Goal: Transaction & Acquisition: Purchase product/service

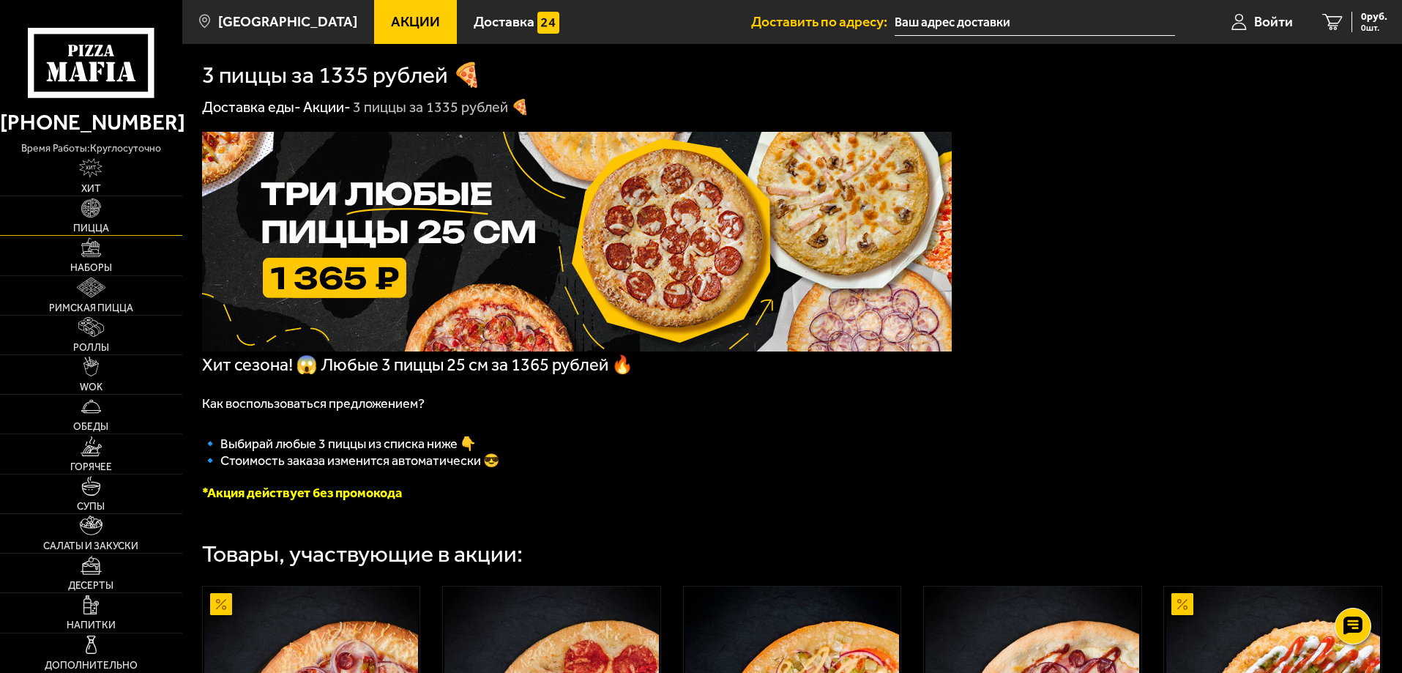
click at [106, 218] on link "Пицца" at bounding box center [91, 215] width 182 height 39
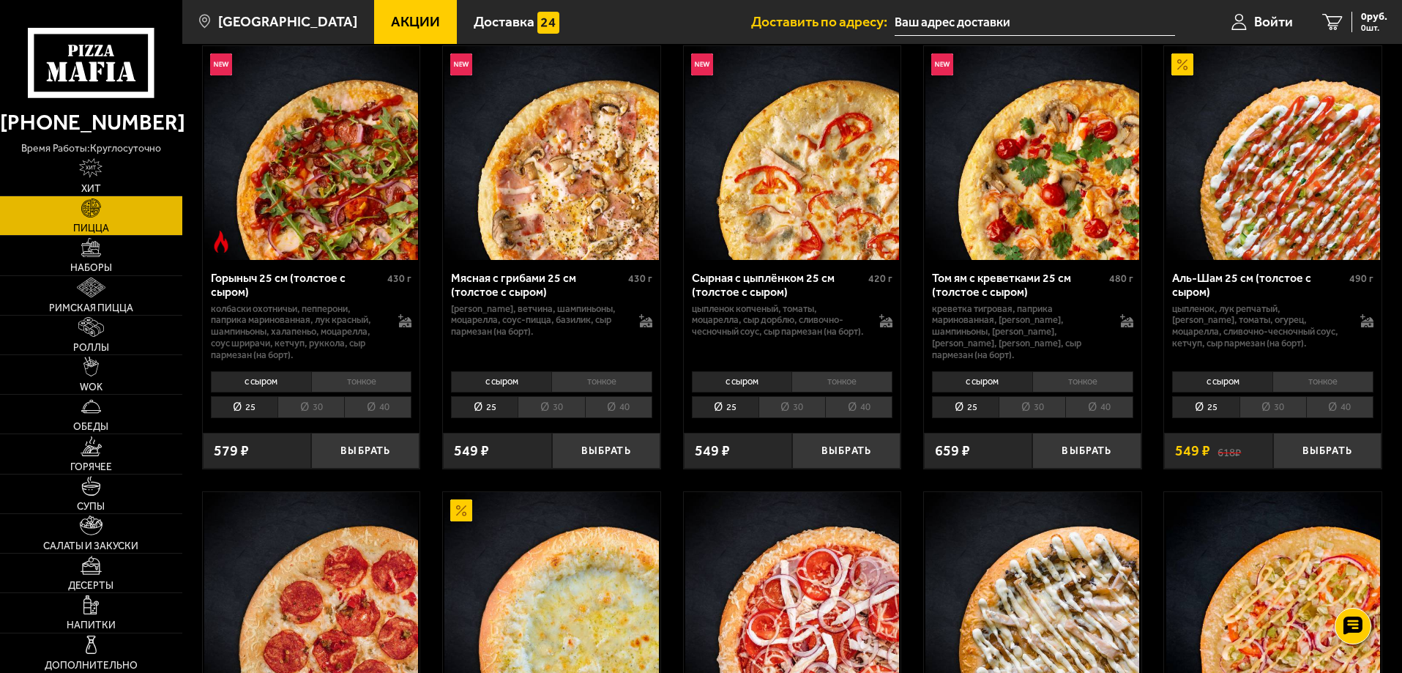
scroll to position [586, 0]
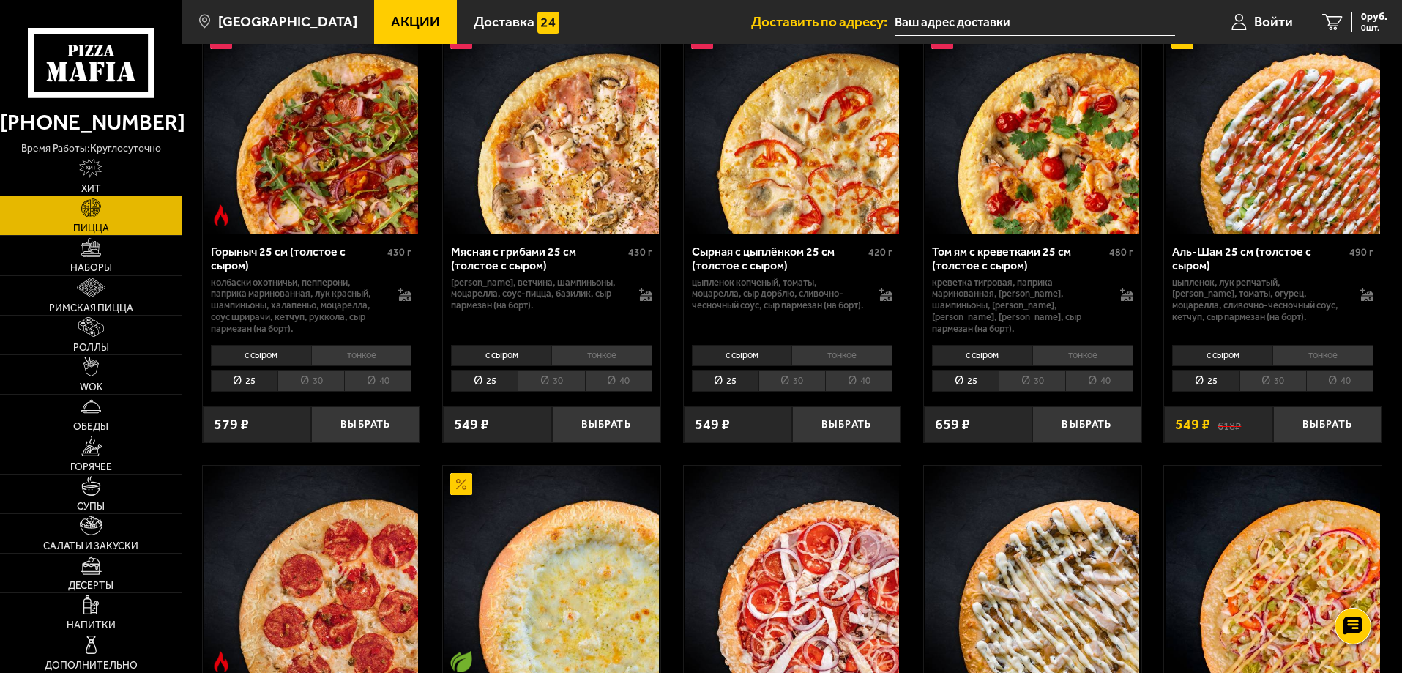
click at [371, 395] on div "с сыром тонкое 25 30 40 Топпинги" at bounding box center [311, 368] width 217 height 56
click at [382, 383] on li "40" at bounding box center [377, 381] width 67 height 23
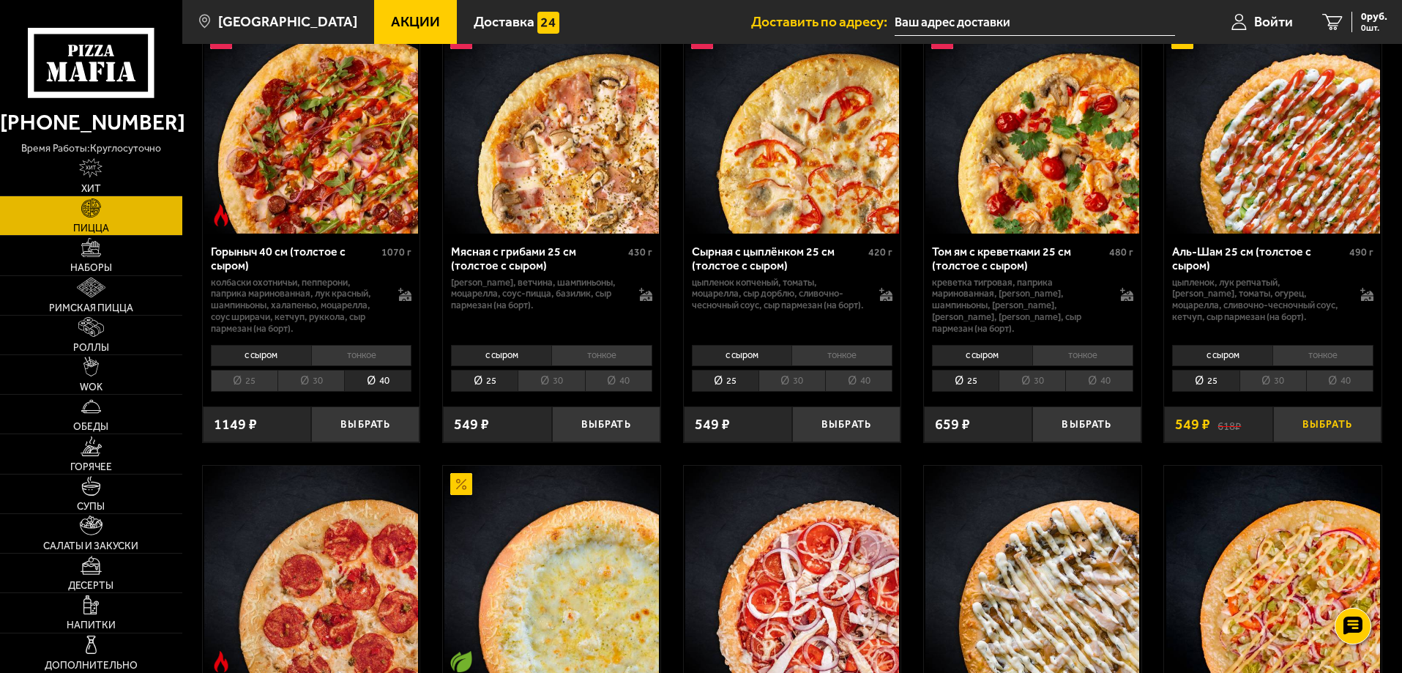
click at [1320, 421] on button "Выбрать" at bounding box center [1327, 424] width 108 height 36
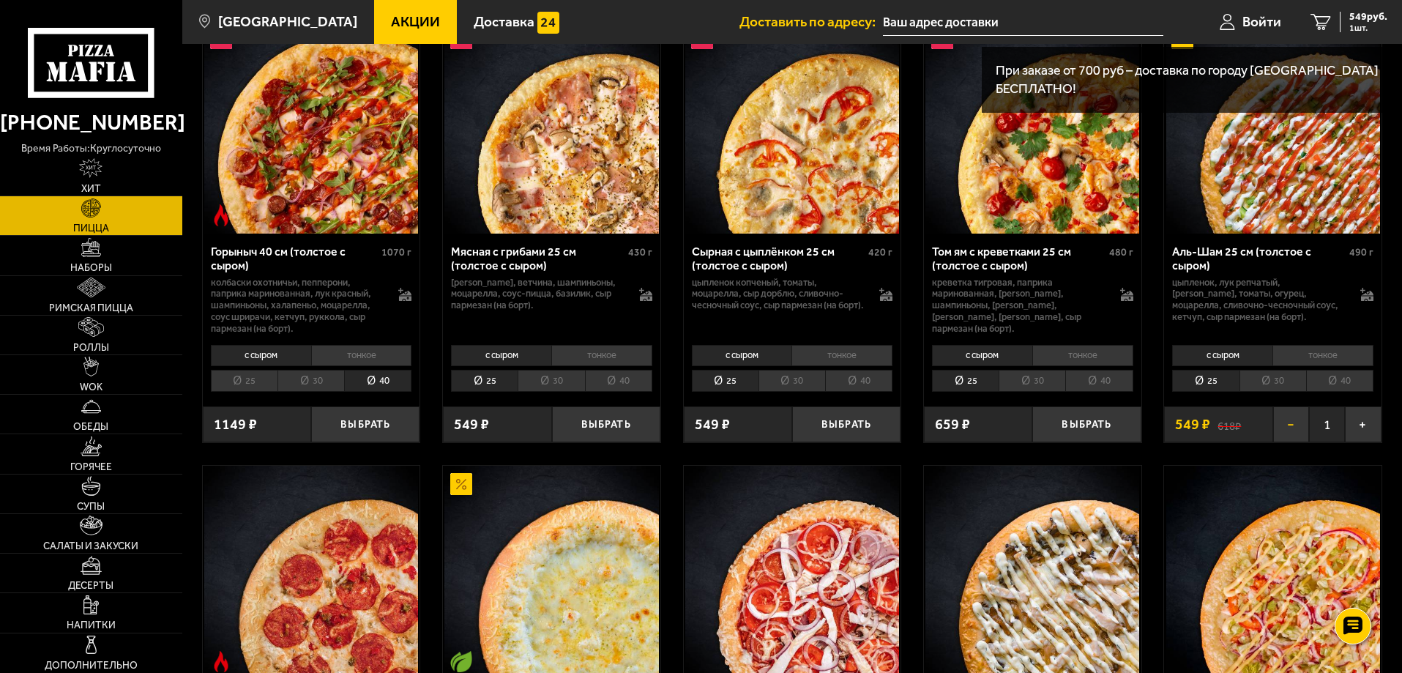
click at [1290, 428] on button "−" at bounding box center [1291, 424] width 36 height 36
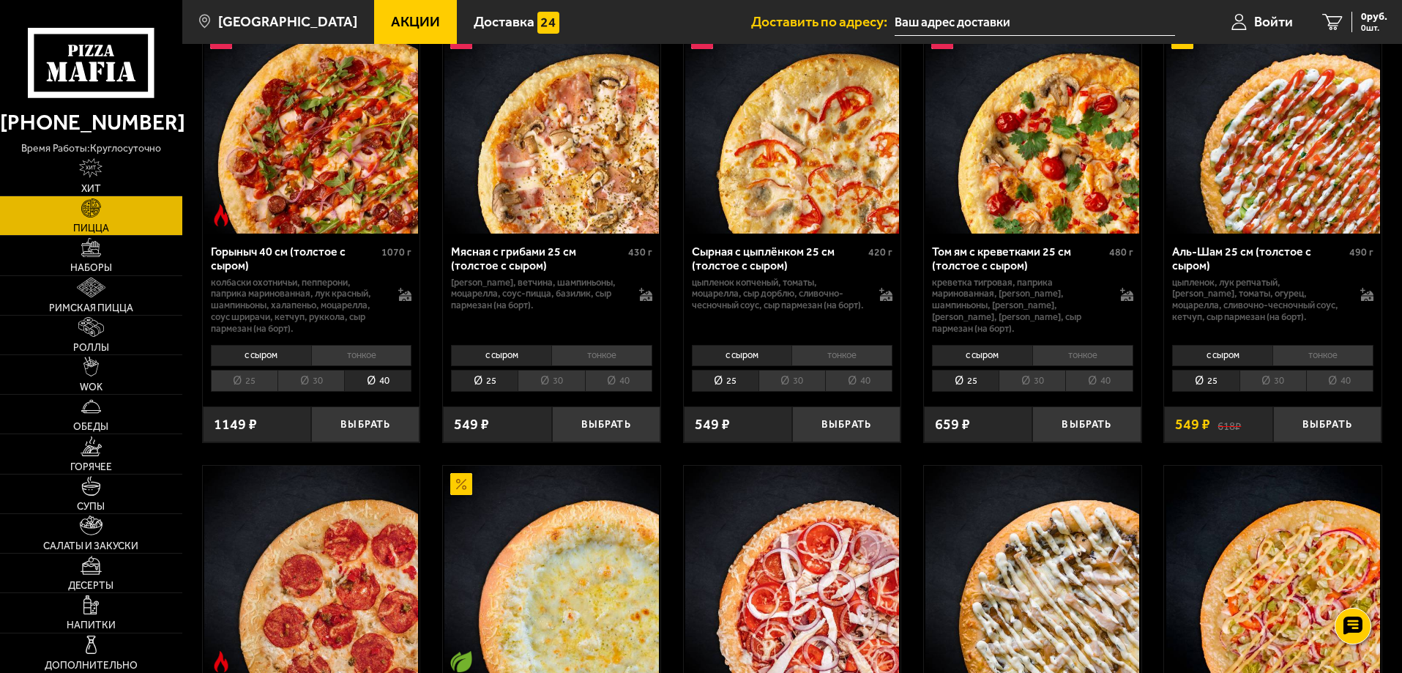
click at [1337, 382] on li "40" at bounding box center [1339, 381] width 67 height 23
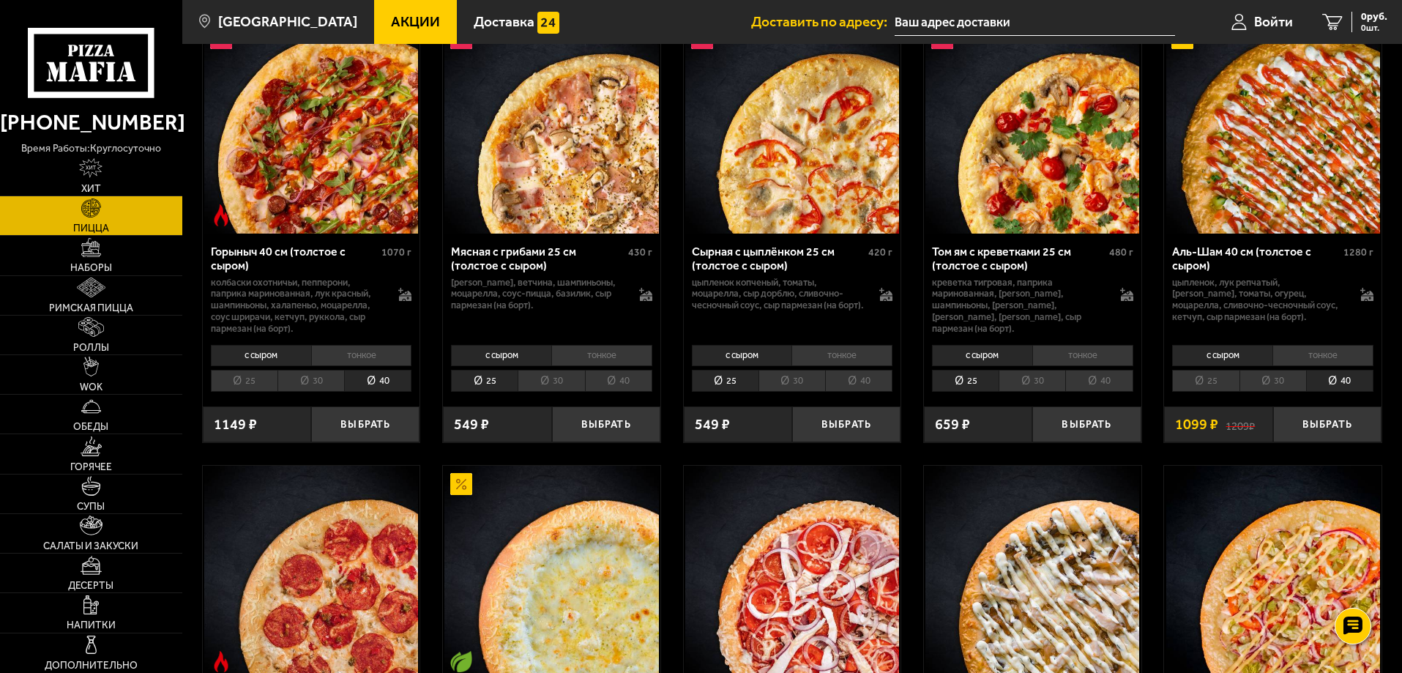
scroll to position [659, 0]
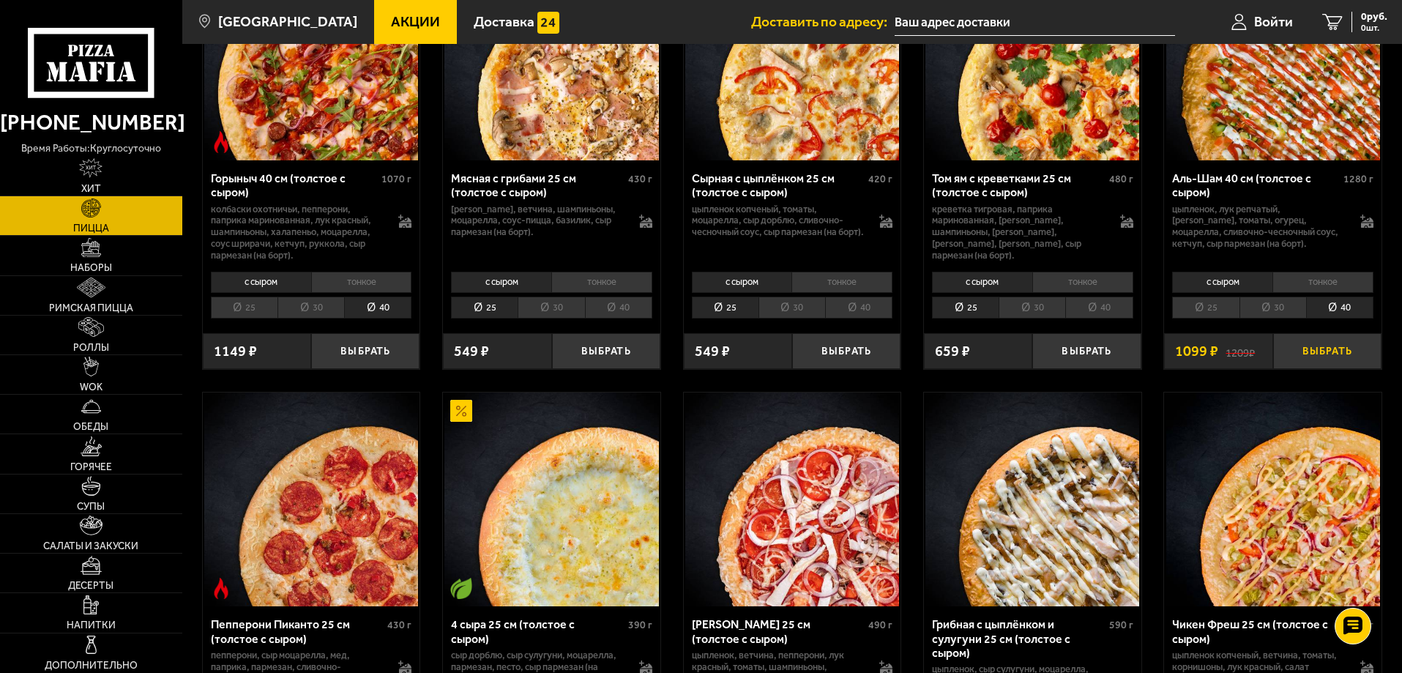
click at [1330, 352] on button "Выбрать" at bounding box center [1327, 351] width 108 height 36
click at [385, 352] on button "Выбрать" at bounding box center [365, 351] width 108 height 36
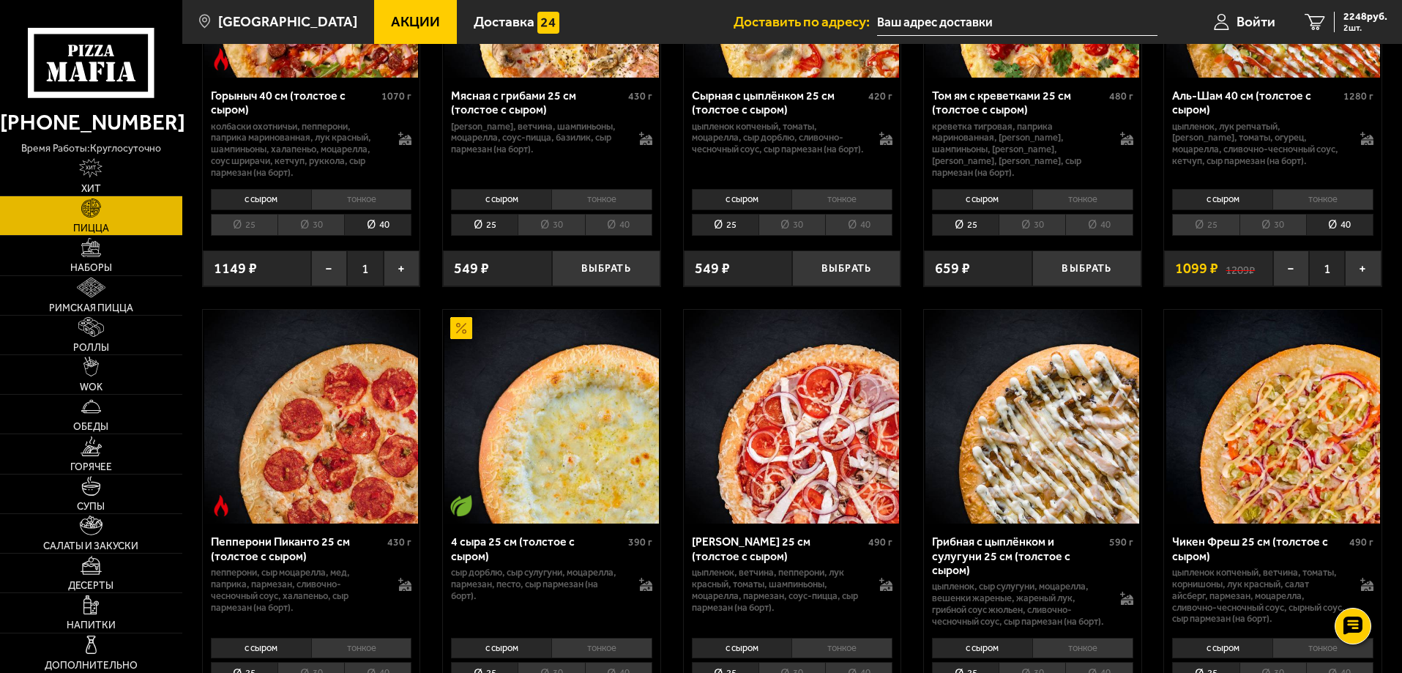
scroll to position [878, 0]
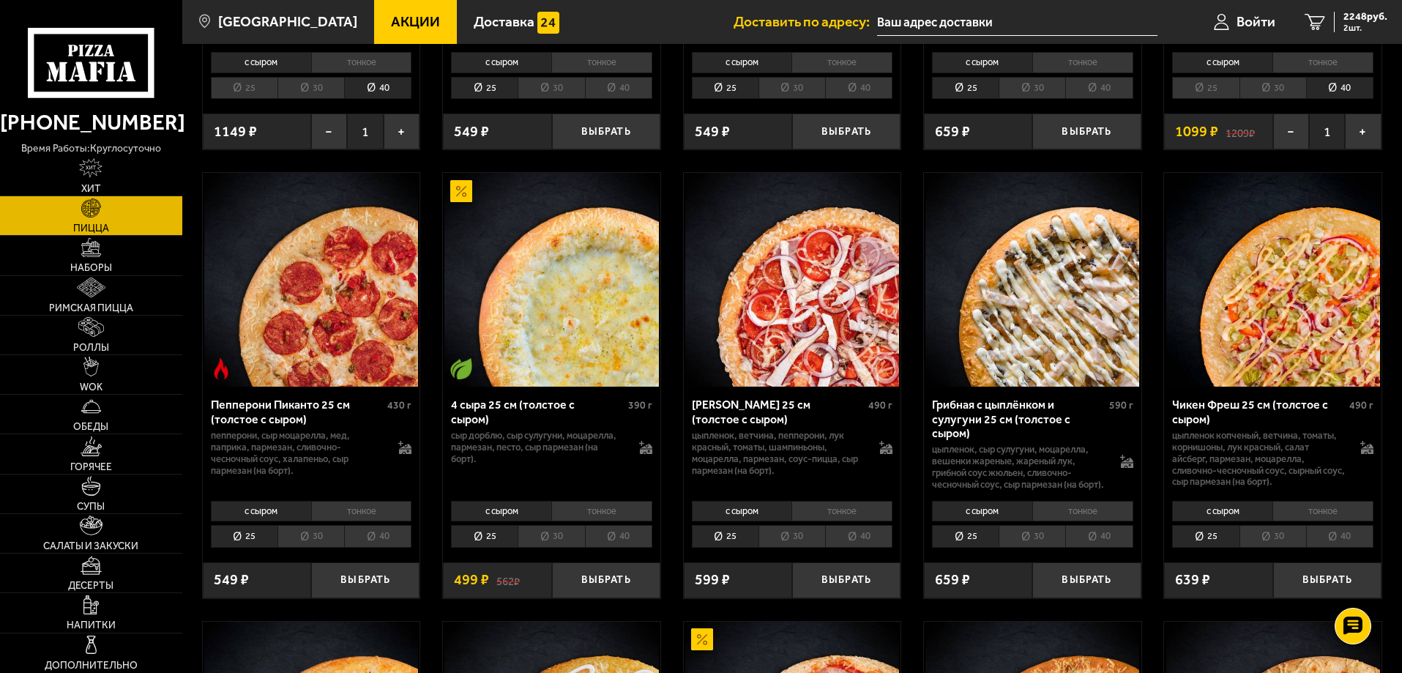
click at [384, 548] on li "40" at bounding box center [377, 536] width 67 height 23
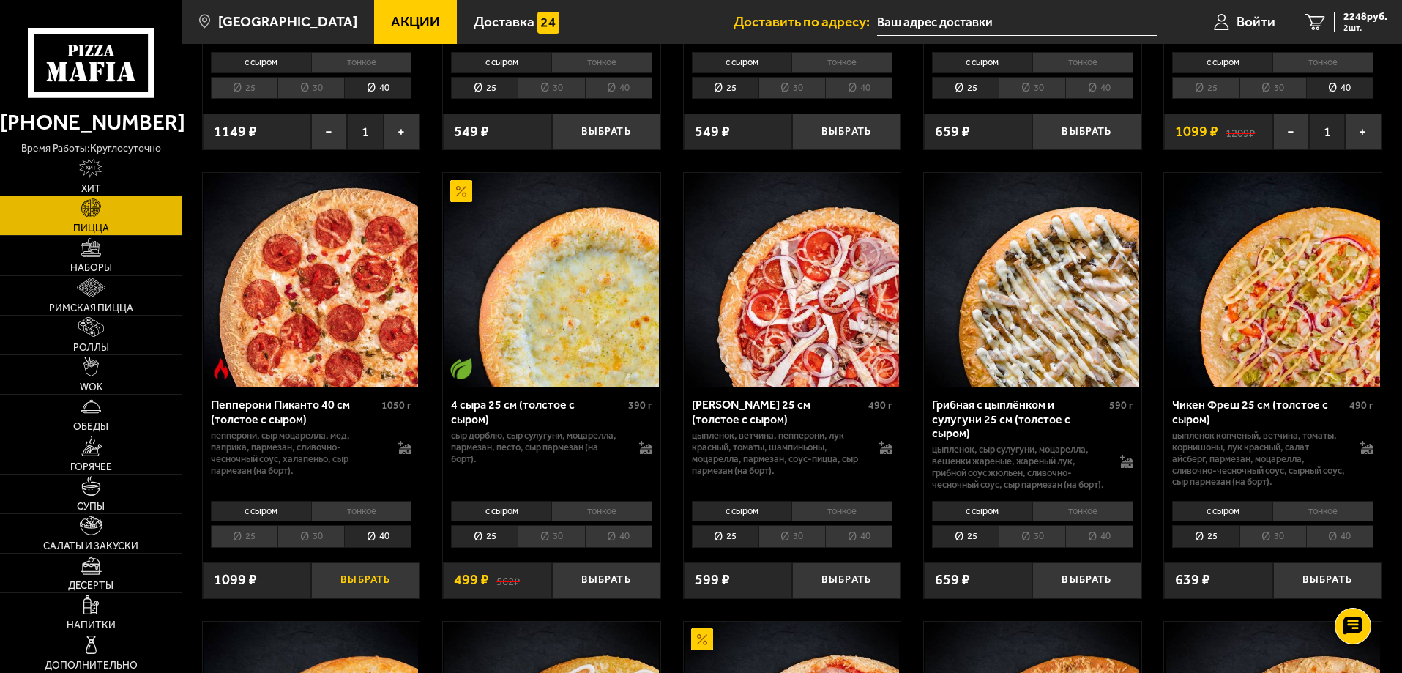
click at [372, 598] on button "Выбрать" at bounding box center [365, 580] width 108 height 36
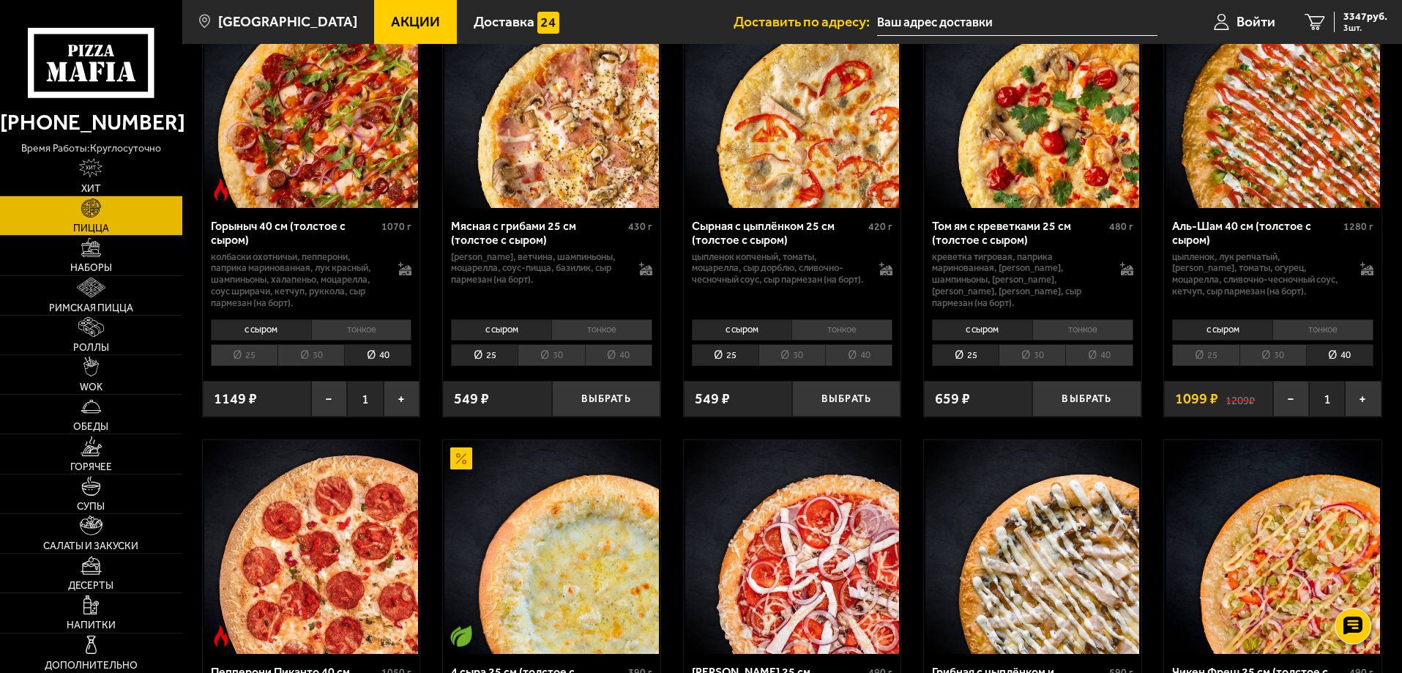
scroll to position [586, 0]
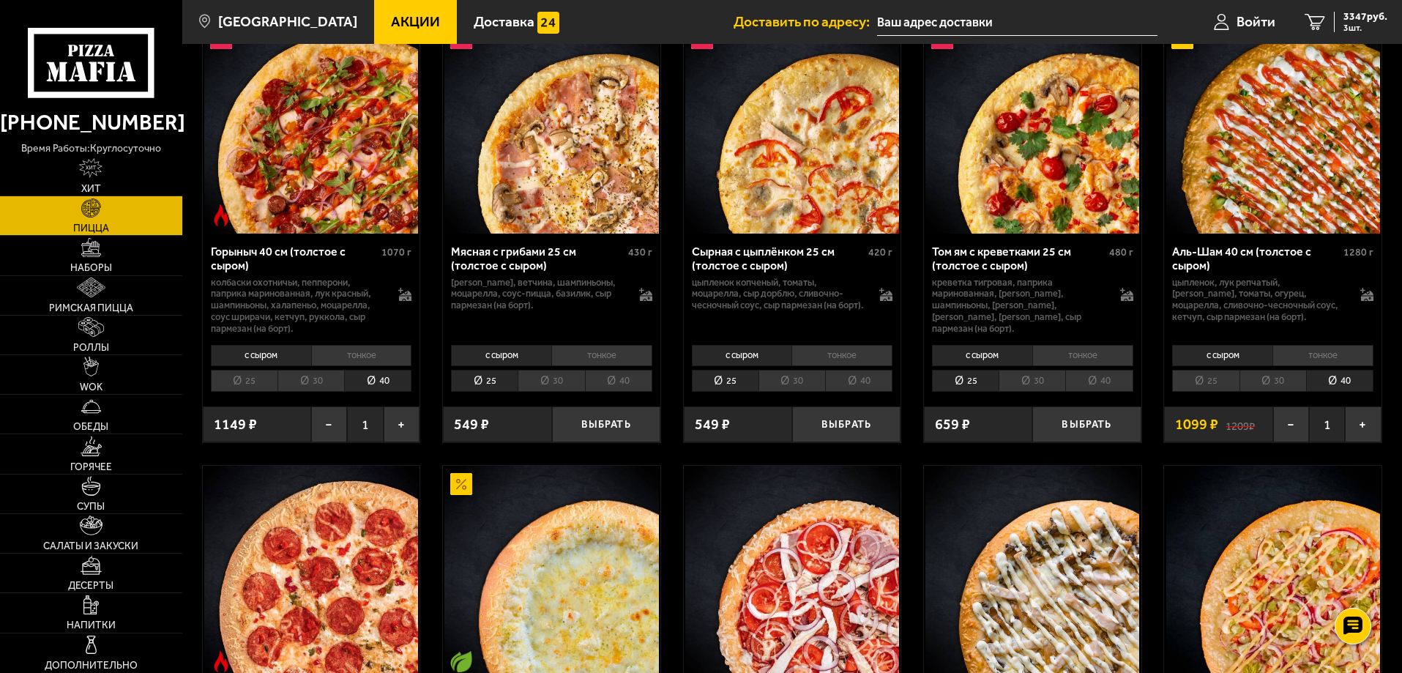
click at [1093, 384] on li "40" at bounding box center [1098, 381] width 67 height 23
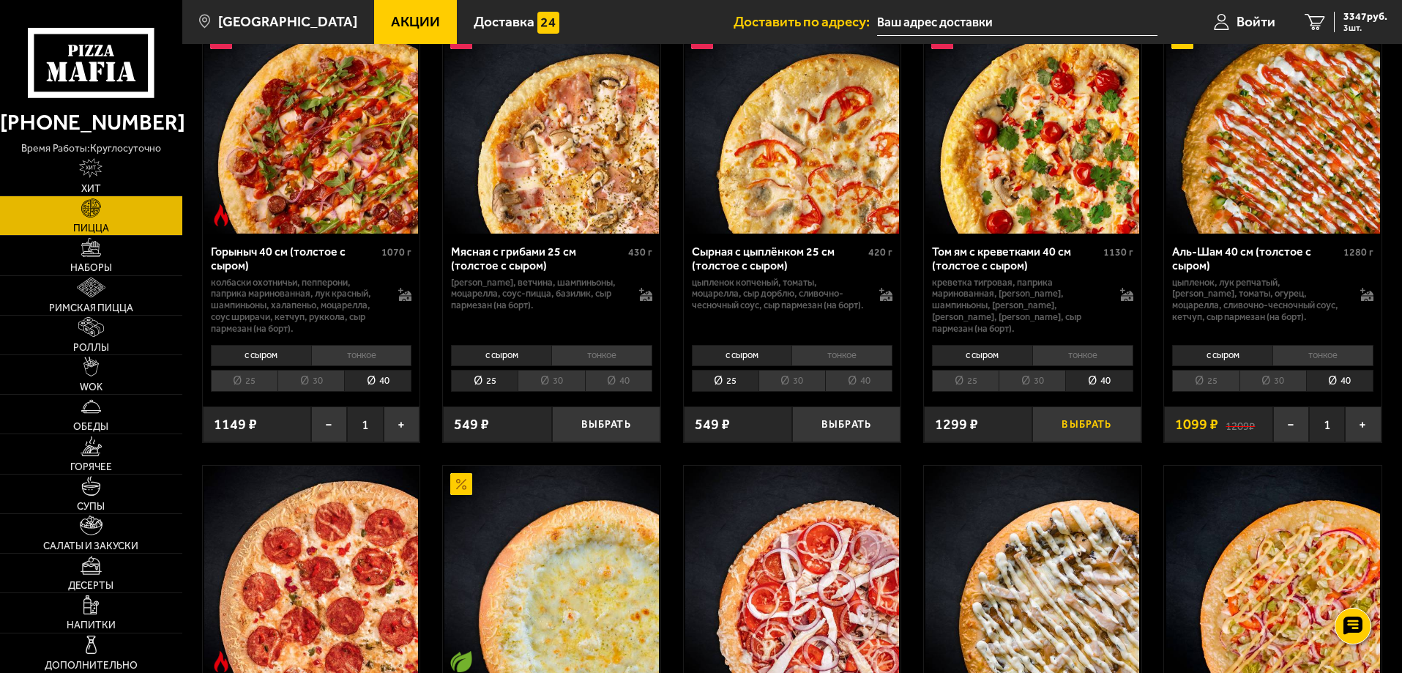
click at [1096, 419] on button "Выбрать" at bounding box center [1086, 424] width 108 height 36
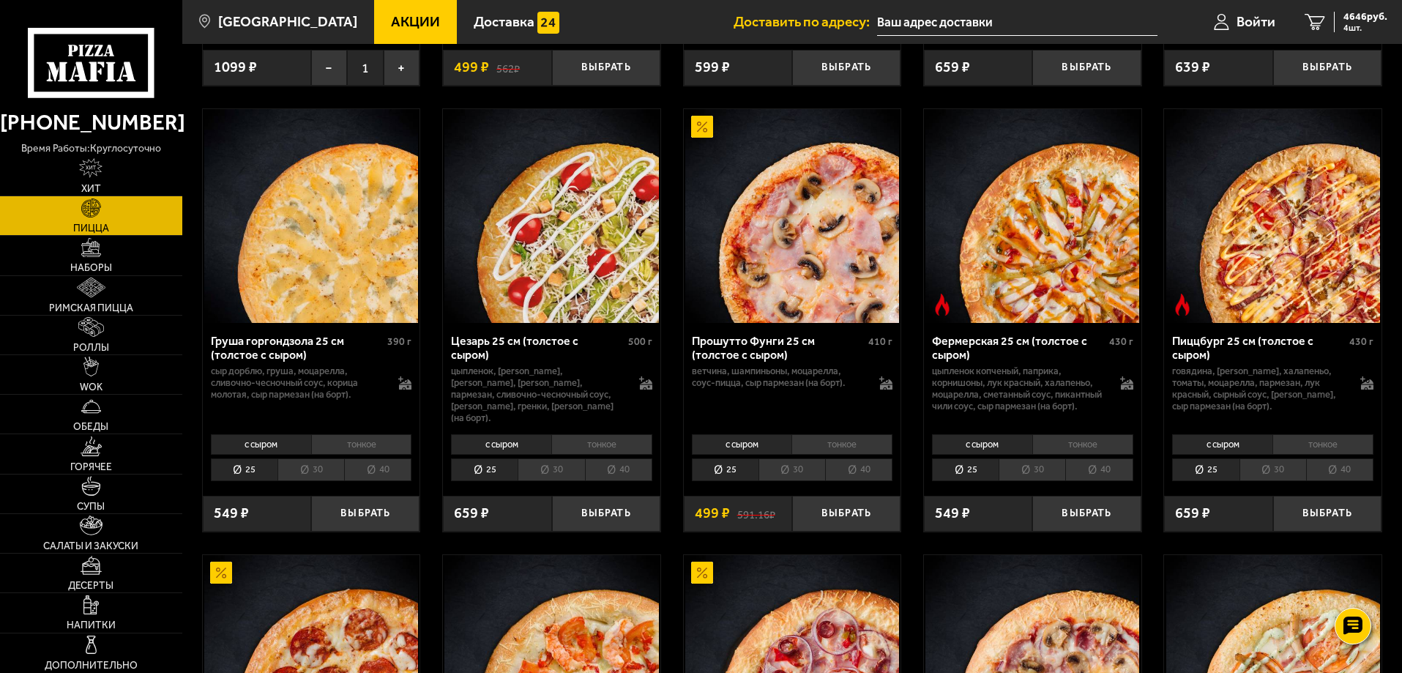
scroll to position [1684, 0]
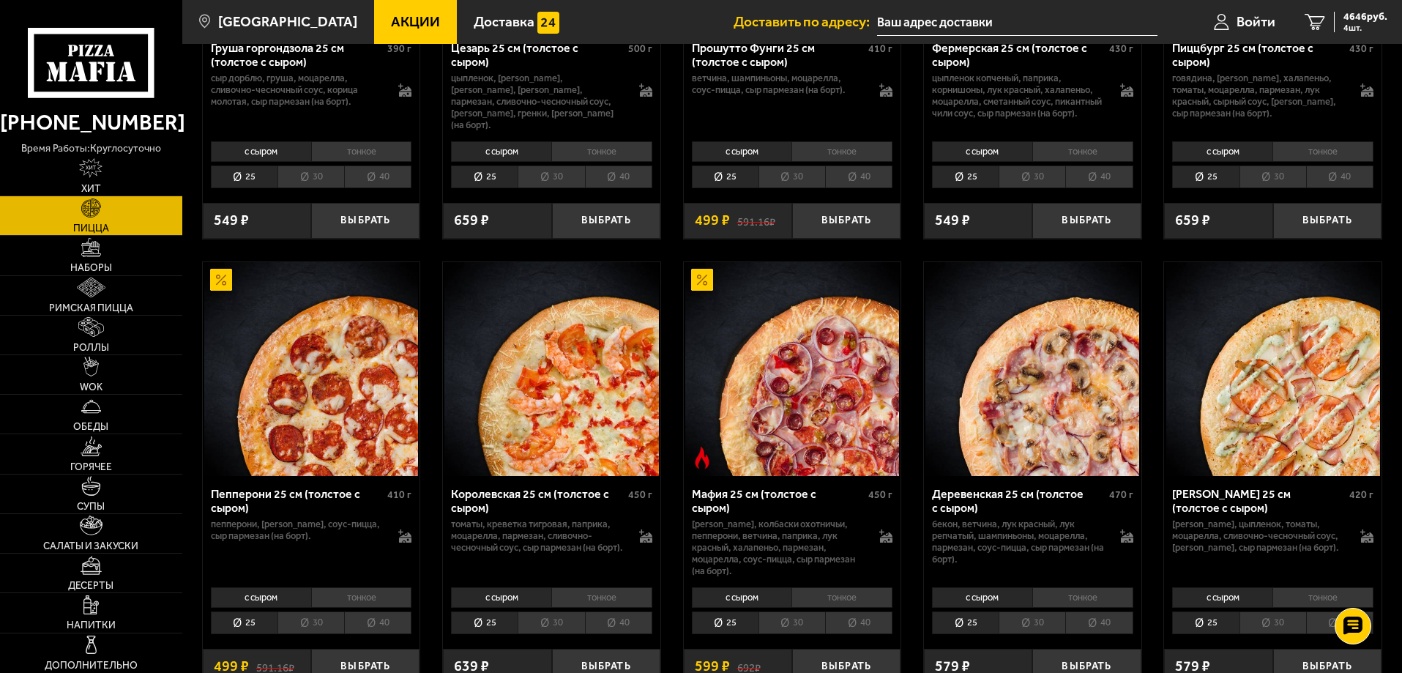
click at [1344, 188] on li "40" at bounding box center [1339, 176] width 67 height 23
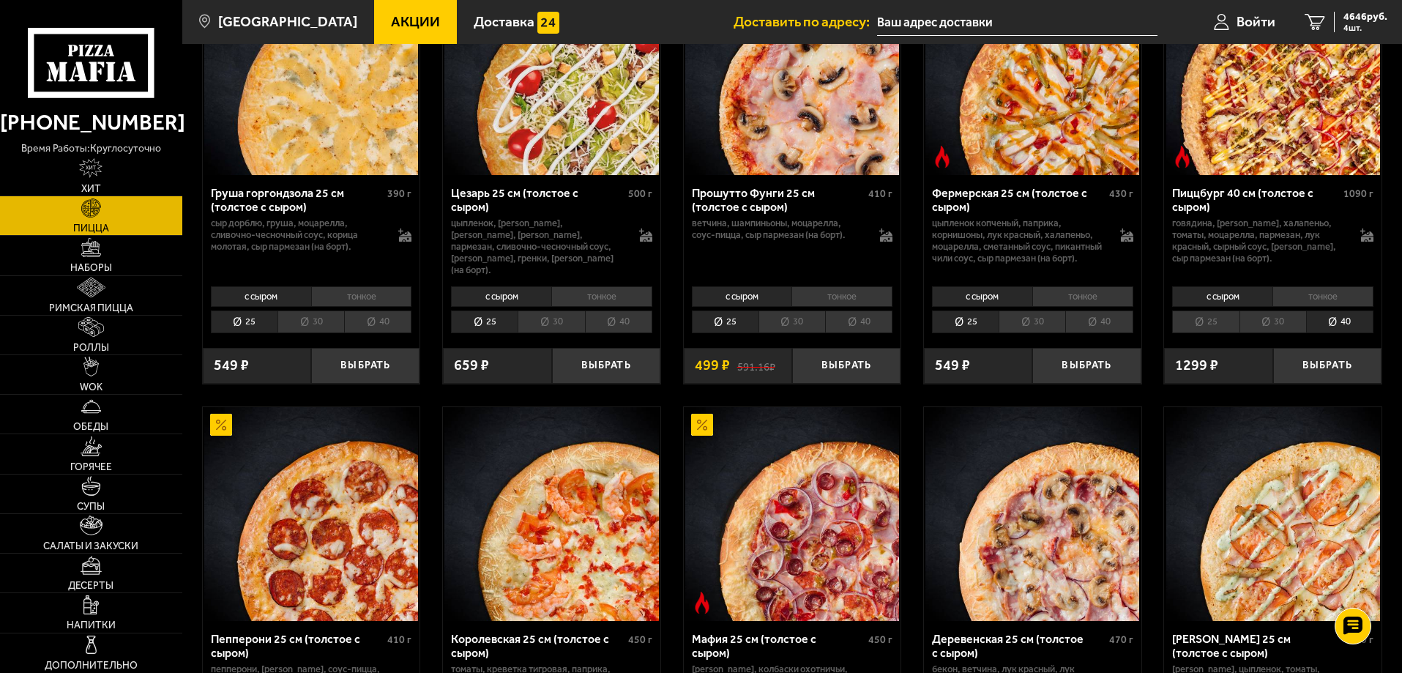
scroll to position [1610, 0]
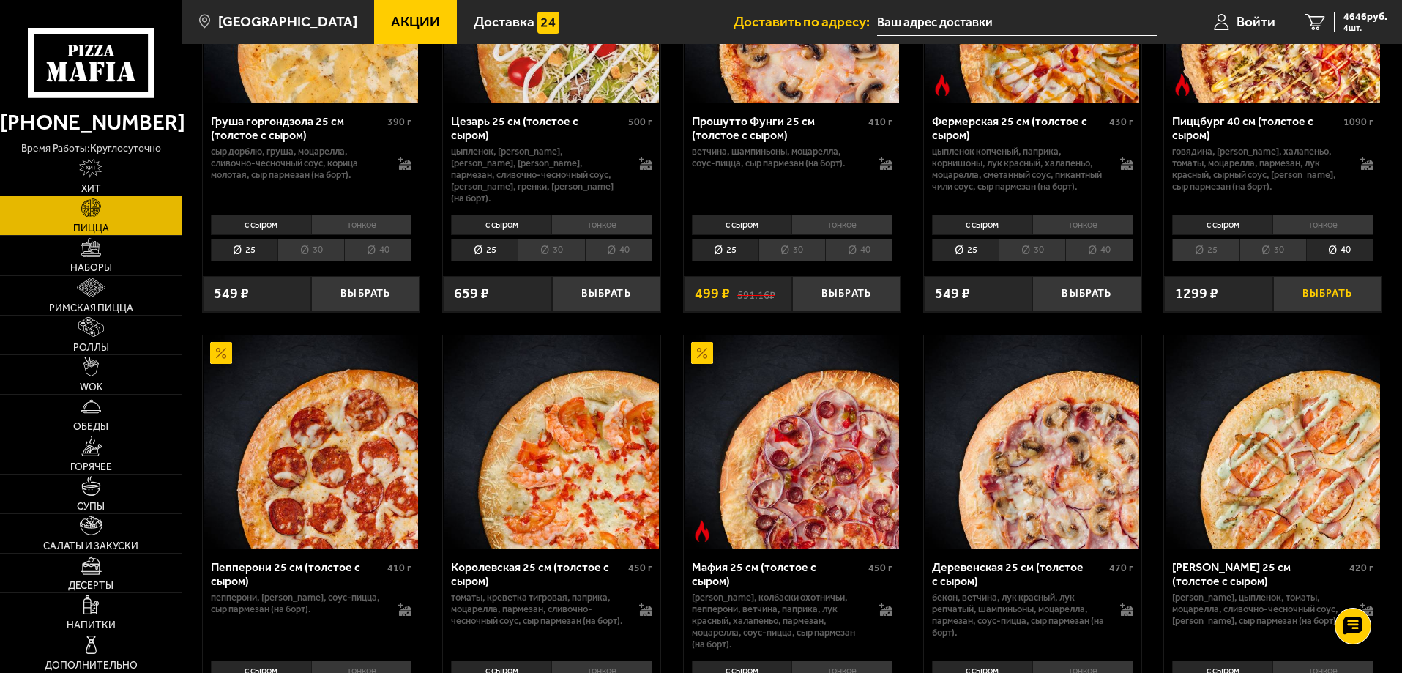
click at [1337, 312] on button "Выбрать" at bounding box center [1327, 294] width 108 height 36
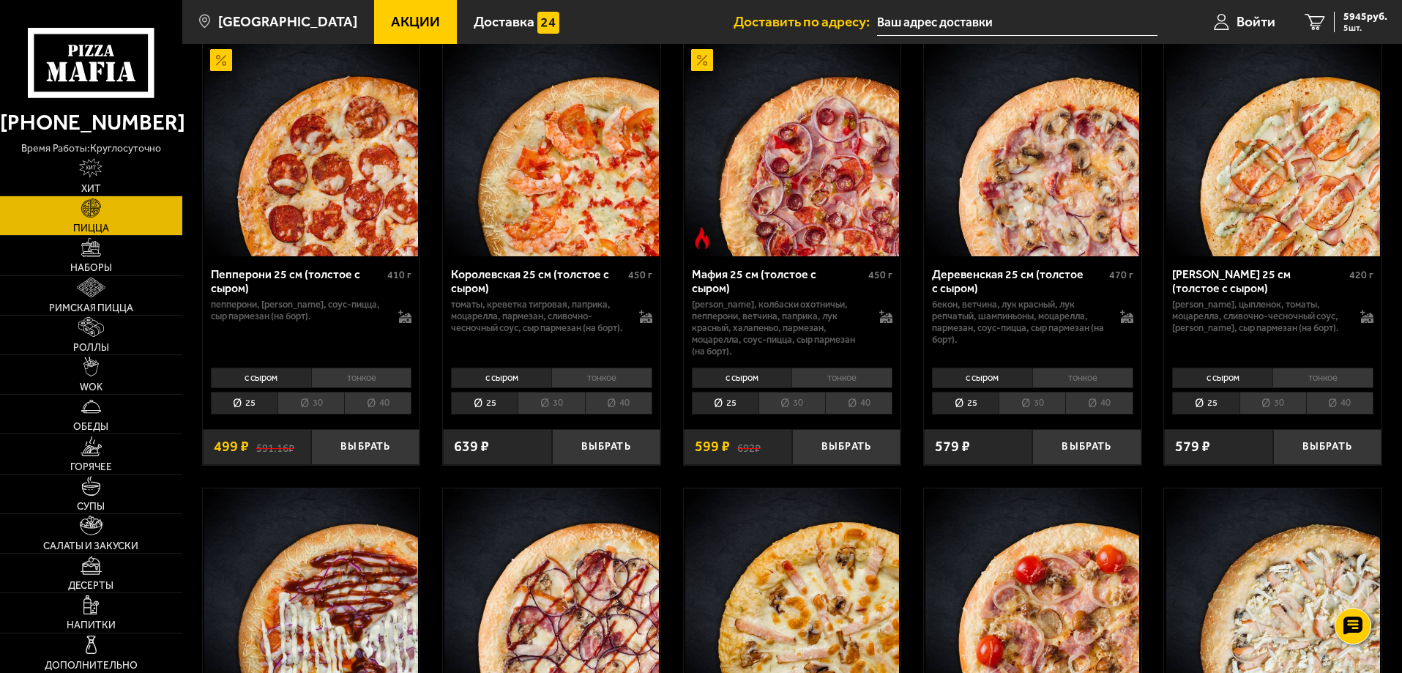
click at [849, 414] on li "40" at bounding box center [858, 403] width 67 height 23
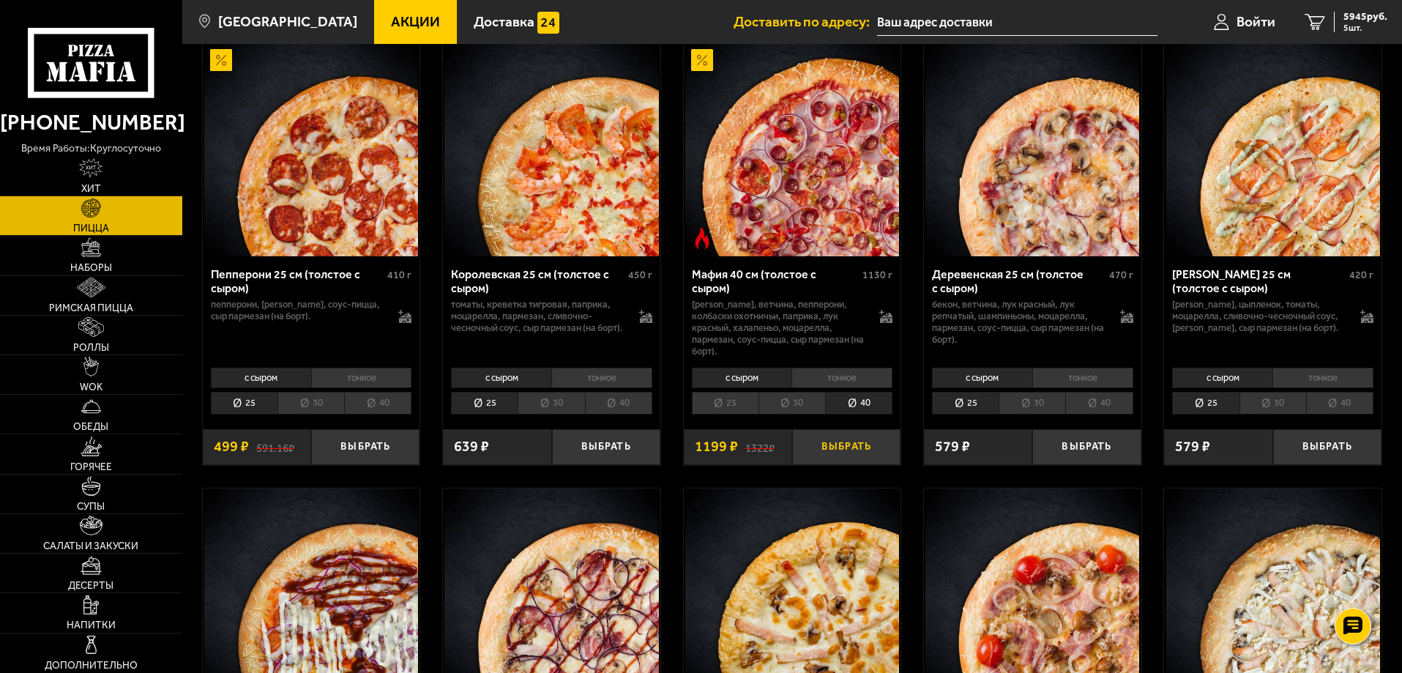
click at [859, 465] on button "Выбрать" at bounding box center [846, 447] width 108 height 36
click at [1367, 23] on span "6 шт." at bounding box center [1365, 27] width 44 height 9
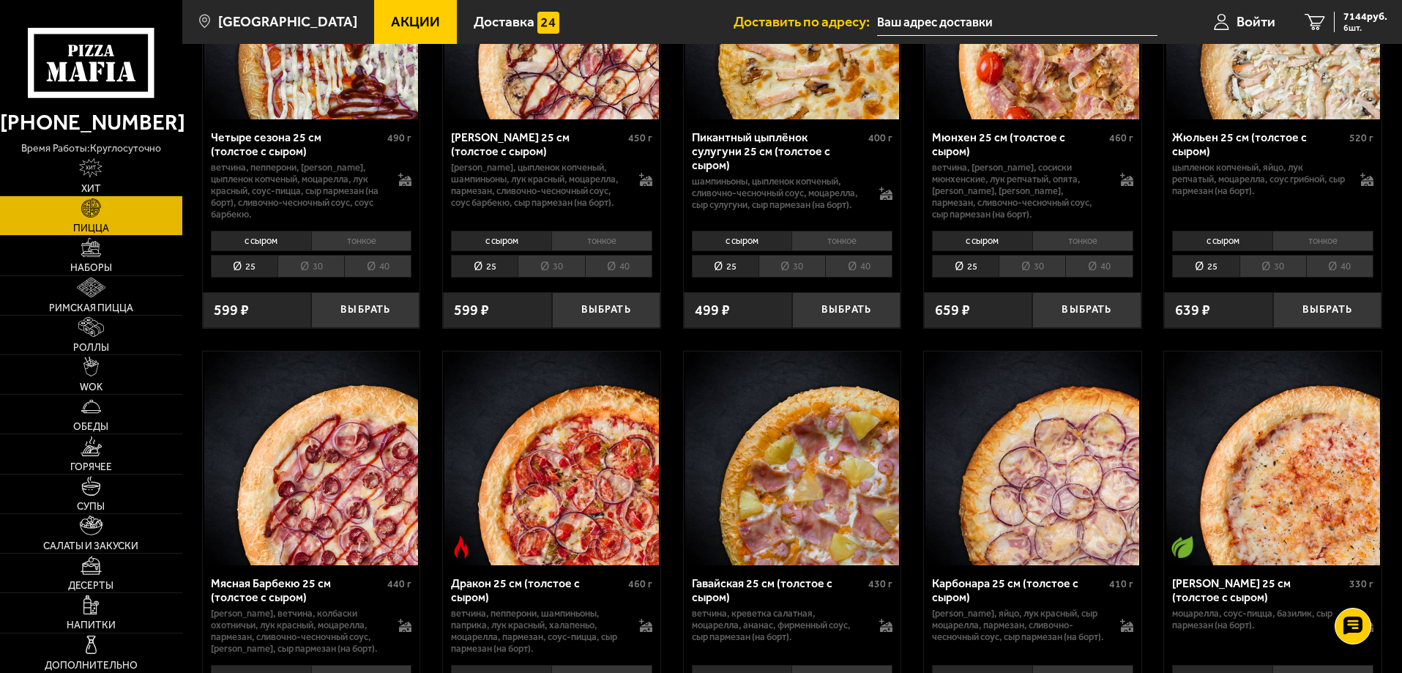
scroll to position [2489, 0]
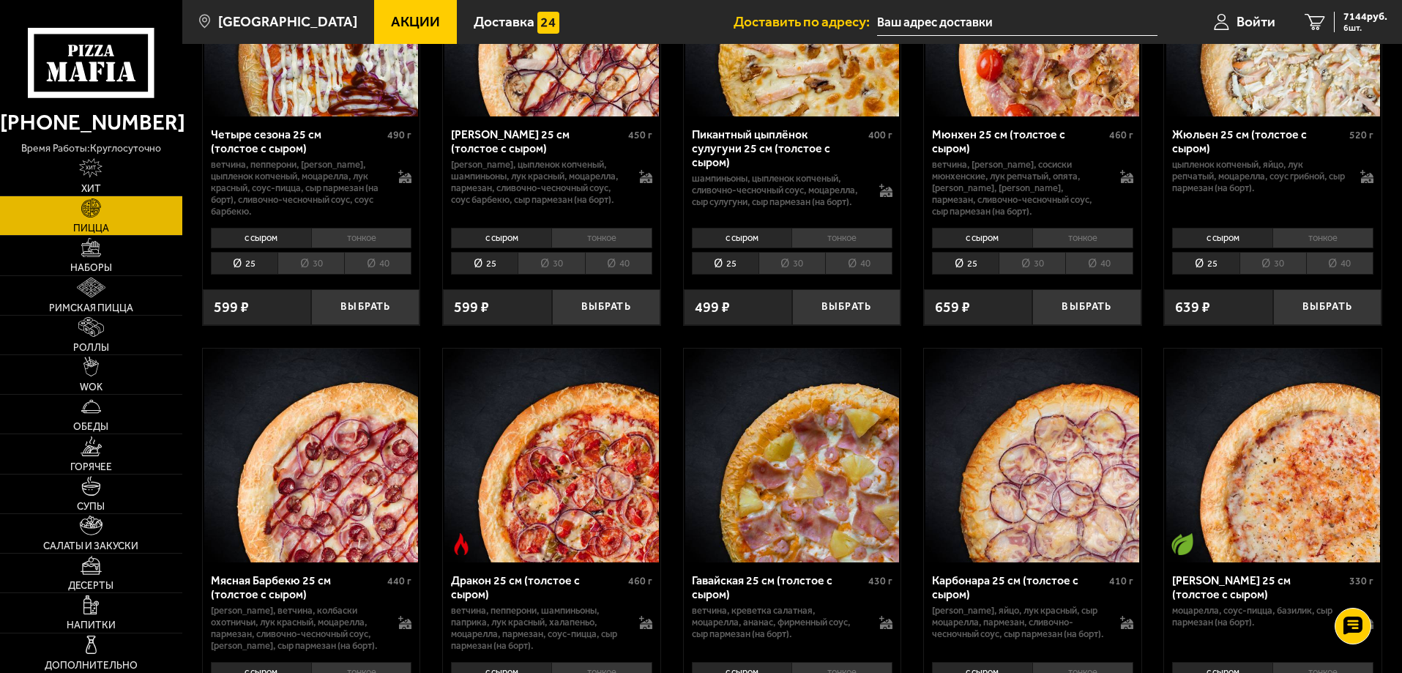
click at [860, 275] on li "40" at bounding box center [858, 263] width 67 height 23
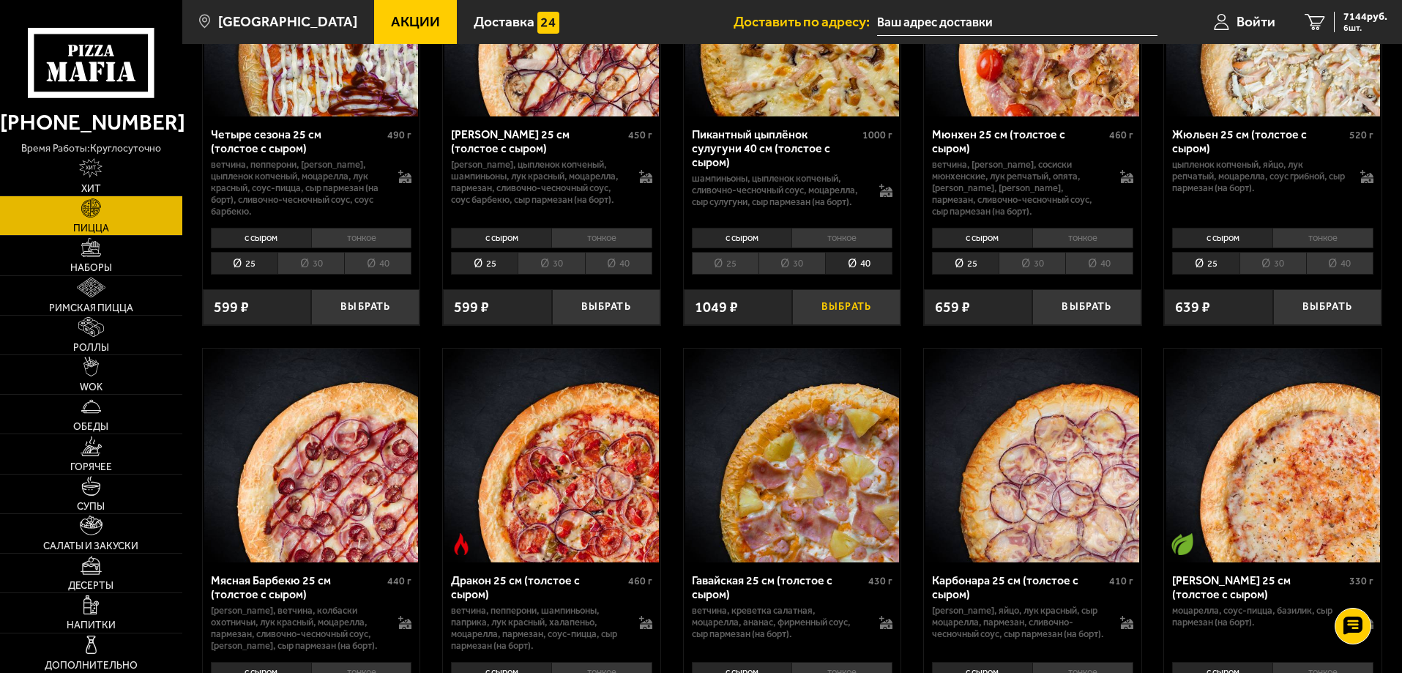
click at [845, 324] on button "Выбрать" at bounding box center [846, 307] width 108 height 36
click at [1336, 18] on div "8193 руб. 7 шт." at bounding box center [1360, 22] width 53 height 20
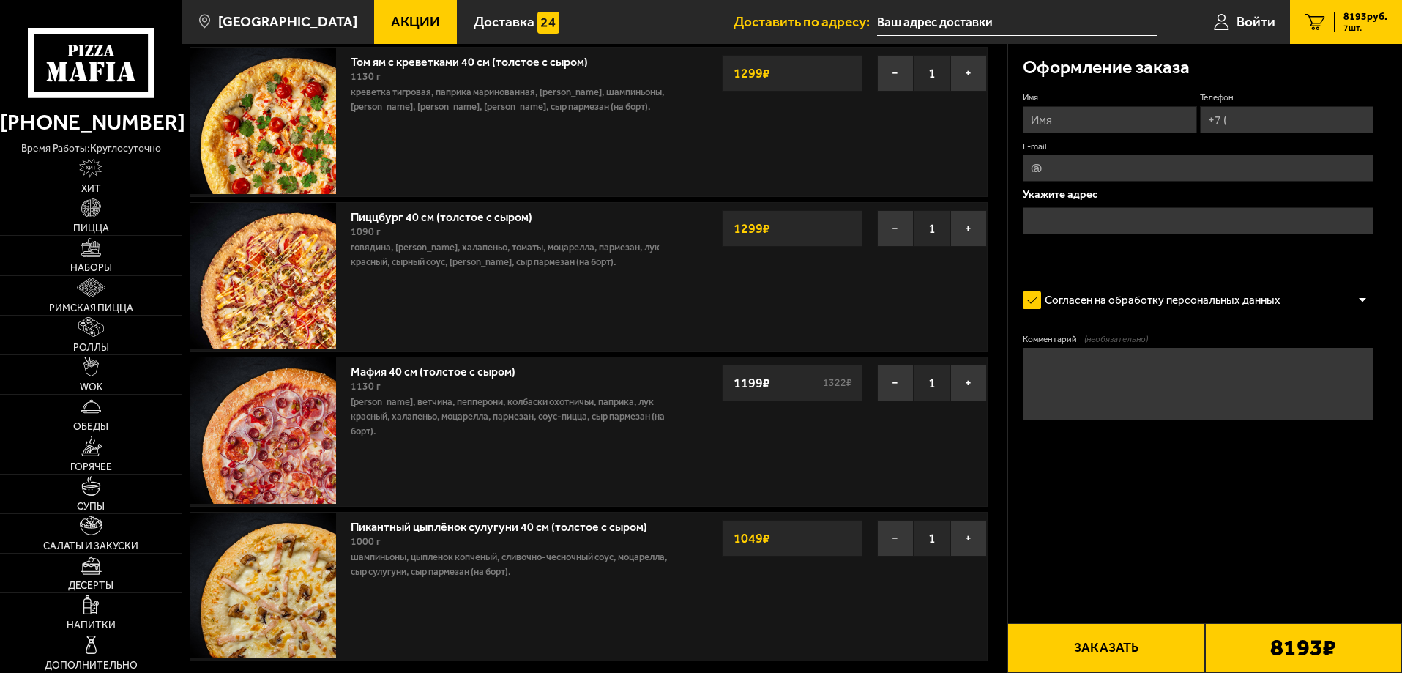
scroll to position [586, 0]
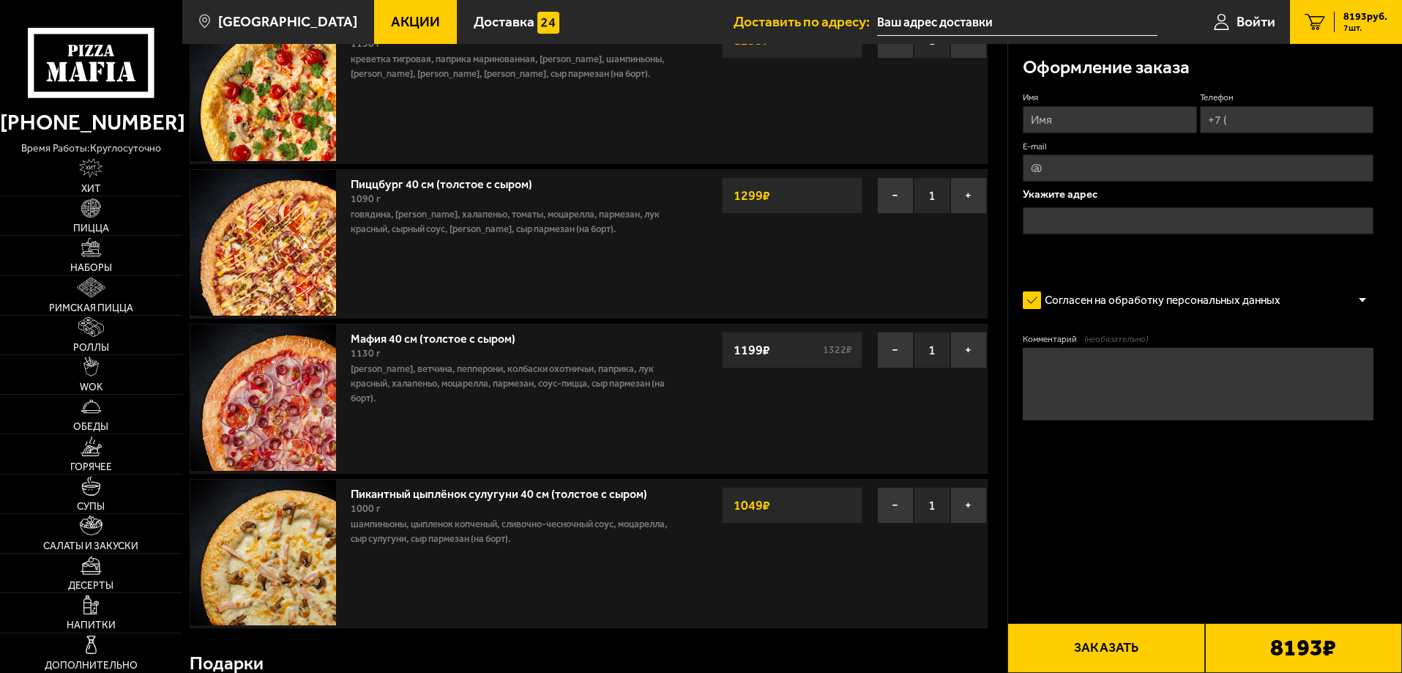
click at [1077, 114] on input "Имя" at bounding box center [1109, 119] width 173 height 27
click at [1054, 116] on input "Имя" at bounding box center [1109, 119] width 173 height 27
drag, startPoint x: 1061, startPoint y: 246, endPoint x: 1084, endPoint y: 221, distance: 34.2
click at [1063, 246] on div "Укажите адрес" at bounding box center [1198, 219] width 351 height 60
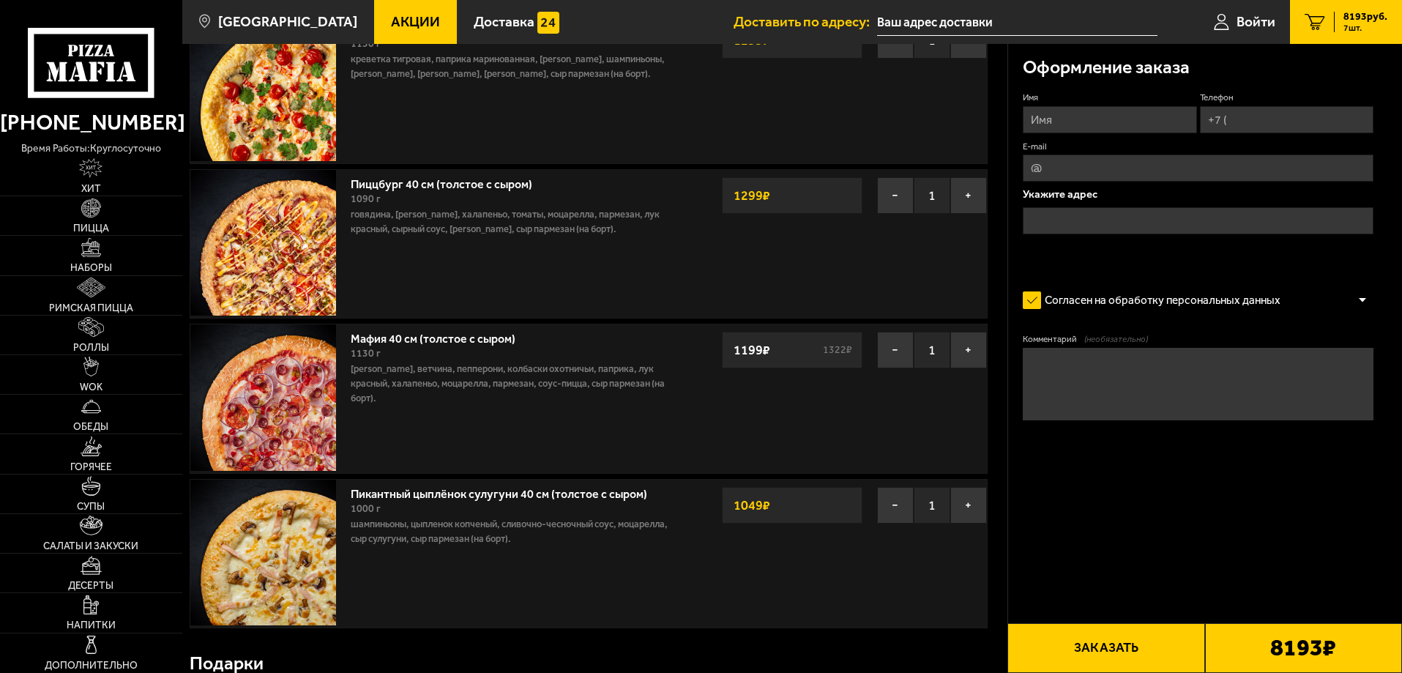
click at [1087, 222] on input "text" at bounding box center [1198, 220] width 351 height 27
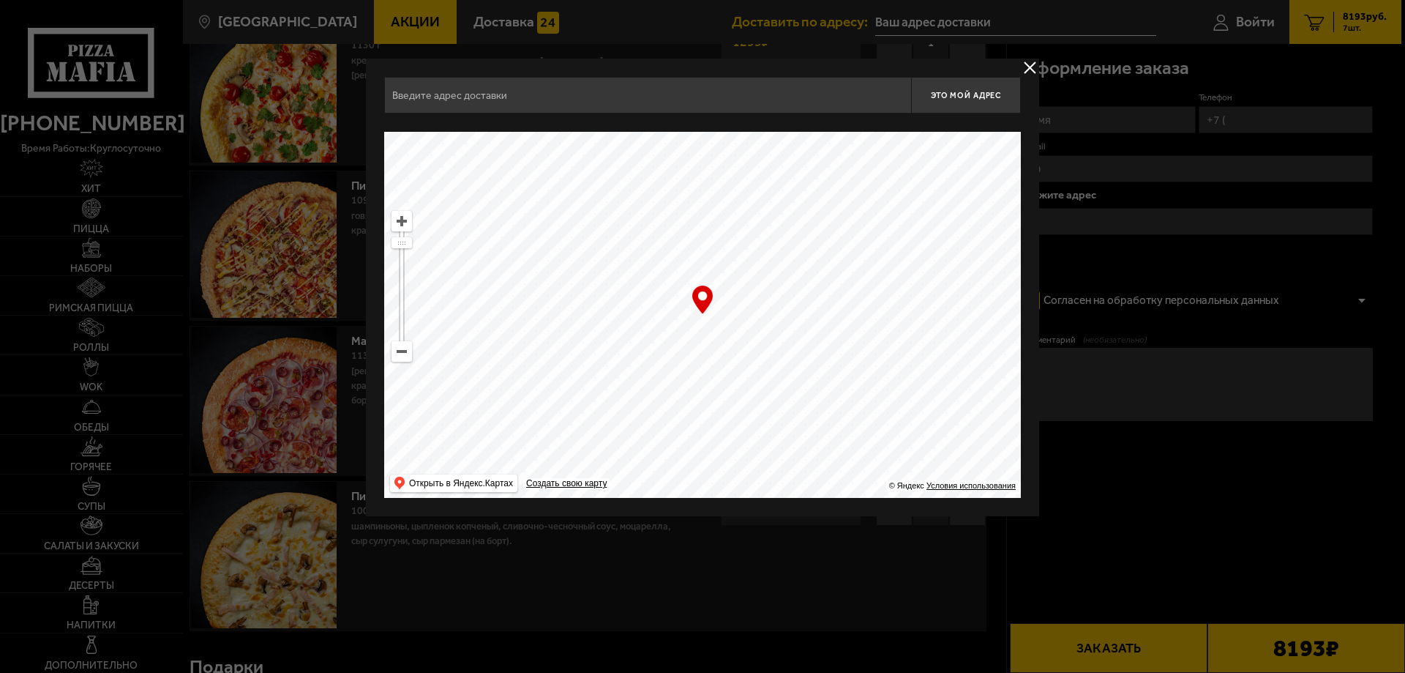
click at [402, 346] on ymaps at bounding box center [401, 351] width 19 height 19
drag, startPoint x: 661, startPoint y: 332, endPoint x: 600, endPoint y: 159, distance: 184.1
click at [600, 159] on ymaps at bounding box center [702, 315] width 637 height 366
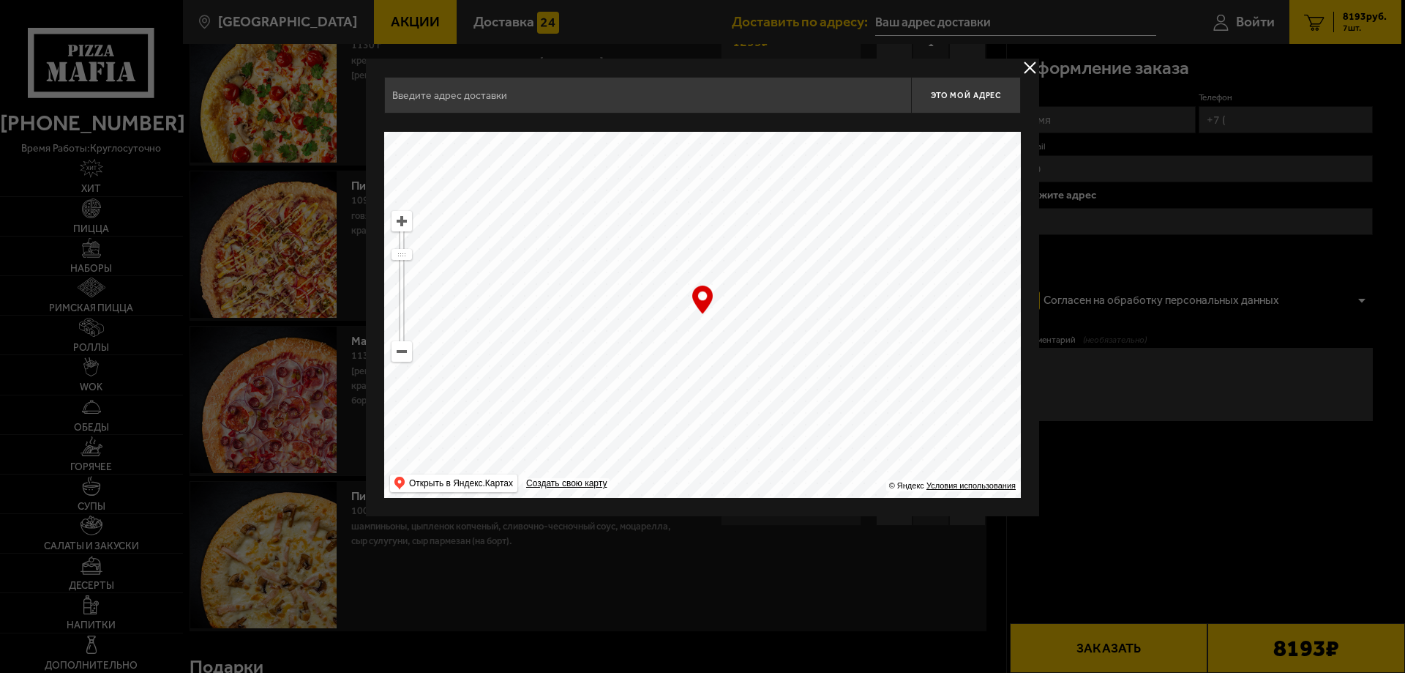
type input "[PERSON_NAME] канал, 6"
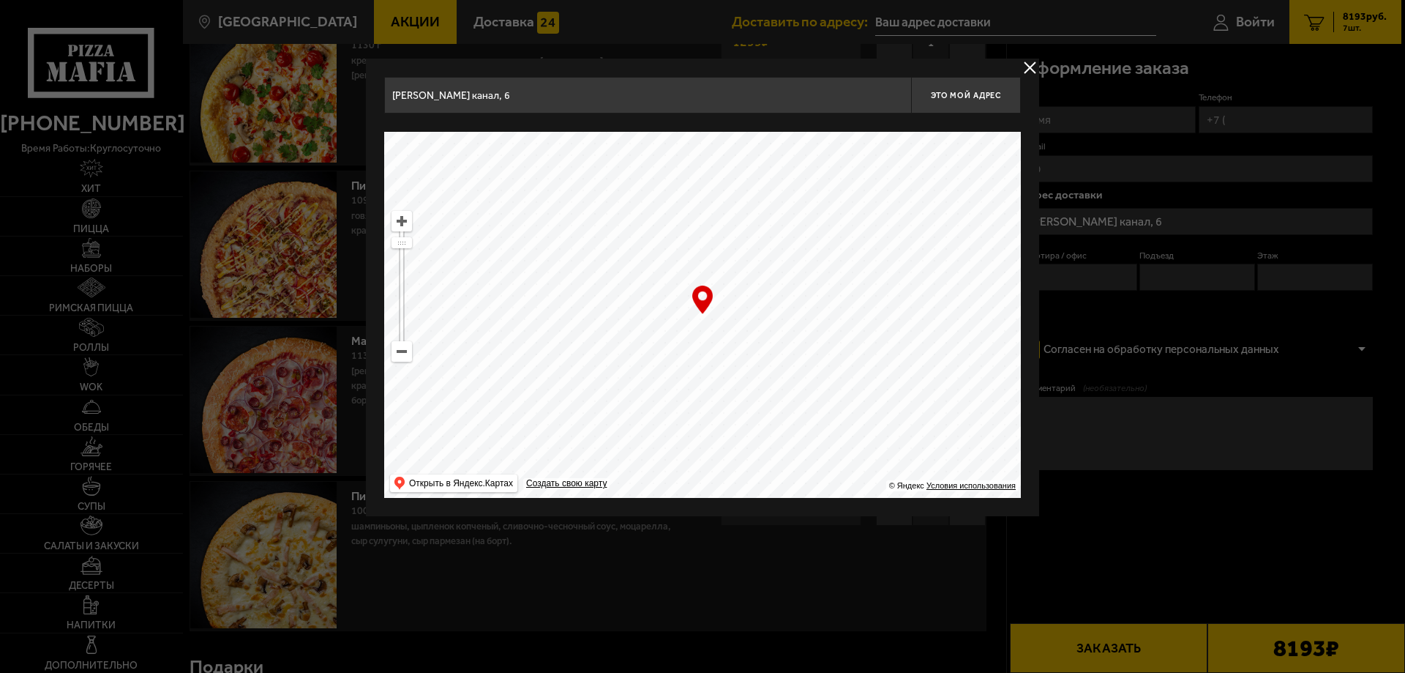
drag, startPoint x: 704, startPoint y: 337, endPoint x: 737, endPoint y: 209, distance: 131.6
click at [737, 209] on ymaps at bounding box center [702, 315] width 637 height 366
type input "[STREET_ADDRESS]"
click at [406, 357] on ymaps at bounding box center [401, 351] width 19 height 19
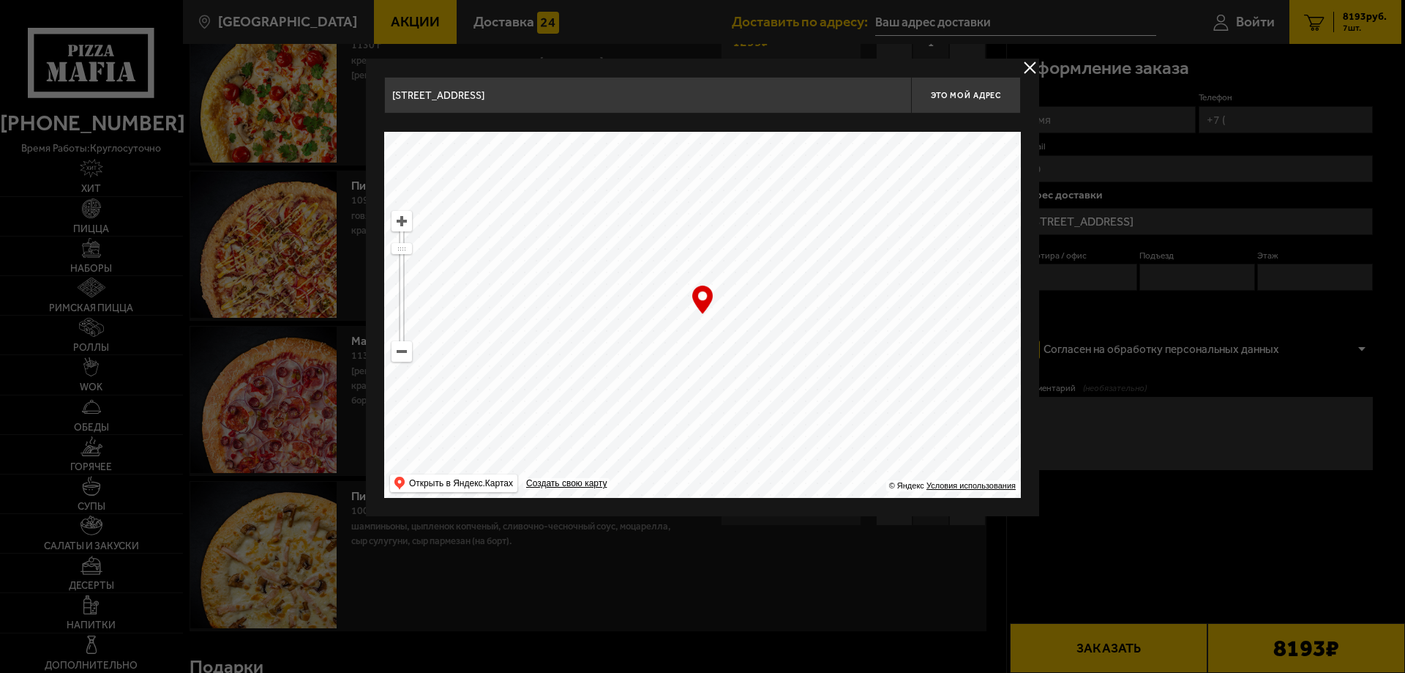
drag, startPoint x: 706, startPoint y: 393, endPoint x: 733, endPoint y: 250, distance: 145.4
click at [733, 252] on ymaps at bounding box center [702, 315] width 637 height 366
drag, startPoint x: 772, startPoint y: 389, endPoint x: 782, endPoint y: 224, distance: 165.7
click at [763, 221] on ymaps at bounding box center [702, 315] width 637 height 366
drag, startPoint x: 769, startPoint y: 348, endPoint x: 796, endPoint y: 223, distance: 127.9
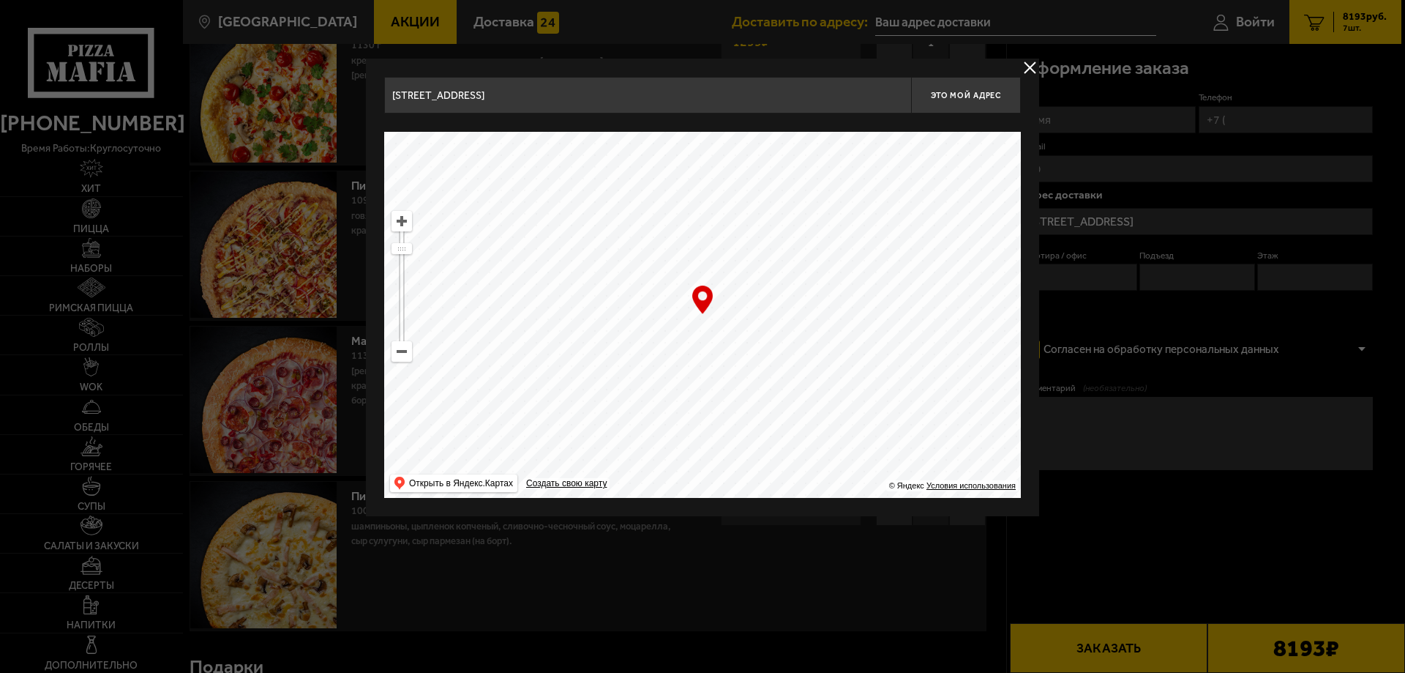
click at [796, 223] on ymaps at bounding box center [702, 315] width 637 height 366
type input "[STREET_ADDRESS]"
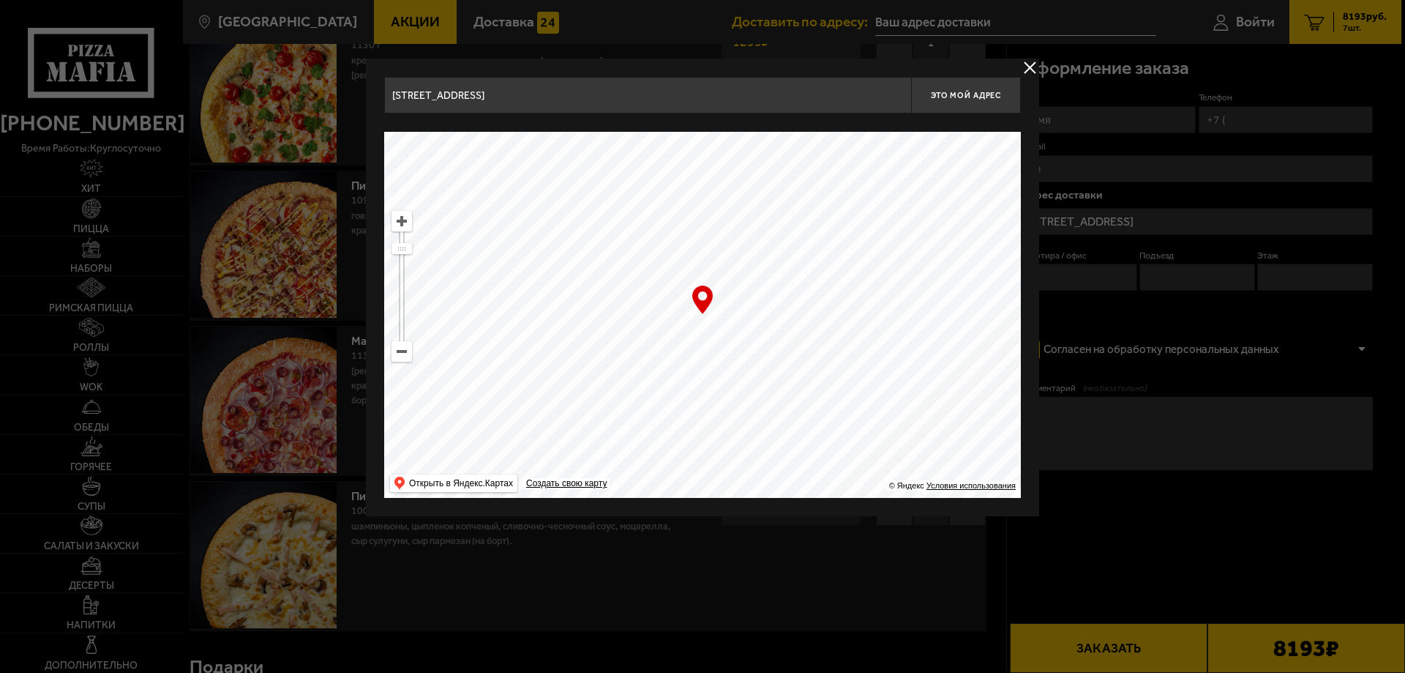
drag, startPoint x: 759, startPoint y: 340, endPoint x: 788, endPoint y: 229, distance: 115.1
click at [788, 229] on ymaps at bounding box center [702, 315] width 637 height 366
type input "[STREET_ADDRESS]"
click at [403, 219] on ymaps at bounding box center [401, 221] width 19 height 19
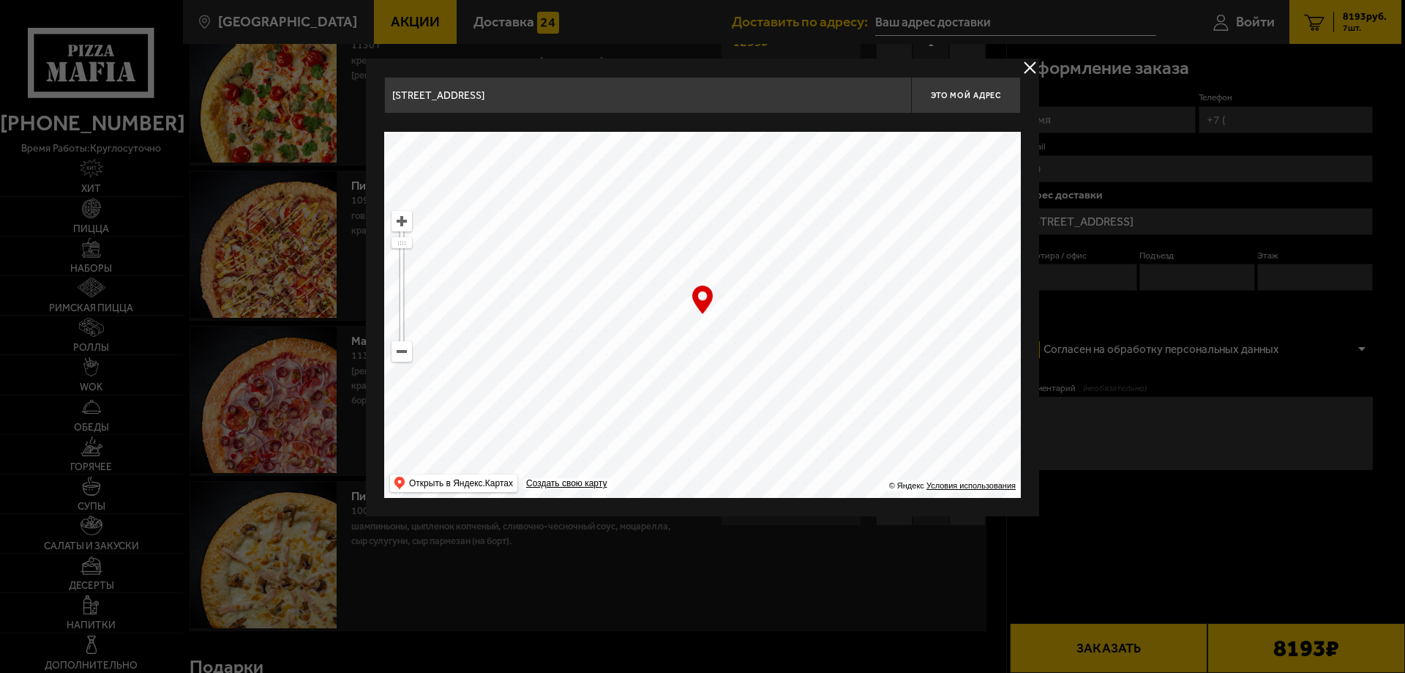
click at [403, 219] on ymaps at bounding box center [401, 221] width 19 height 19
drag, startPoint x: 776, startPoint y: 300, endPoint x: 854, endPoint y: 306, distance: 77.8
click at [854, 306] on ymaps at bounding box center [702, 315] width 637 height 366
type input "[STREET_ADDRESS]"
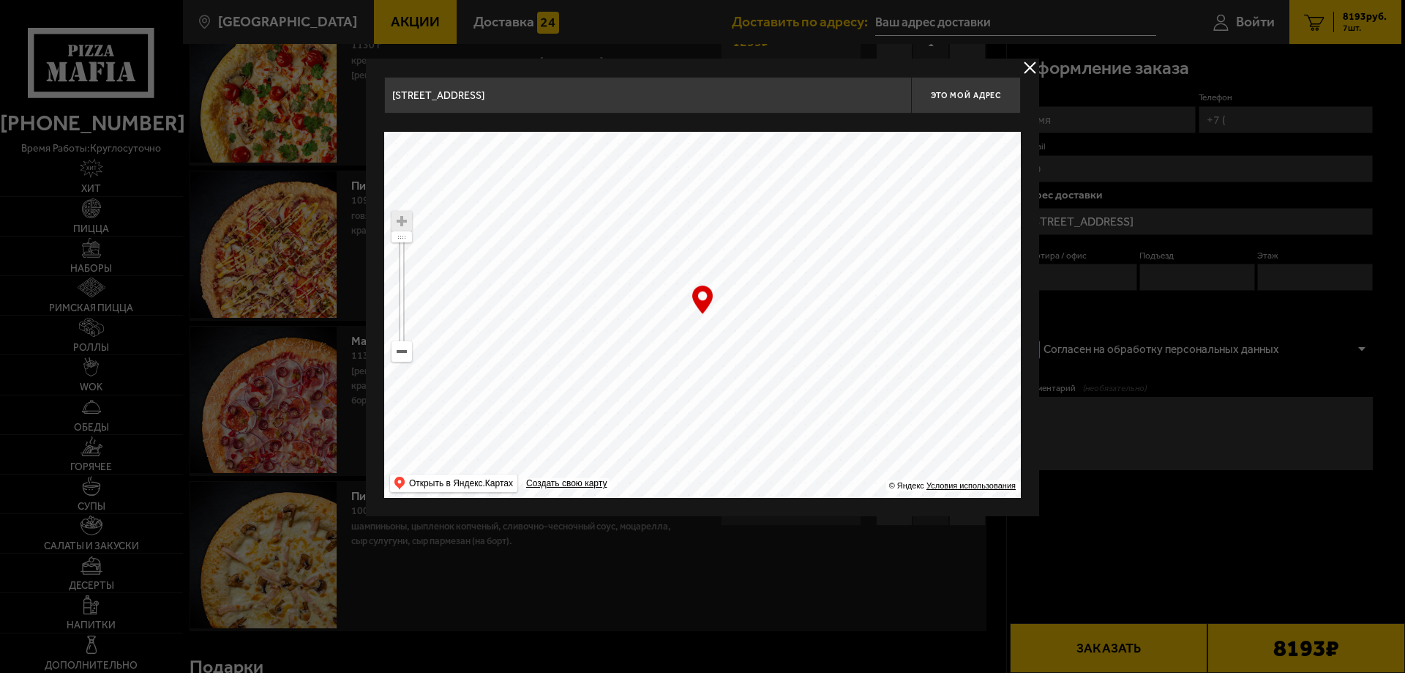
click at [405, 223] on ymaps at bounding box center [401, 221] width 19 height 19
click at [399, 238] on ymaps at bounding box center [401, 237] width 19 height 10
drag, startPoint x: 708, startPoint y: 275, endPoint x: 665, endPoint y: 284, distance: 43.5
click at [695, 285] on div "… © Яндекс Условия использования Открыть в Яндекс.Картах Создать свою карту" at bounding box center [702, 315] width 637 height 366
drag, startPoint x: 862, startPoint y: 283, endPoint x: 936, endPoint y: 261, distance: 76.9
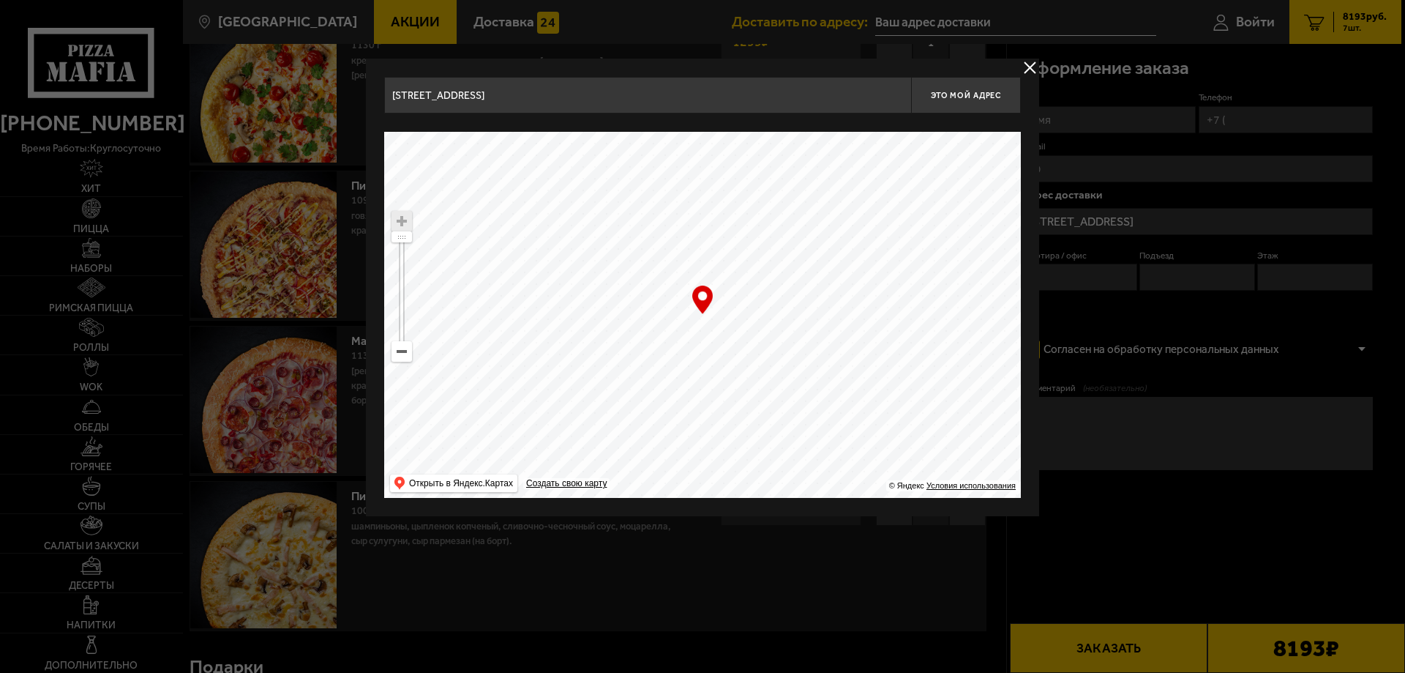
click at [936, 261] on ymaps at bounding box center [702, 315] width 637 height 366
type input "[STREET_ADDRESS]"
drag, startPoint x: 728, startPoint y: 335, endPoint x: 742, endPoint y: 324, distance: 18.2
click at [742, 324] on ymaps at bounding box center [702, 315] width 637 height 366
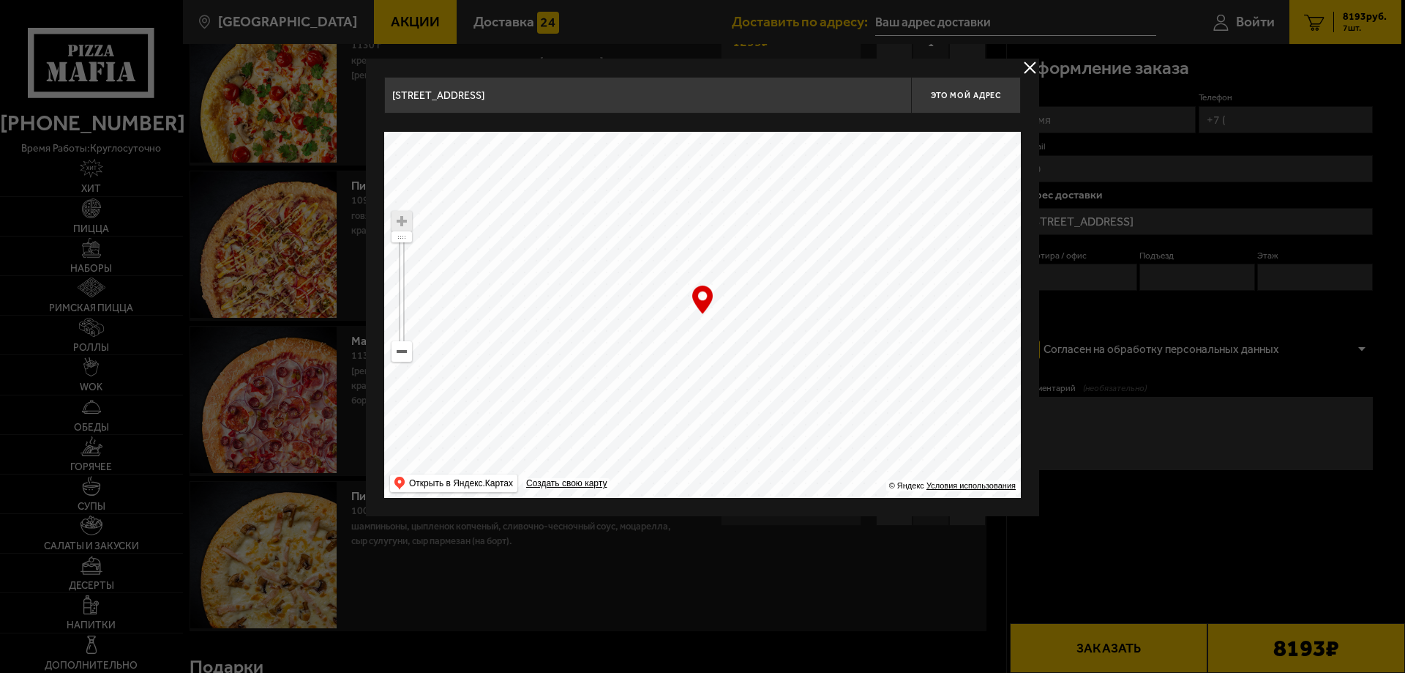
click at [739, 311] on ymaps at bounding box center [702, 315] width 637 height 366
type input "[STREET_ADDRESS]"
click at [739, 311] on ymaps at bounding box center [702, 315] width 637 height 366
drag, startPoint x: 742, startPoint y: 311, endPoint x: 763, endPoint y: 320, distance: 22.3
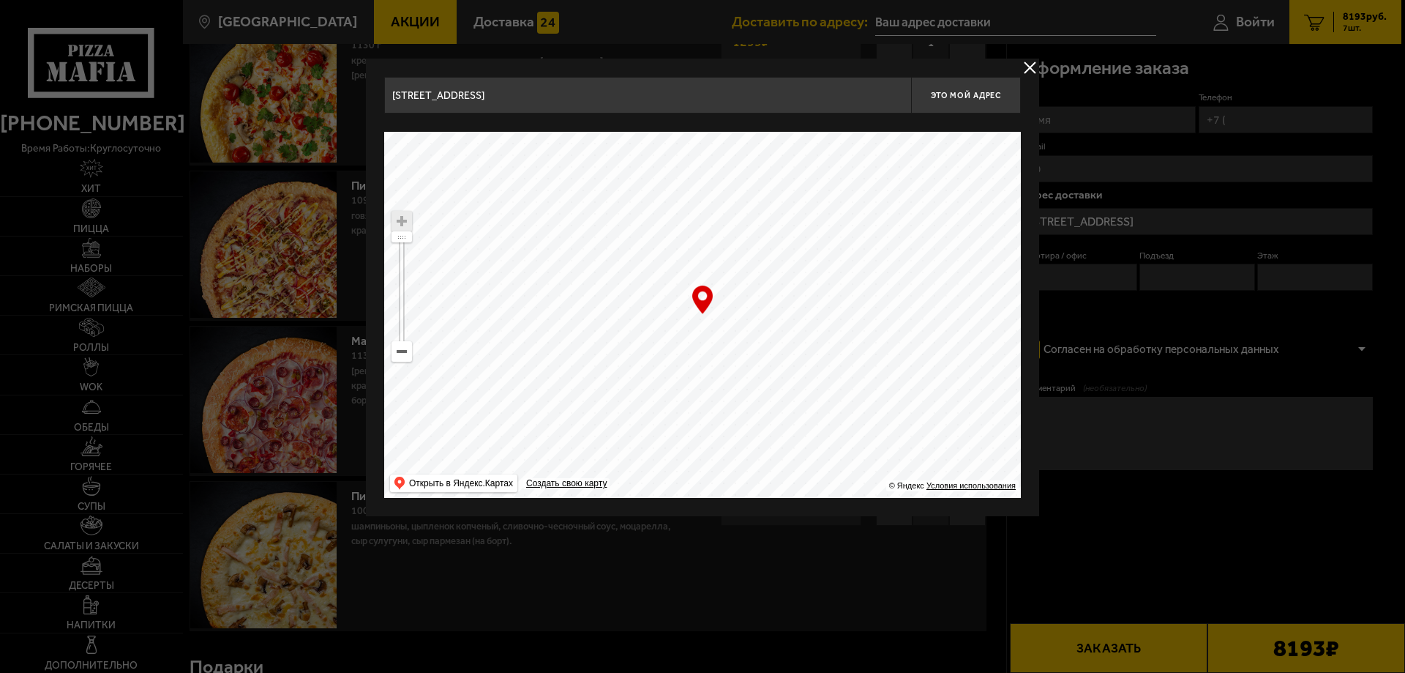
click at [763, 320] on ymaps at bounding box center [702, 315] width 637 height 366
type input "[STREET_ADDRESS]"
drag, startPoint x: 767, startPoint y: 312, endPoint x: 788, endPoint y: 295, distance: 26.5
click at [788, 295] on ymaps at bounding box center [702, 315] width 637 height 366
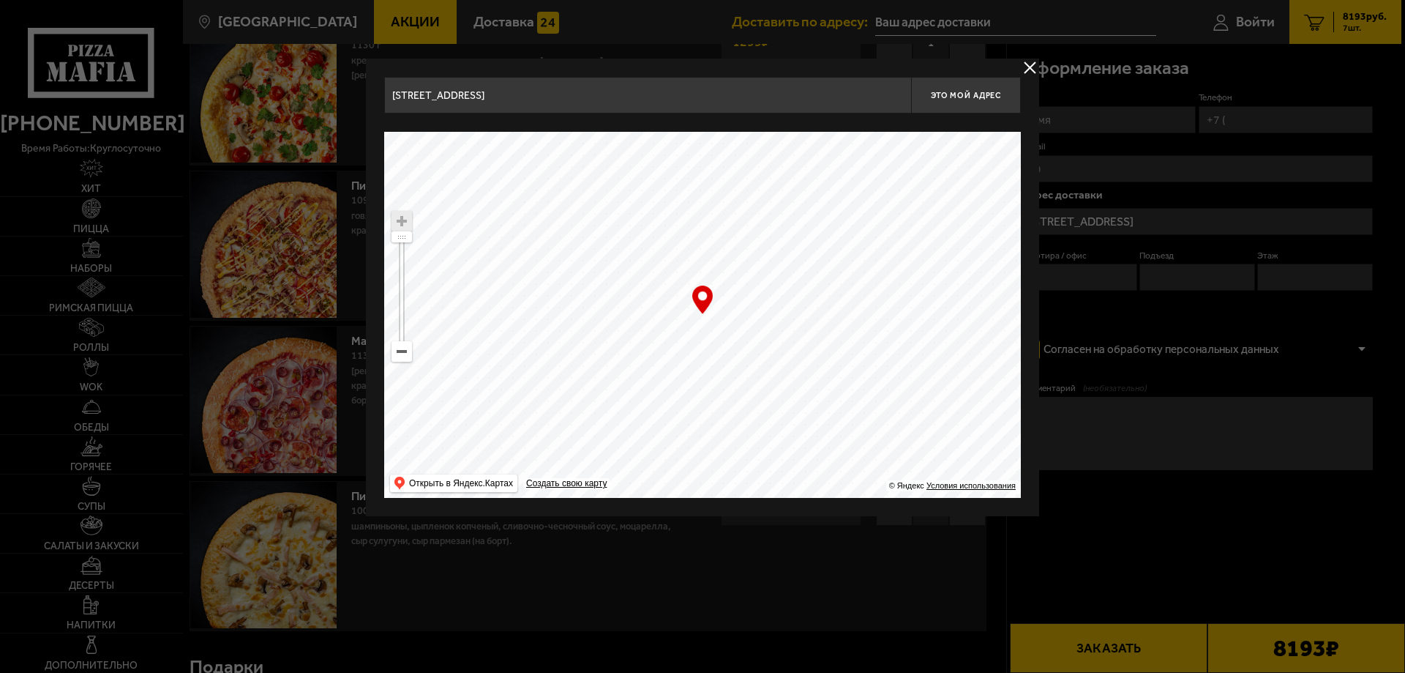
type input "[STREET_ADDRESS]"
click at [993, 89] on button "Это мой адрес" at bounding box center [966, 95] width 110 height 37
type input "[STREET_ADDRESS]"
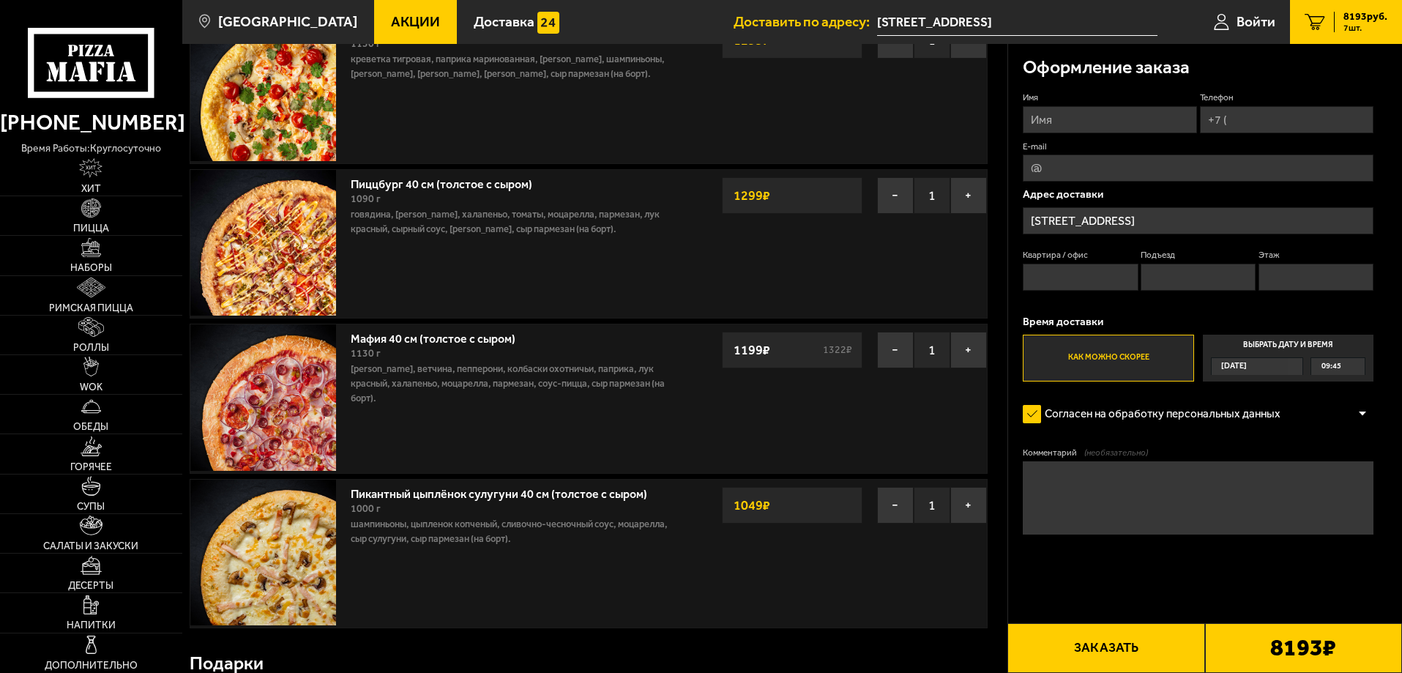
click at [1113, 277] on input "Квартира / офис" at bounding box center [1080, 277] width 115 height 27
click at [1352, 369] on div "09:45" at bounding box center [1337, 366] width 53 height 17
click at [0, 0] on input "Выбрать дату и время [DATE] 09:45" at bounding box center [0, 0] width 0 height 0
click at [1247, 362] on span "[DATE]" at bounding box center [1234, 366] width 26 height 17
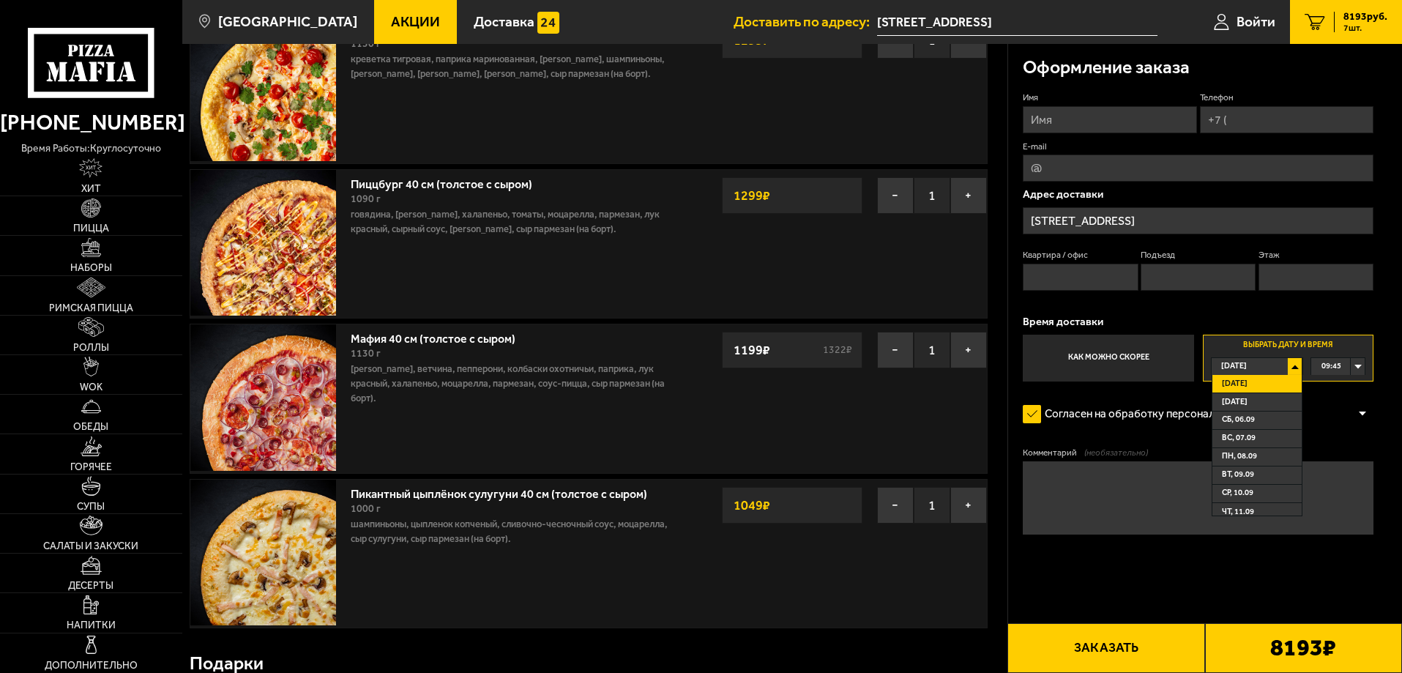
click at [1331, 363] on span "09:45" at bounding box center [1331, 366] width 20 height 17
click at [1343, 470] on li "12:00" at bounding box center [1338, 475] width 52 height 18
click at [1249, 317] on p "Время доставки" at bounding box center [1198, 321] width 351 height 11
click at [1288, 362] on div "[DATE]" at bounding box center [1249, 366] width 77 height 17
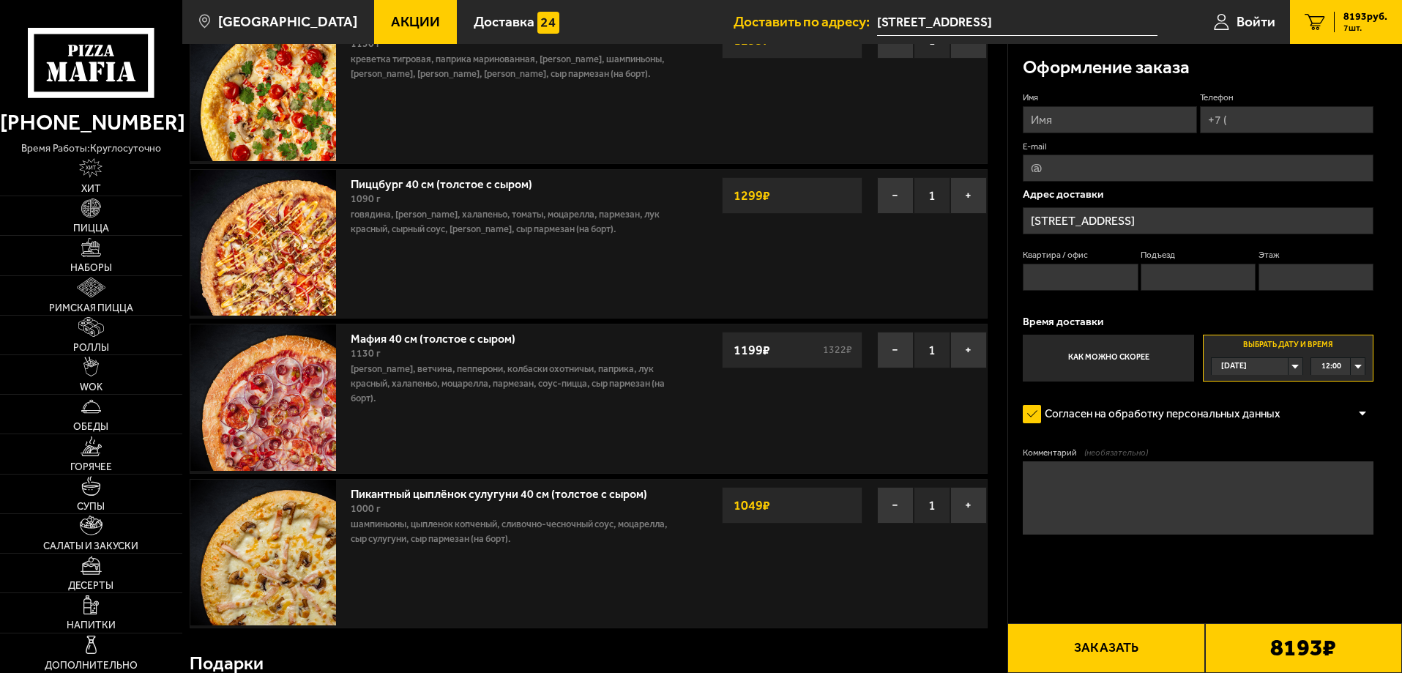
click at [1195, 493] on textarea "Комментарий (необязательно)" at bounding box center [1198, 497] width 351 height 73
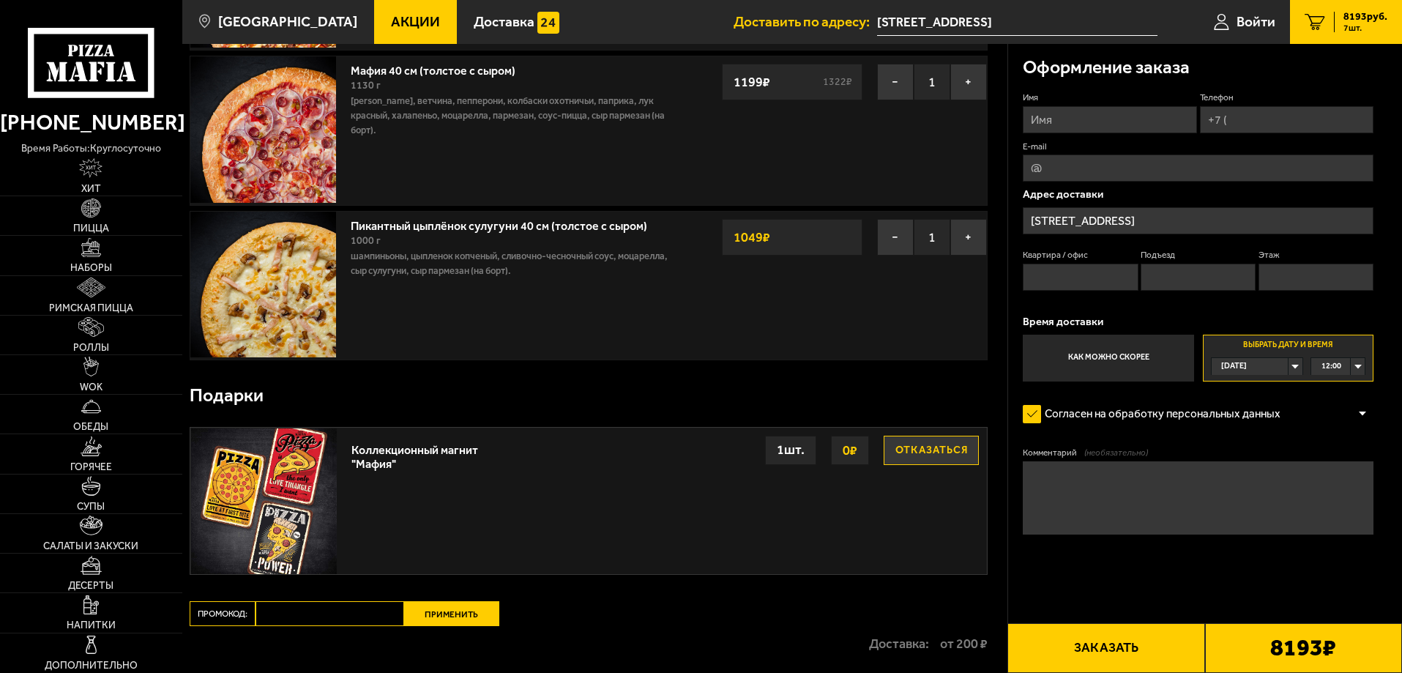
scroll to position [952, 0]
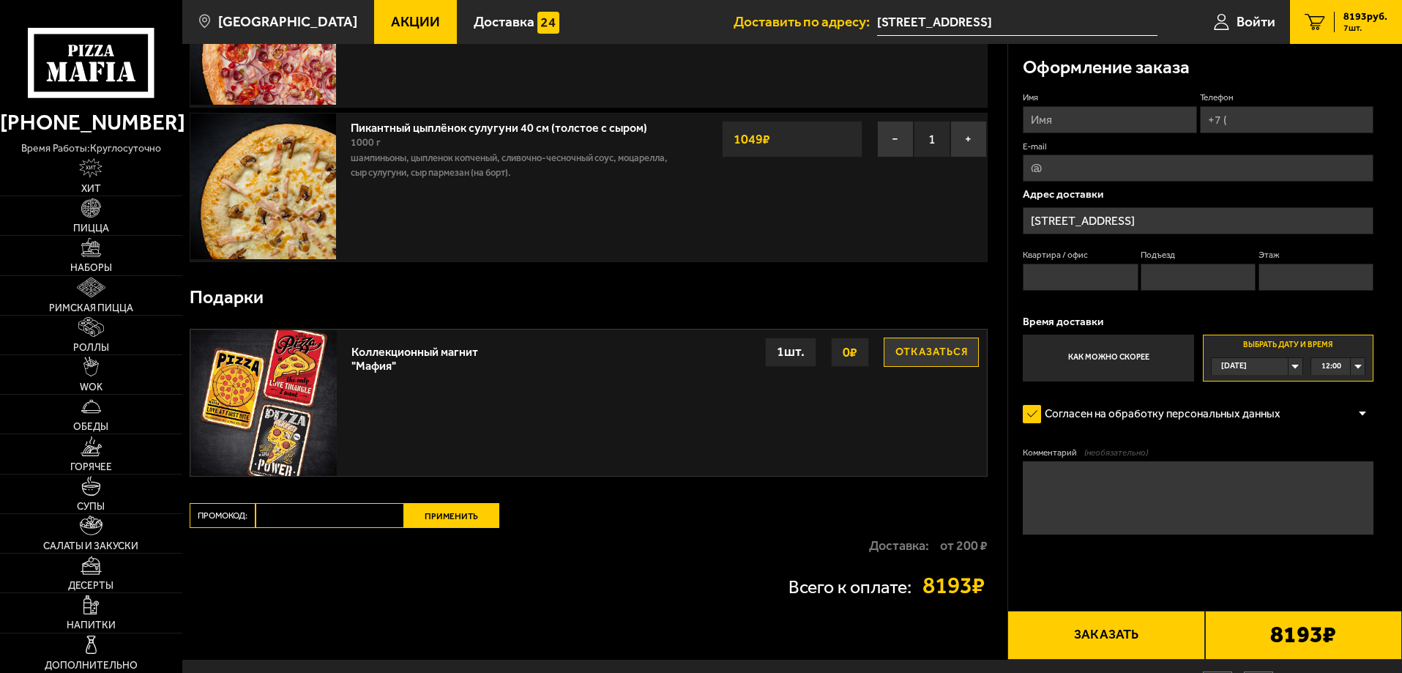
click at [769, 354] on div "1 шт." at bounding box center [790, 351] width 51 height 29
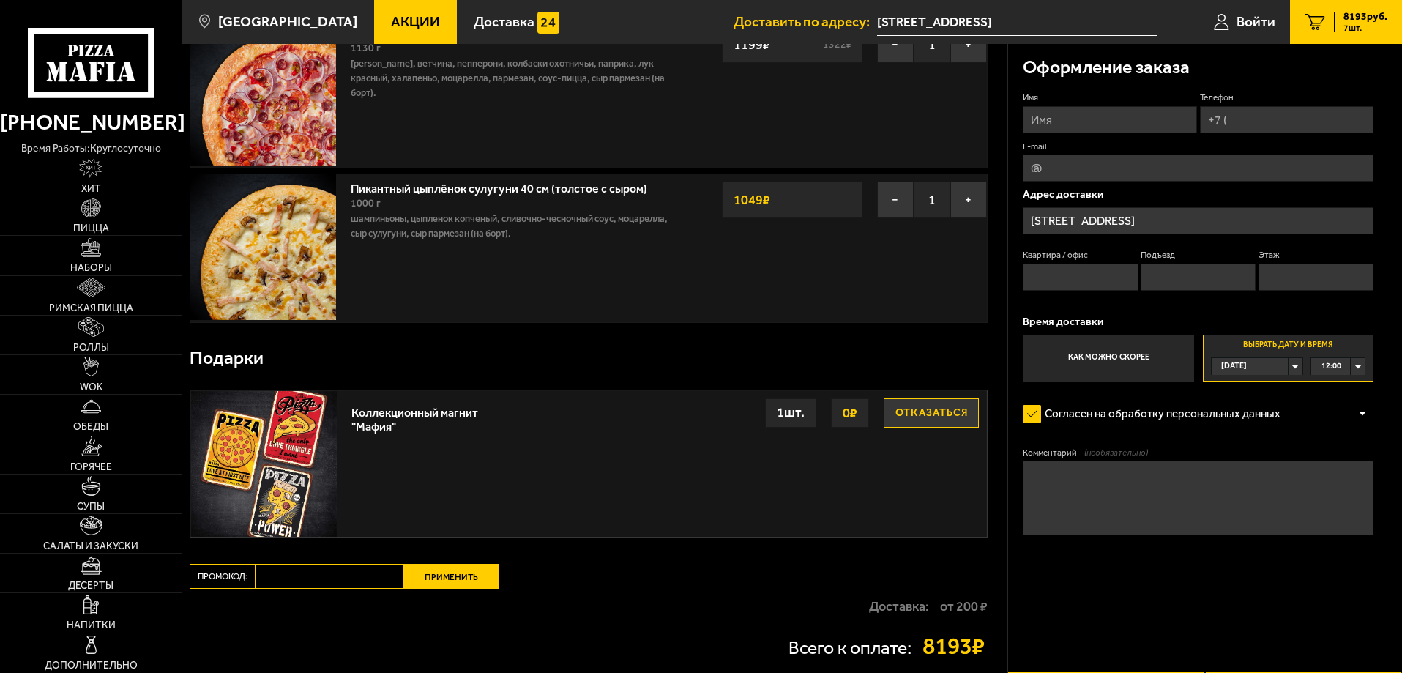
scroll to position [889, 0]
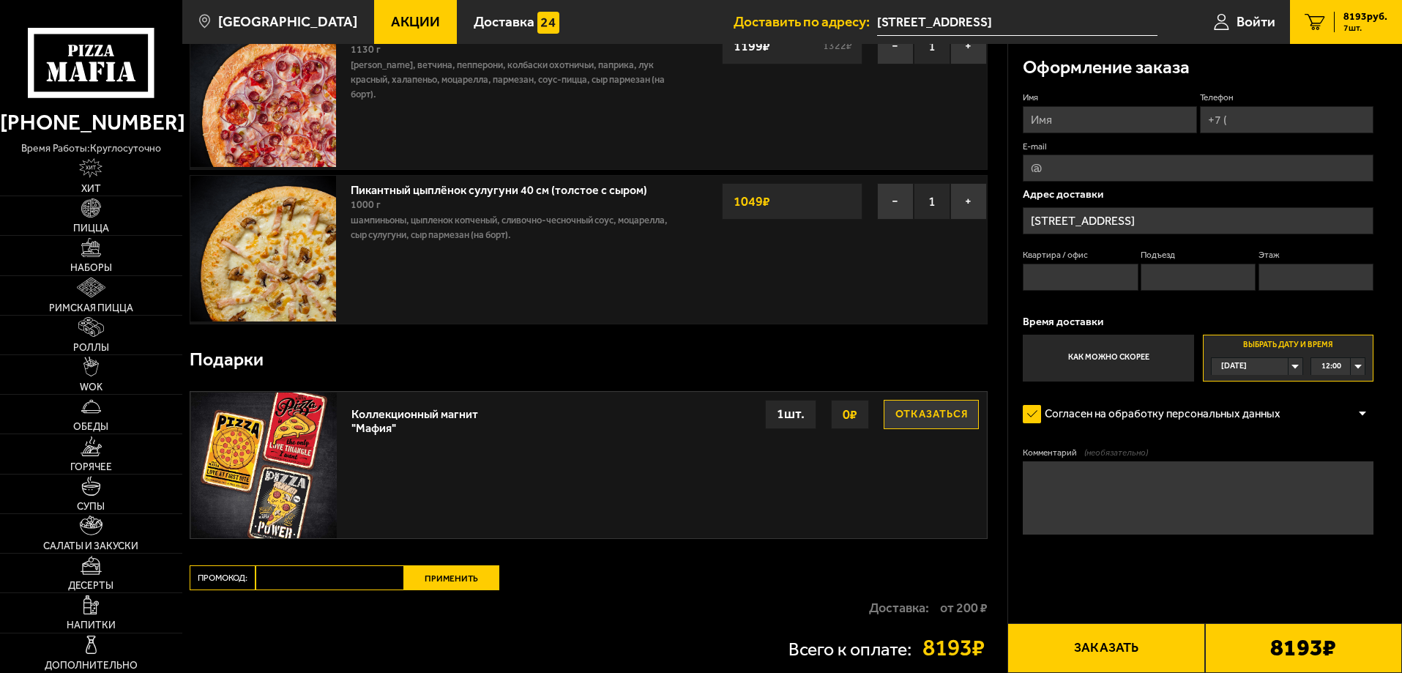
click at [1168, 529] on textarea "Комментарий (необязательно)" at bounding box center [1198, 497] width 351 height 73
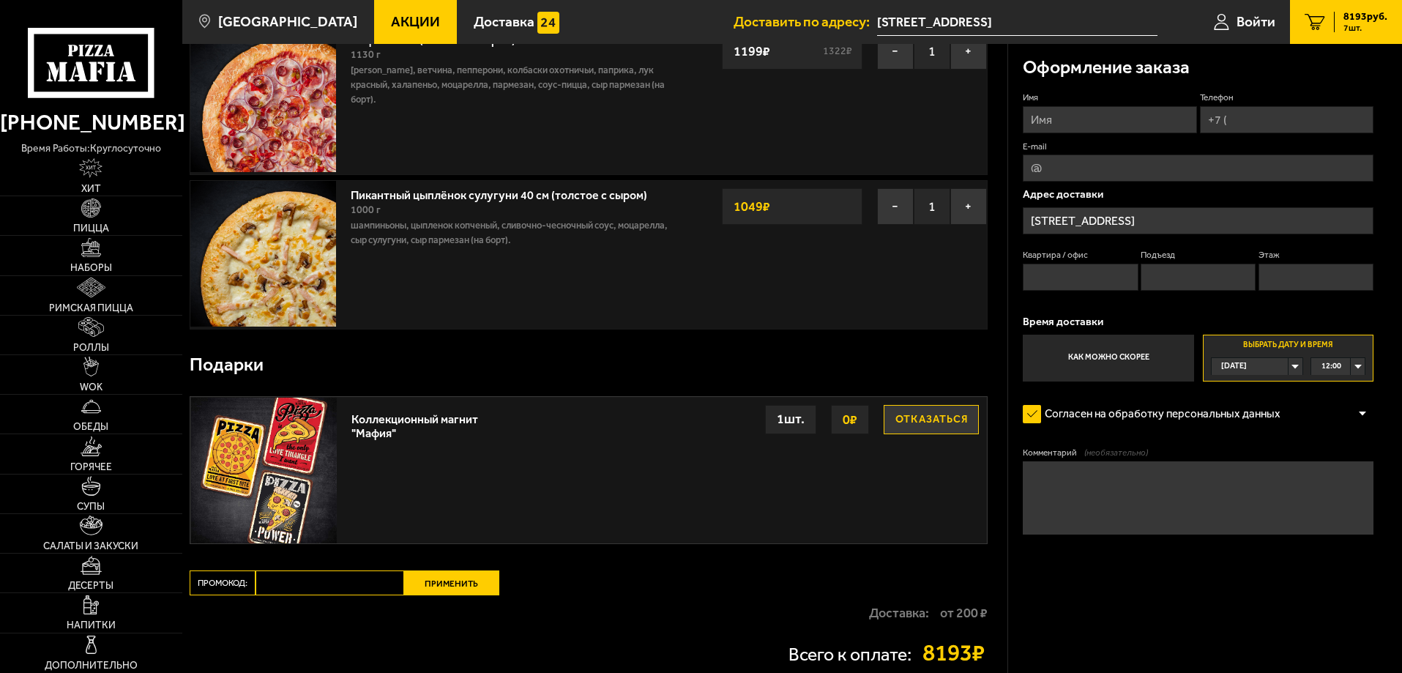
scroll to position [952, 0]
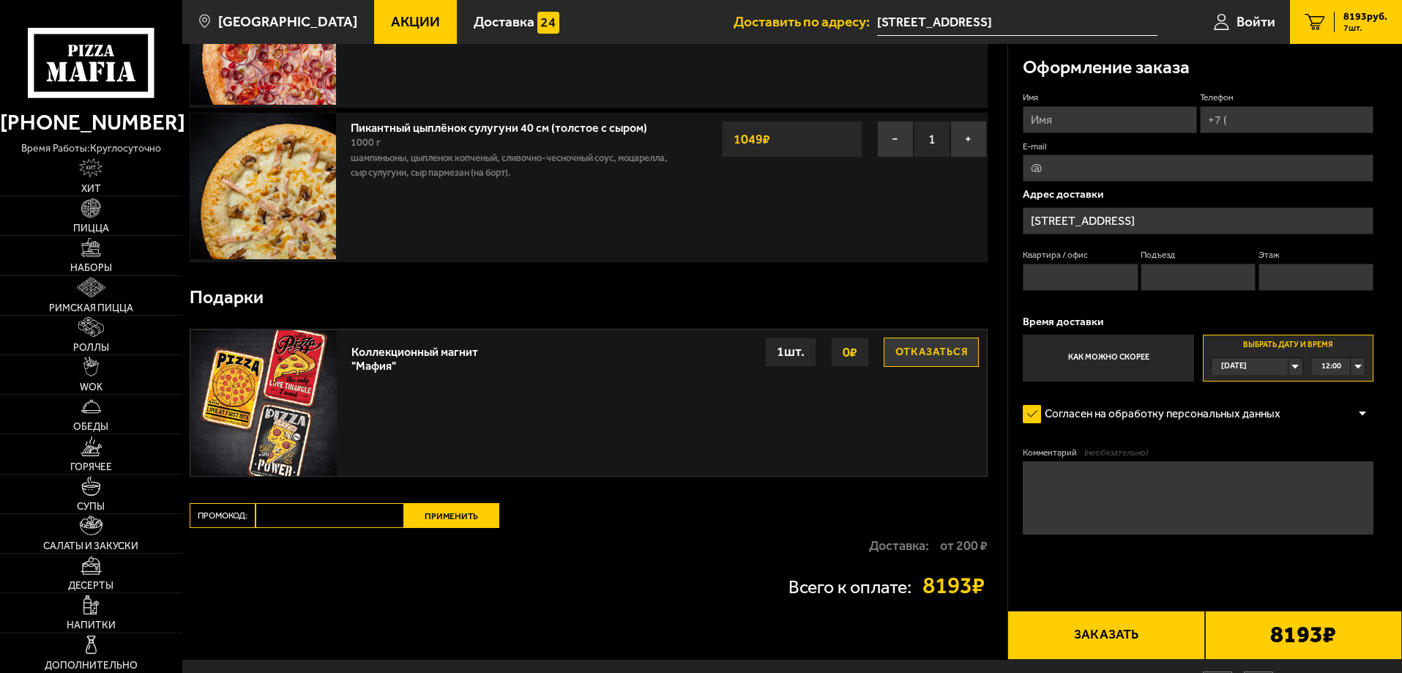
click at [1103, 493] on textarea "Комментарий (необязательно)" at bounding box center [1198, 497] width 351 height 73
click at [1058, 277] on input "Квартира / офис" at bounding box center [1080, 277] width 115 height 27
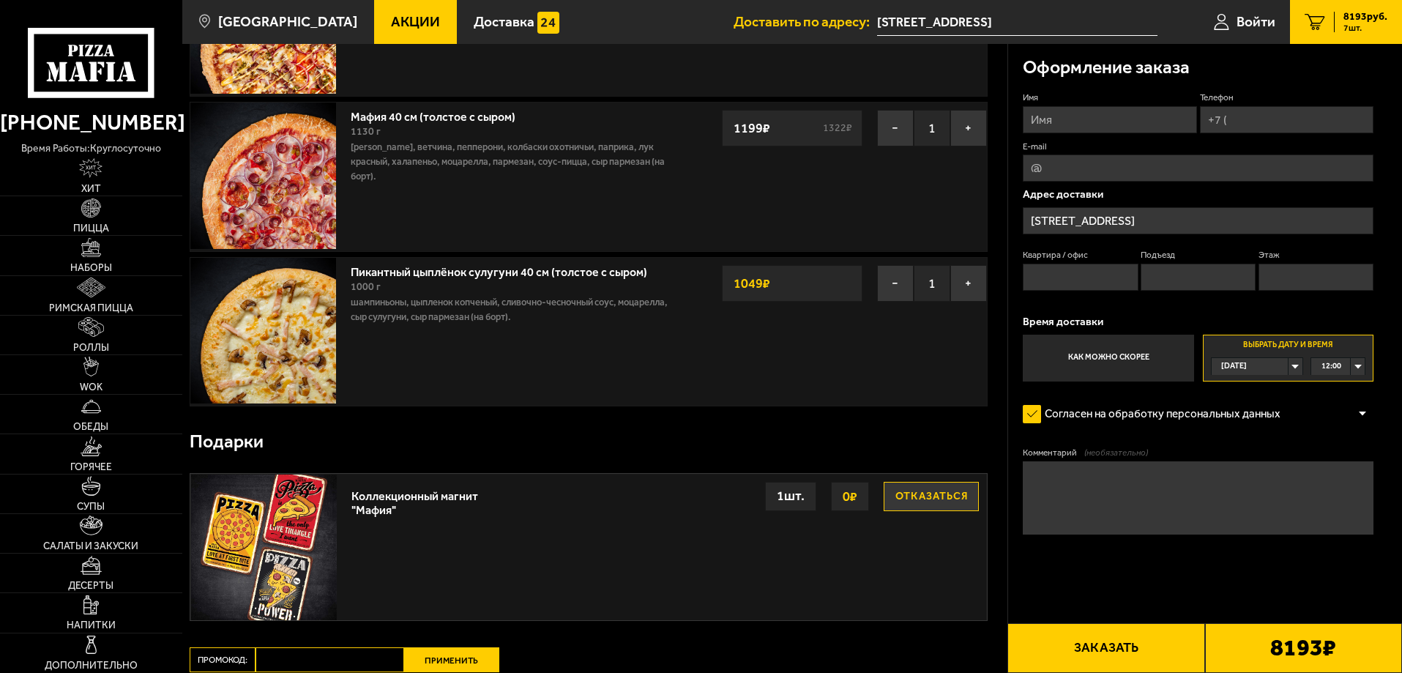
scroll to position [805, 0]
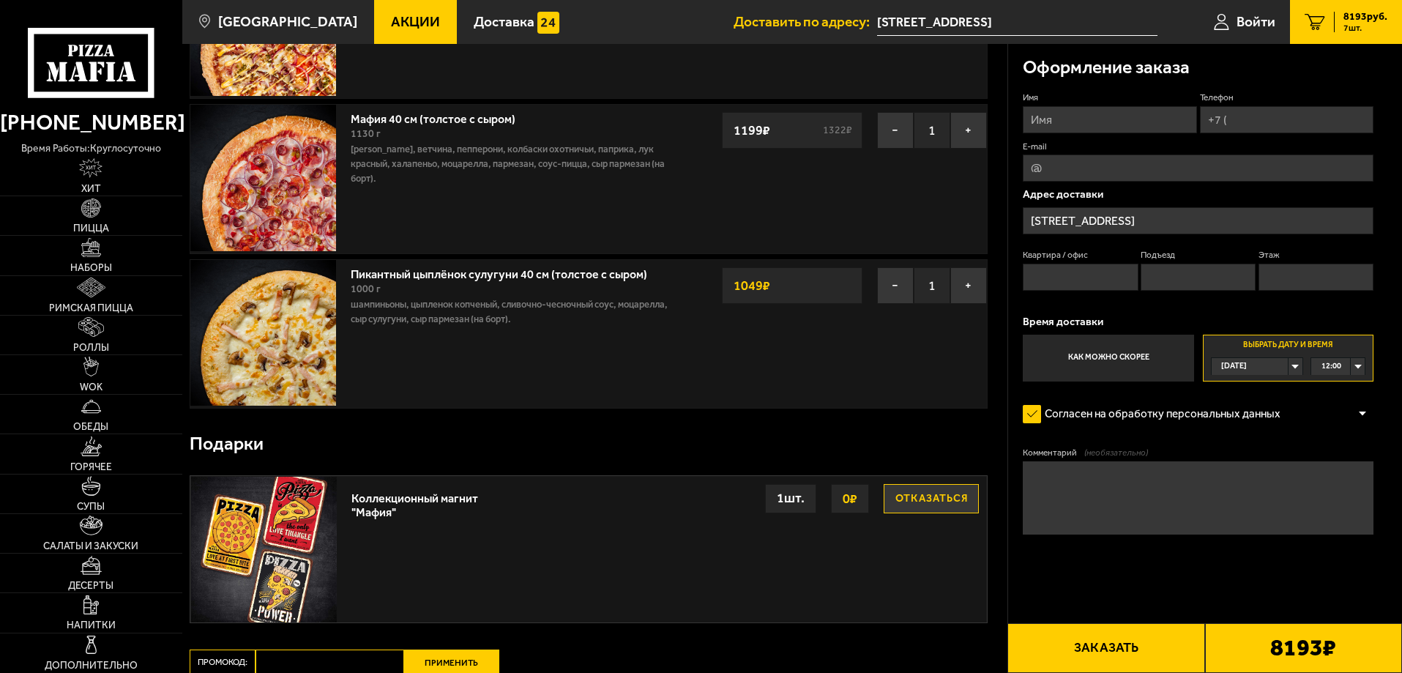
click at [1124, 113] on input "Имя" at bounding box center [1109, 119] width 173 height 27
type input "[PERSON_NAME]"
click at [1246, 120] on input "Телефон" at bounding box center [1286, 119] width 173 height 27
type input "[PHONE_NUMBER]"
click at [1097, 175] on input "E-mail" at bounding box center [1198, 167] width 351 height 27
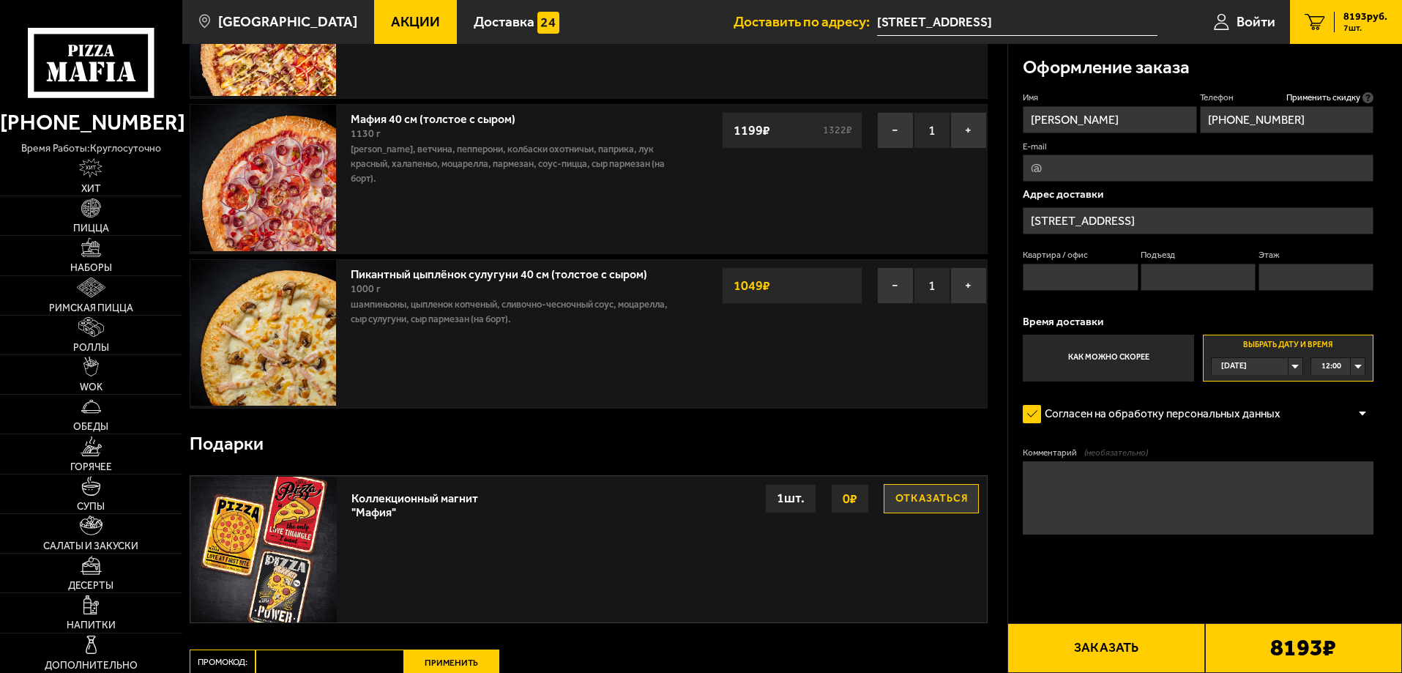
type input "[EMAIL_ADDRESS][DOMAIN_NAME]"
click at [1139, 482] on textarea "Комментарий (необязательно)" at bounding box center [1198, 497] width 351 height 73
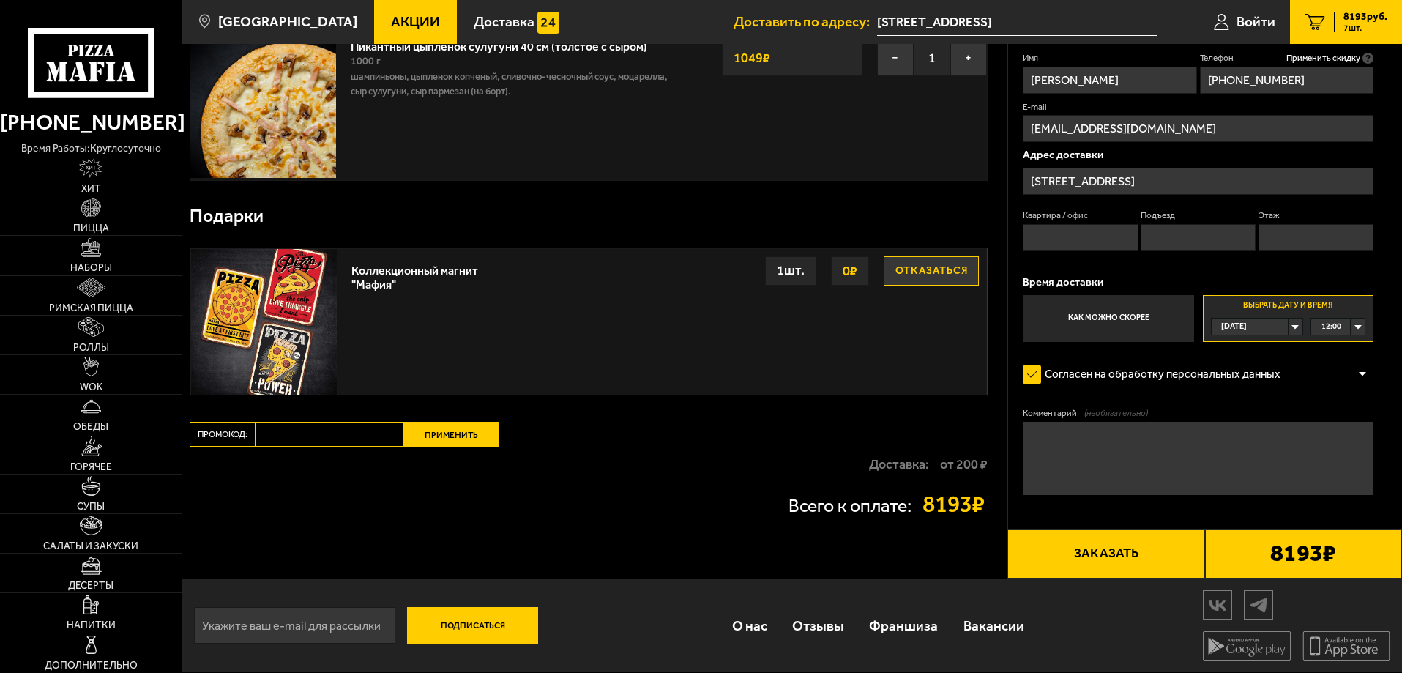
scroll to position [1036, 0]
click at [1141, 447] on textarea "Комментарий (необязательно)" at bounding box center [1198, 458] width 351 height 73
click at [1142, 447] on textarea "Комментарий (необязательно)" at bounding box center [1198, 458] width 351 height 73
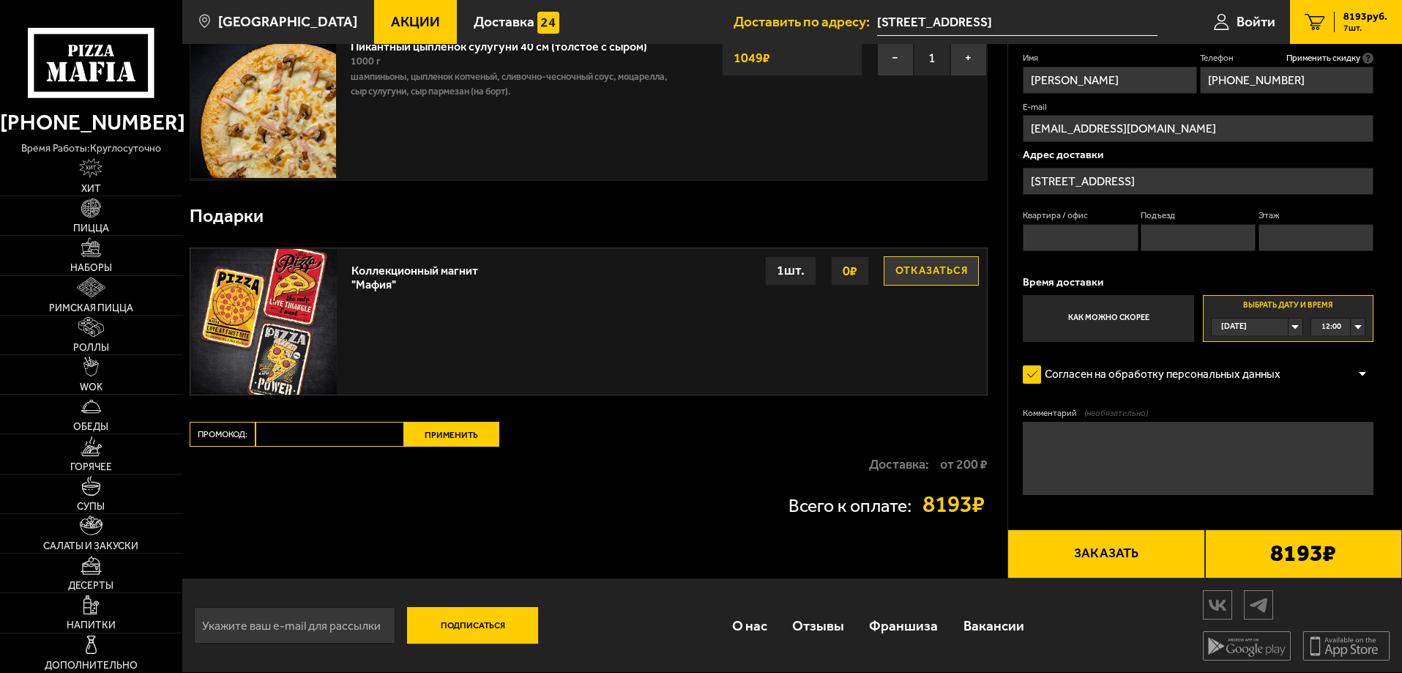
click at [1102, 444] on textarea "Комментарий (необязательно)" at bounding box center [1198, 458] width 351 height 73
click at [1109, 446] on textarea "Комментарий (необязательно)" at bounding box center [1198, 458] width 351 height 73
click at [1130, 542] on button "Заказать" at bounding box center [1105, 554] width 197 height 50
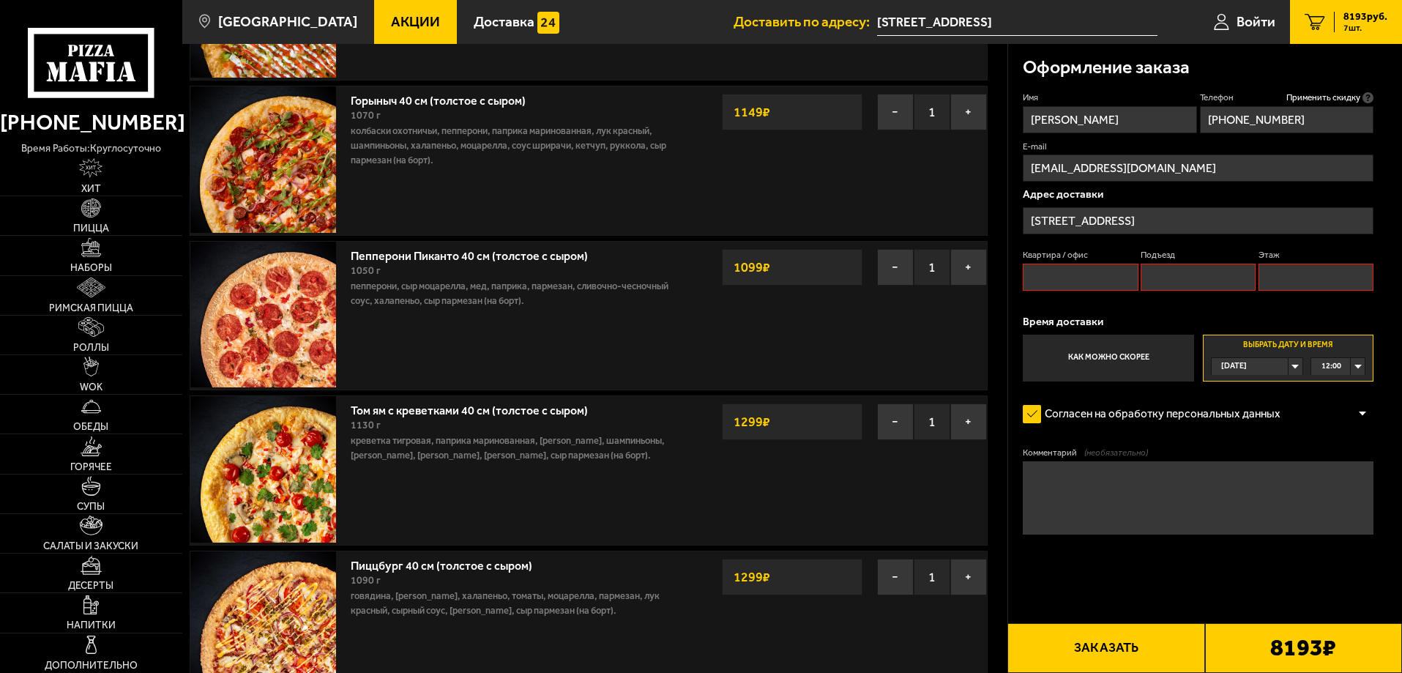
scroll to position [124, 0]
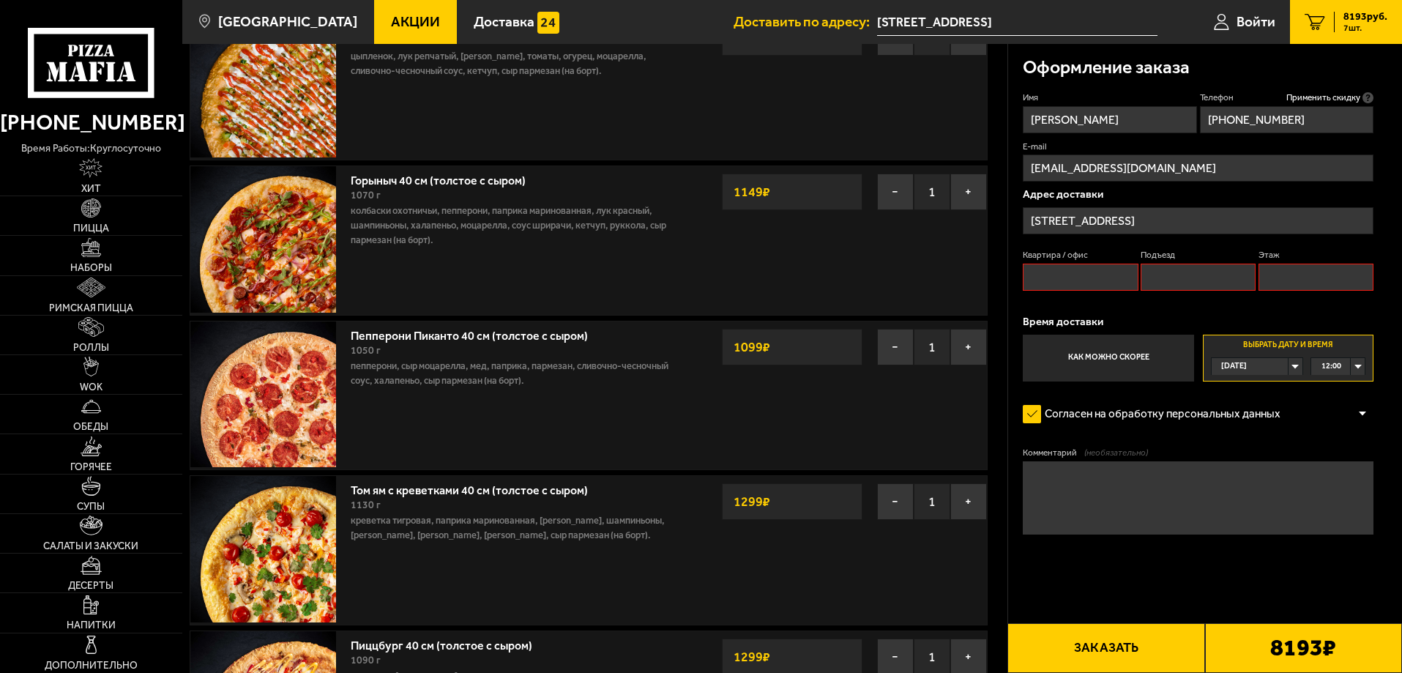
click at [1101, 277] on input "Квартира / офис" at bounding box center [1080, 277] width 115 height 27
type input "офис 1"
click at [1178, 272] on input "Подъезд" at bounding box center [1197, 277] width 115 height 27
type input "1"
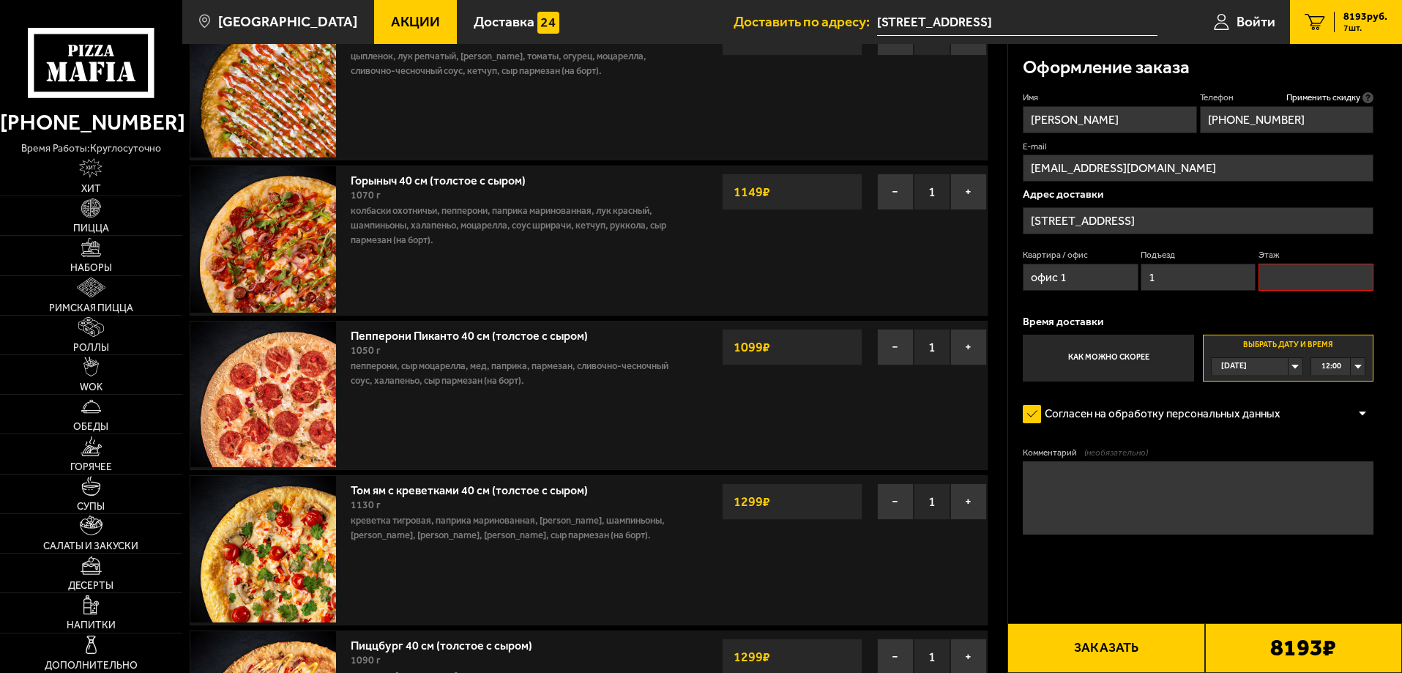
click at [1326, 283] on input "Этаж" at bounding box center [1315, 277] width 115 height 27
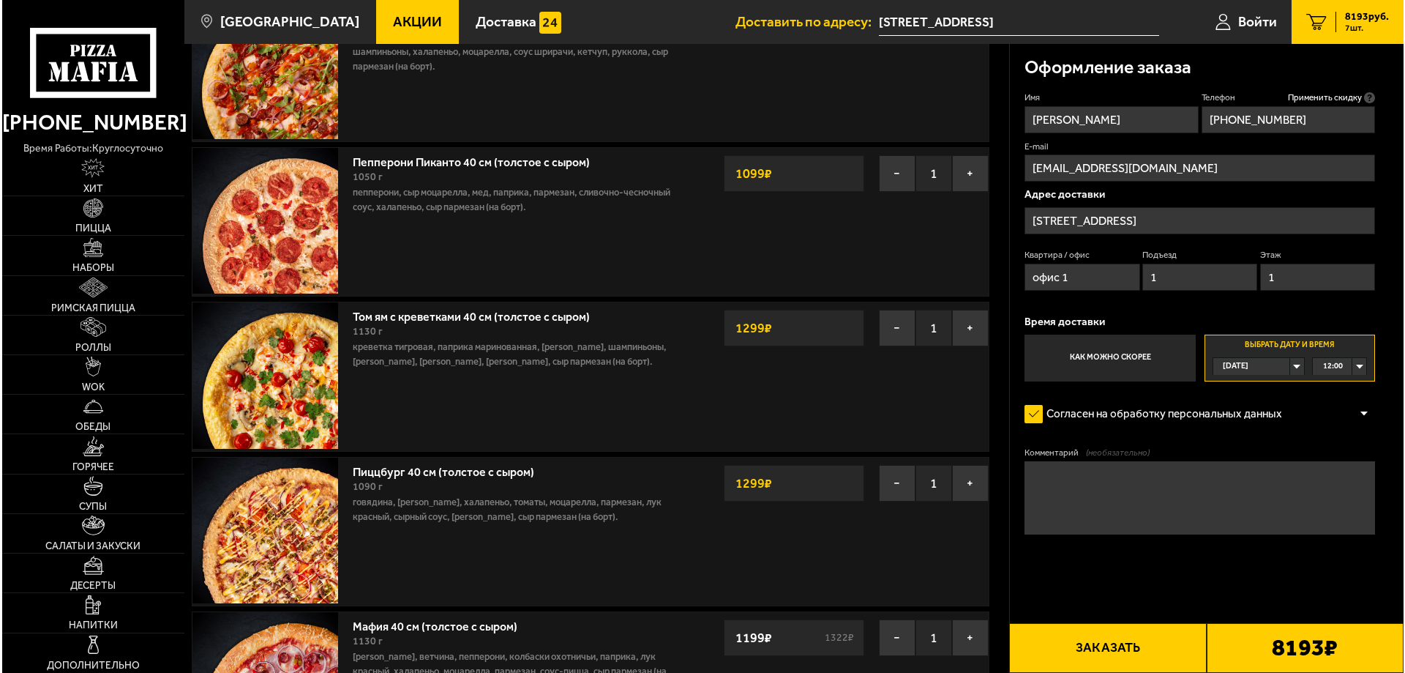
scroll to position [490, 0]
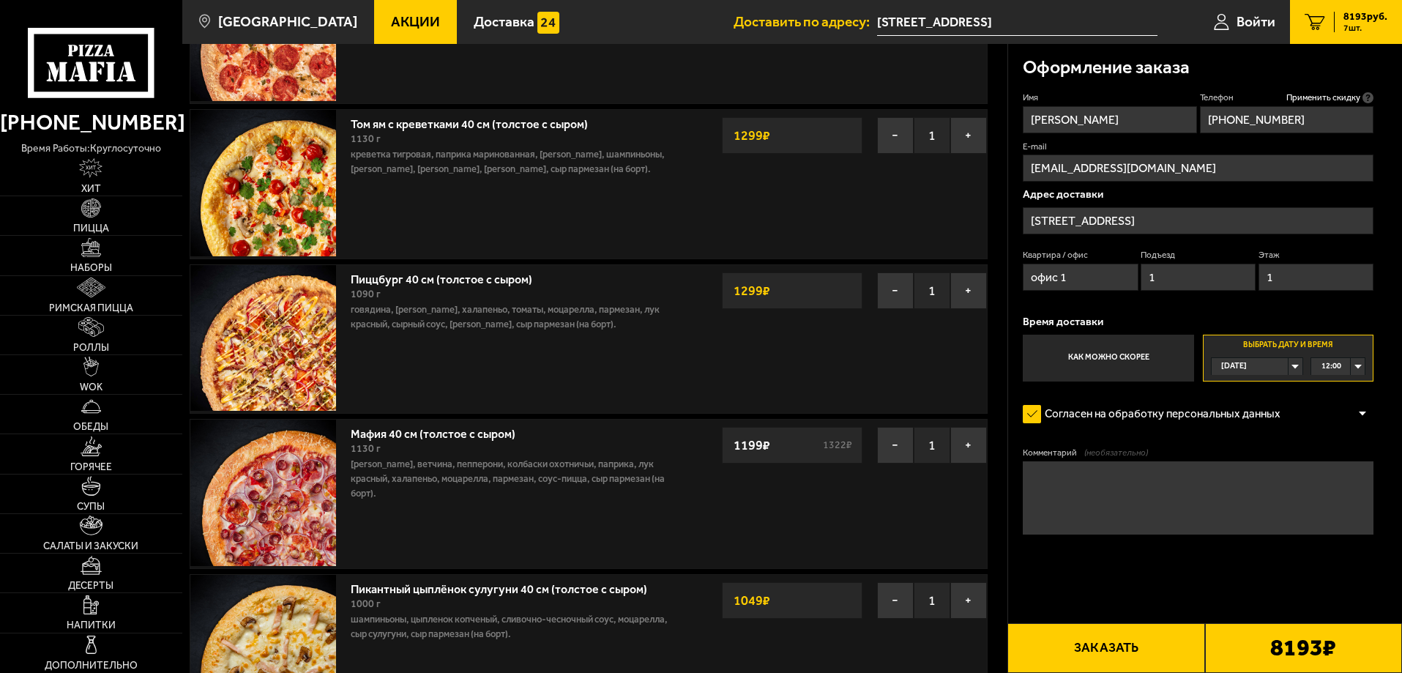
type input "1"
click at [1124, 635] on button "Заказать" at bounding box center [1105, 648] width 197 height 50
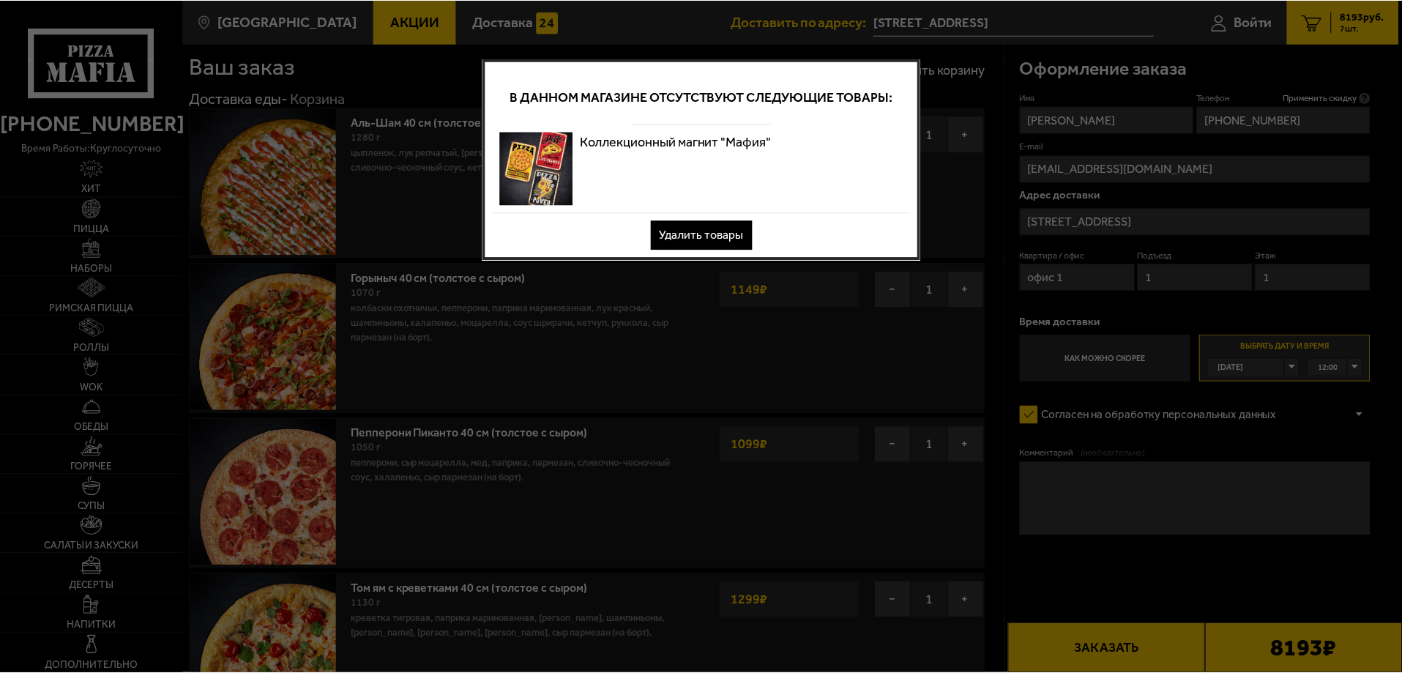
scroll to position [0, 0]
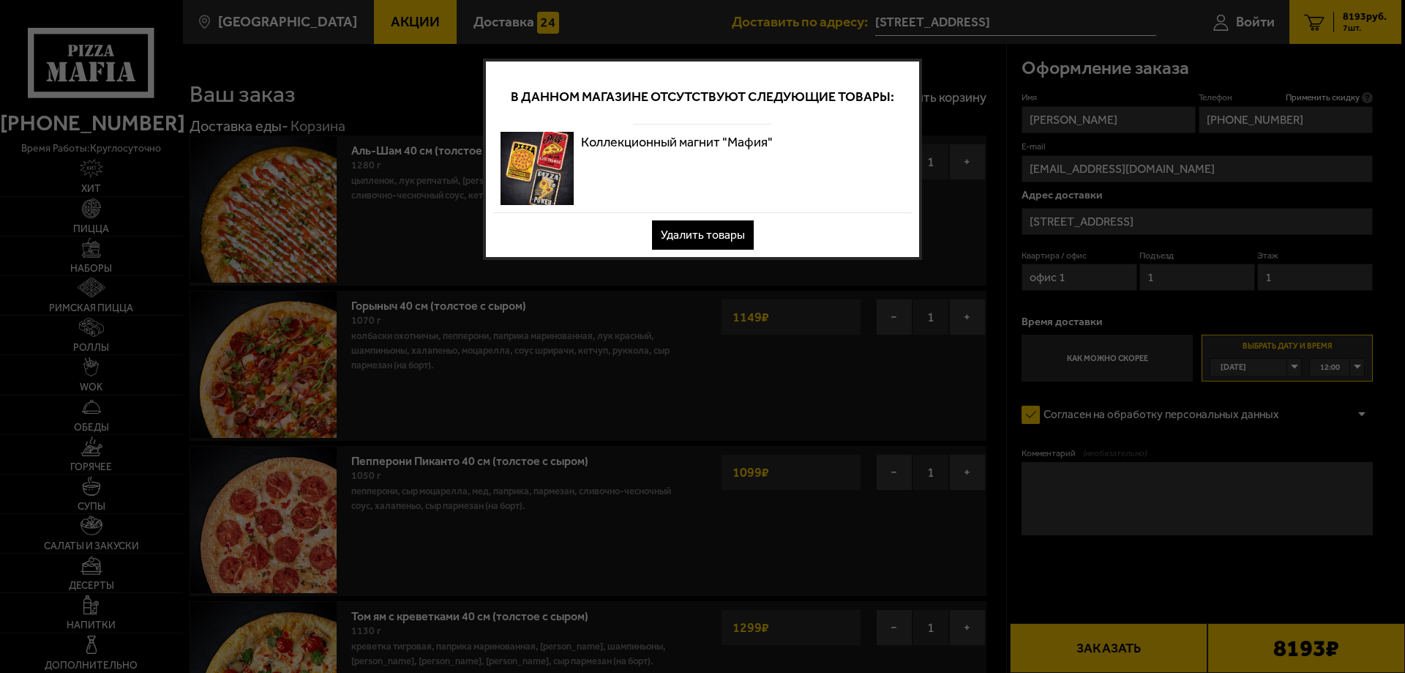
click at [717, 235] on button "Удалить товары" at bounding box center [703, 234] width 102 height 29
click at [700, 235] on button "Удалить товары" at bounding box center [703, 234] width 102 height 29
click at [705, 229] on button "Удалить товары" at bounding box center [703, 234] width 102 height 29
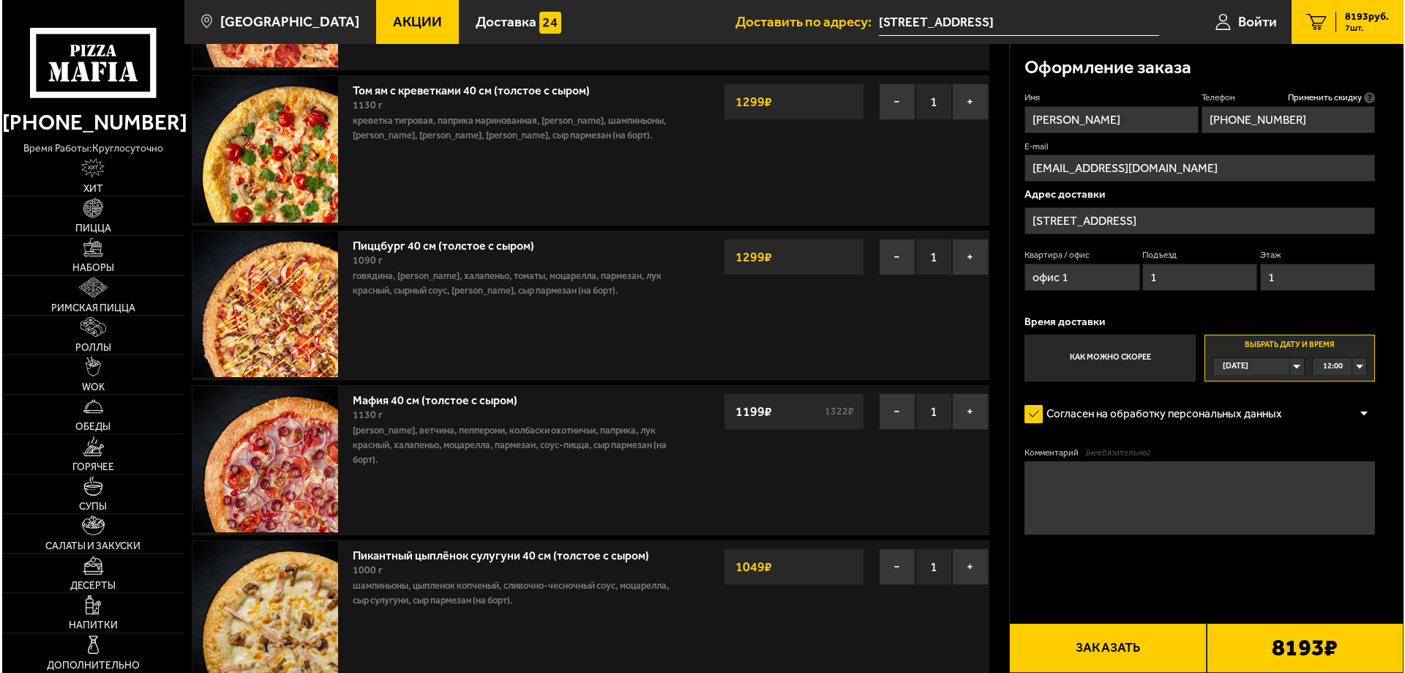
scroll to position [952, 0]
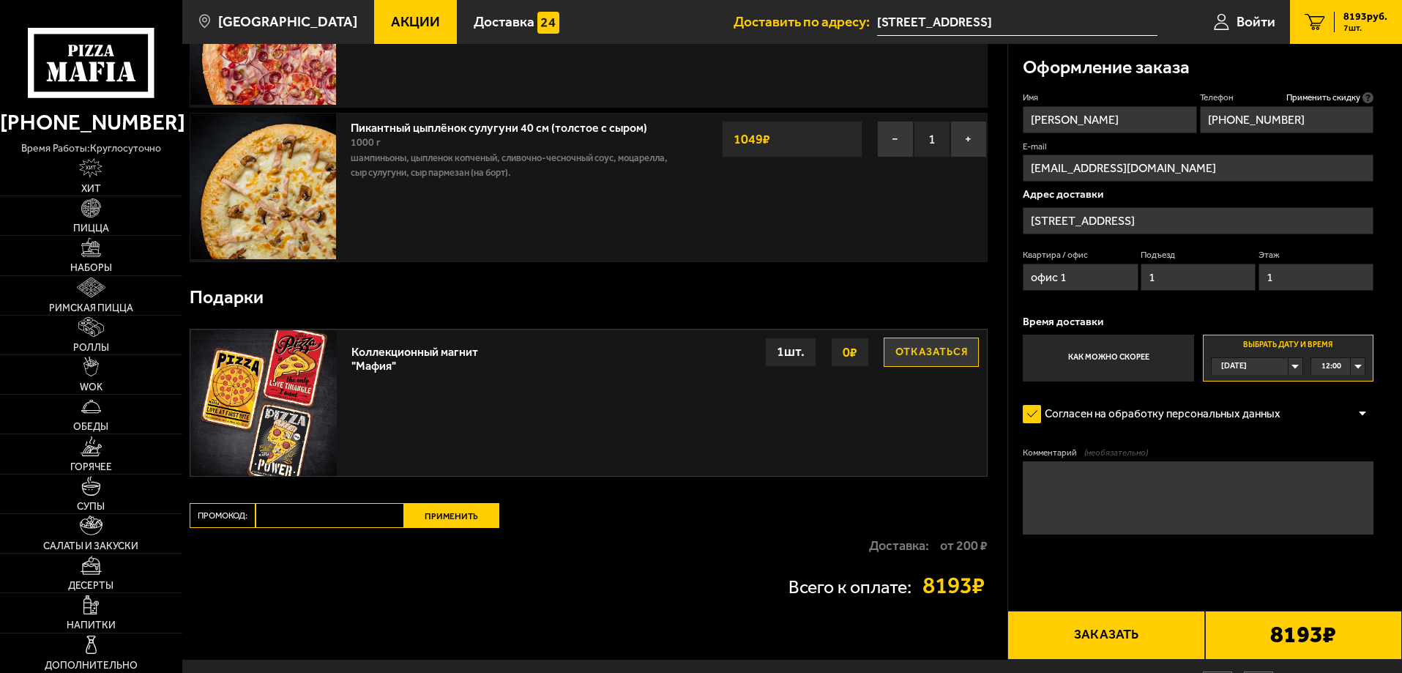
click at [1099, 649] on button "Заказать" at bounding box center [1105, 636] width 197 height 50
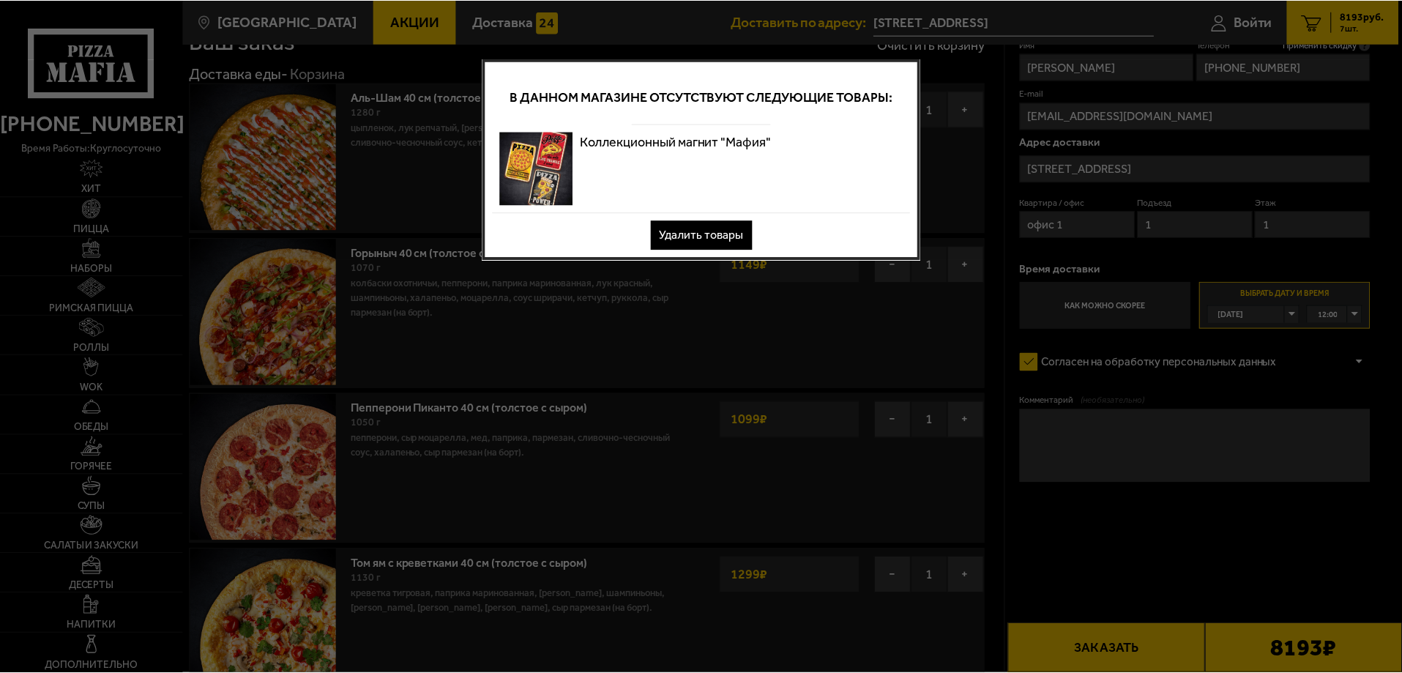
scroll to position [0, 0]
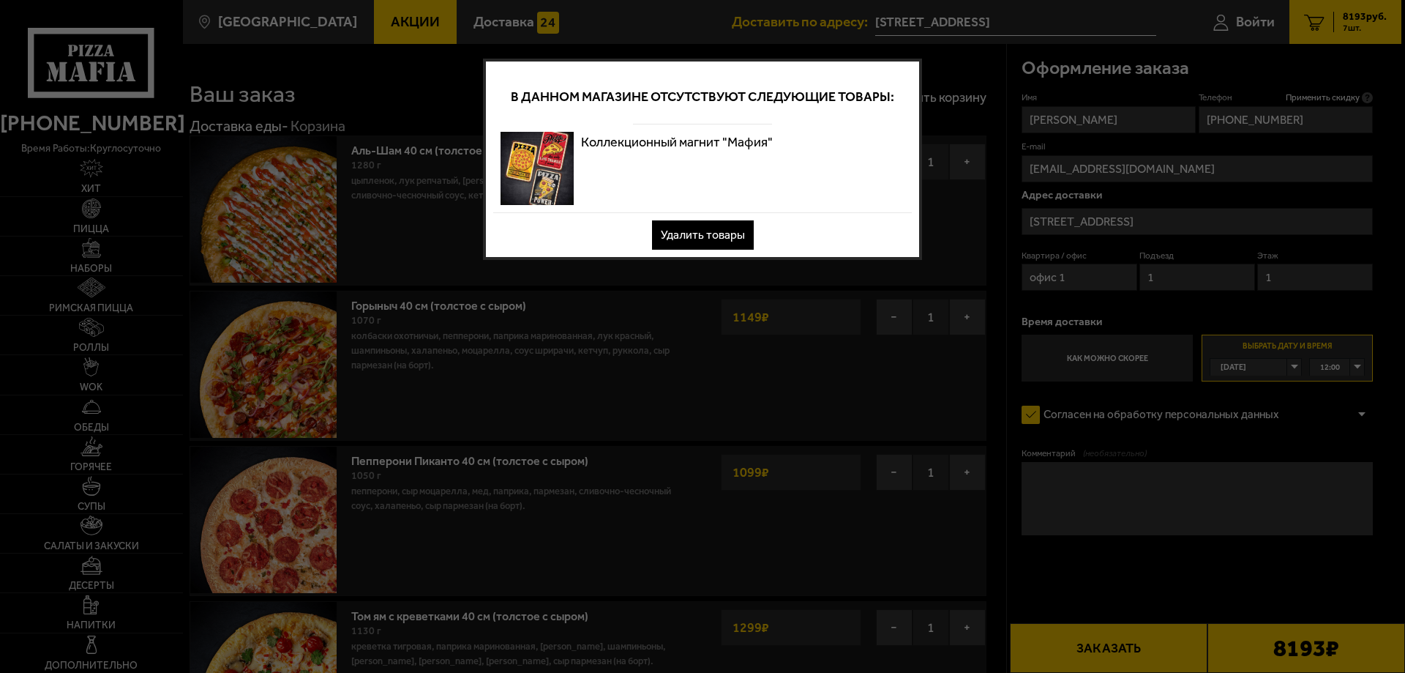
click at [707, 230] on button "Удалить товары" at bounding box center [703, 234] width 102 height 29
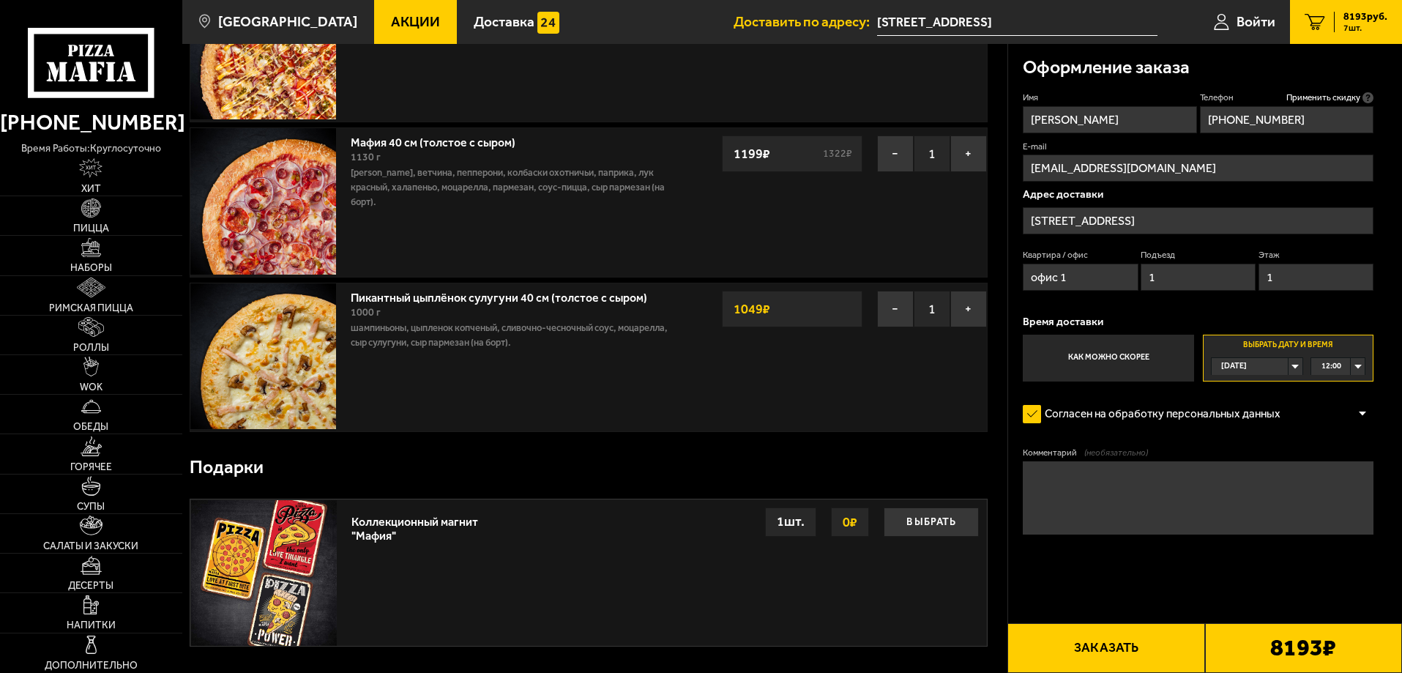
scroll to position [805, 0]
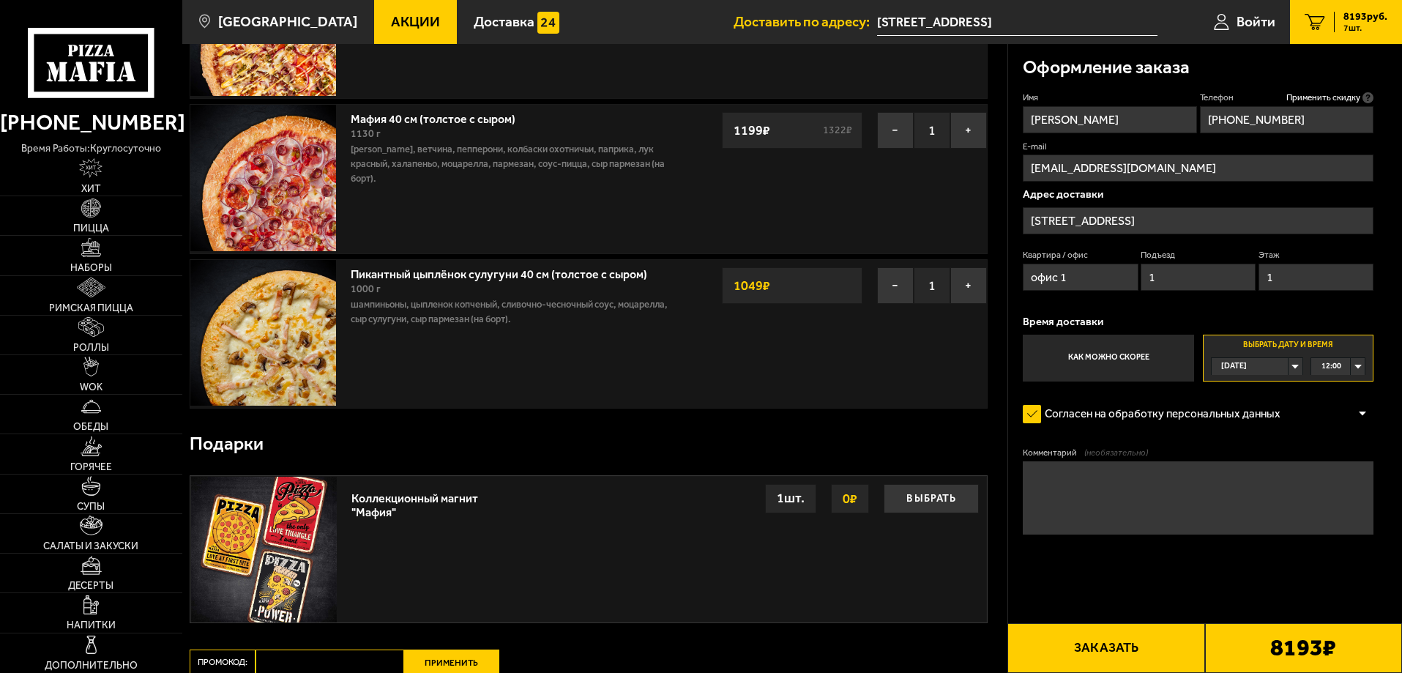
click at [788, 502] on div "1 шт." at bounding box center [790, 498] width 51 height 29
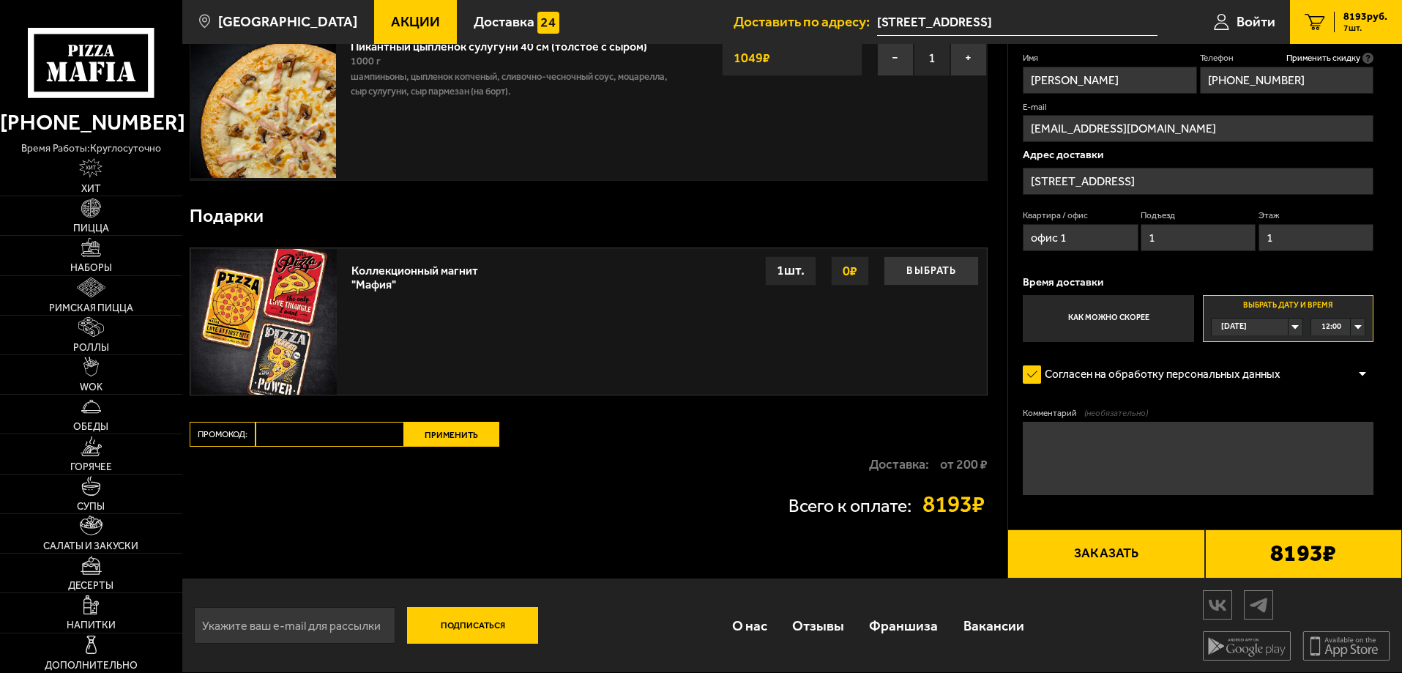
click at [854, 268] on strong "0 ₽" at bounding box center [850, 271] width 22 height 28
click at [815, 270] on div "Выбрать 0 ₽ 1 шт." at bounding box center [733, 270] width 491 height 29
click at [908, 267] on button "Выбрать" at bounding box center [931, 270] width 95 height 29
click at [919, 271] on button "Отказаться" at bounding box center [931, 270] width 95 height 29
click at [1110, 537] on button "Заказать" at bounding box center [1105, 554] width 197 height 50
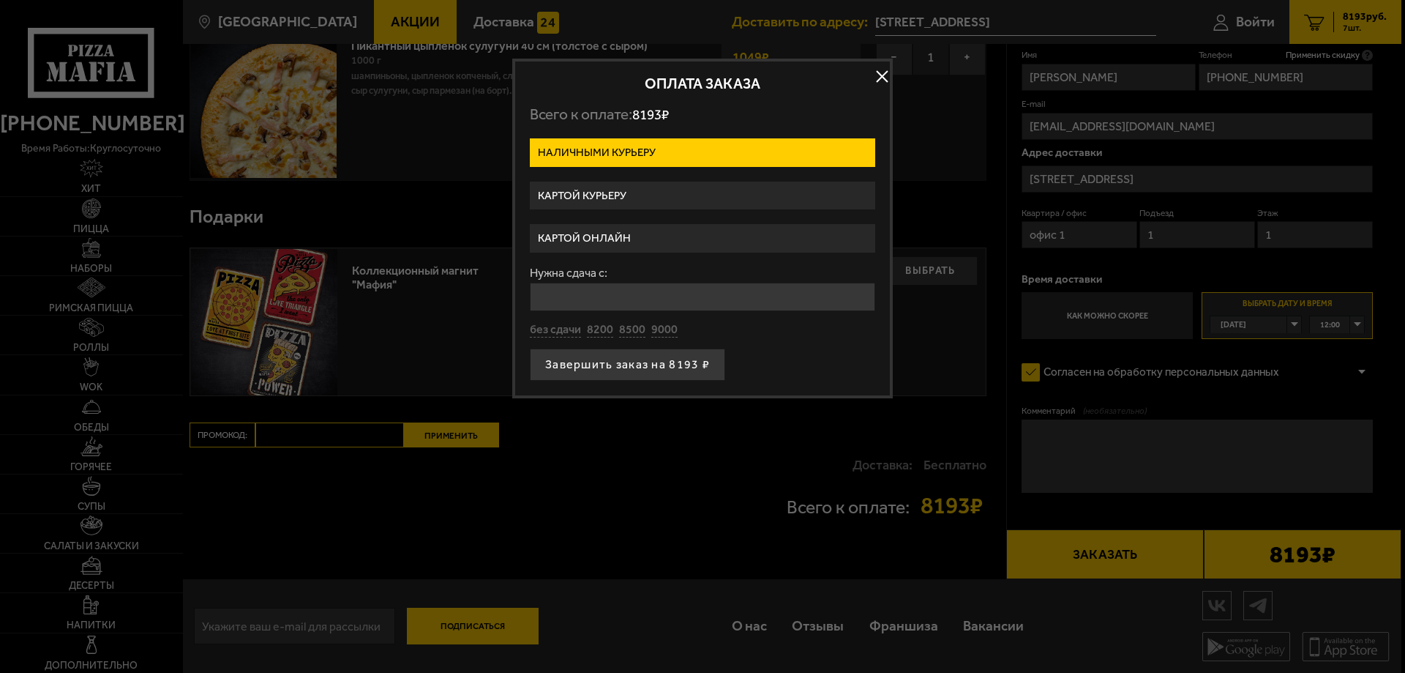
click at [780, 151] on label "Наличными курьеру" at bounding box center [703, 152] width 346 height 29
click at [0, 0] on input "Наличными курьеру" at bounding box center [0, 0] width 0 height 0
click at [688, 240] on label "Картой онлайн" at bounding box center [703, 238] width 346 height 29
click at [0, 0] on input "Картой онлайн" at bounding box center [0, 0] width 0 height 0
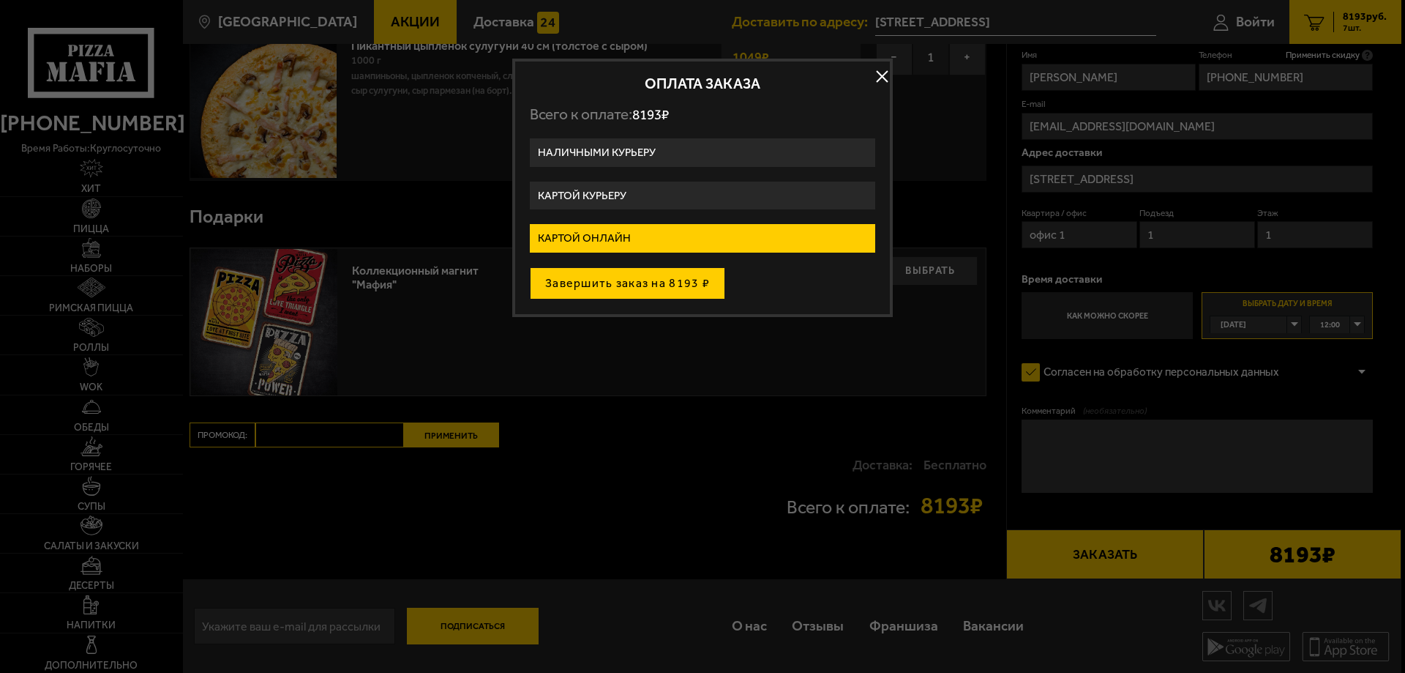
click at [676, 289] on button "Завершить заказ на 8193 ₽" at bounding box center [627, 283] width 195 height 32
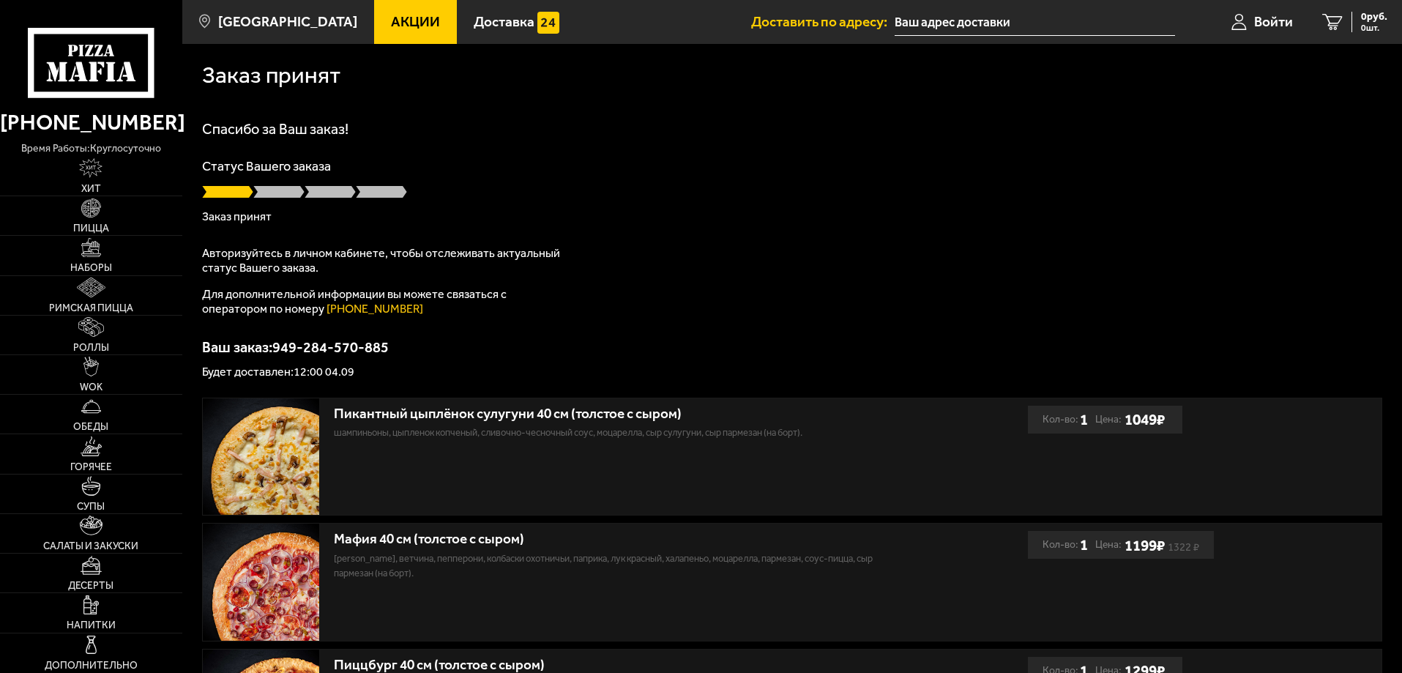
type input "[STREET_ADDRESS]"
drag, startPoint x: 409, startPoint y: 346, endPoint x: 288, endPoint y: 343, distance: 121.6
click at [288, 343] on p "Ваш заказ: 949-284-570-885" at bounding box center [792, 347] width 1180 height 15
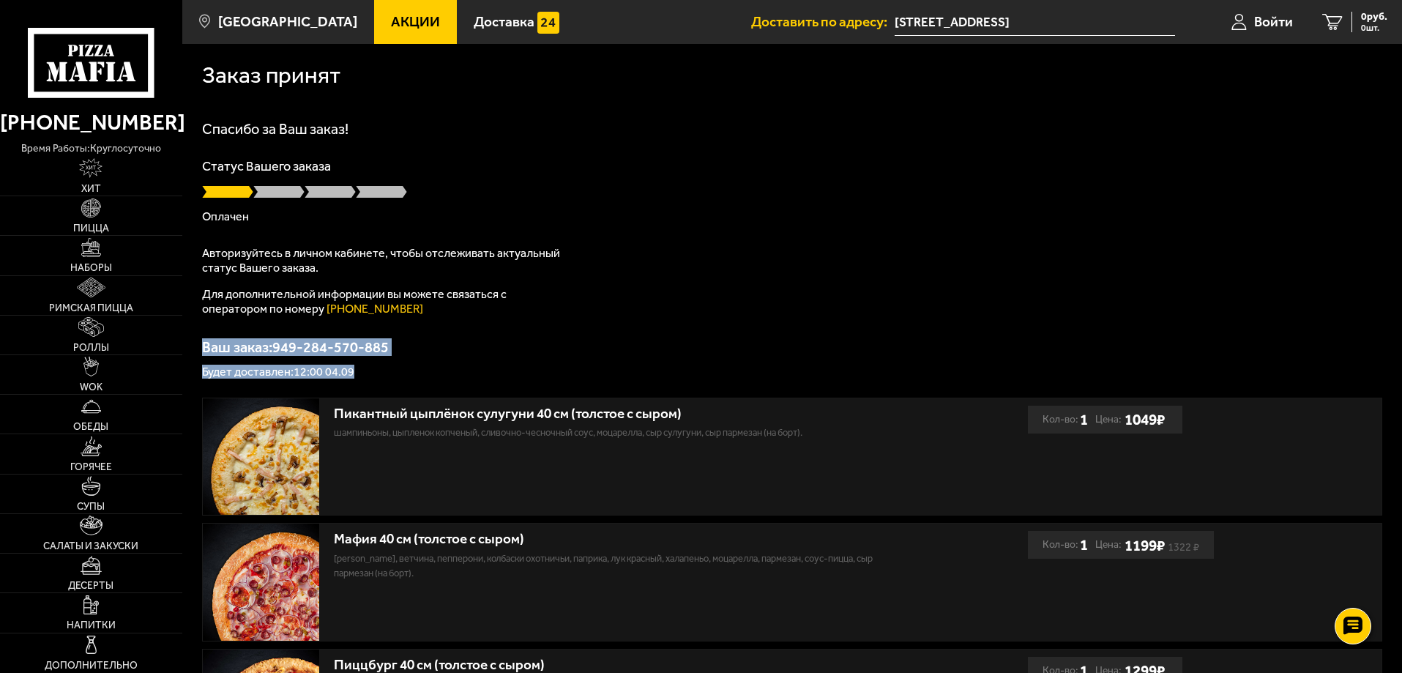
drag, startPoint x: 201, startPoint y: 347, endPoint x: 361, endPoint y: 375, distance: 162.0
click at [361, 375] on div "Ваш заказ: 949-284-570-885 Будет доставлен: 12:00 04.09" at bounding box center [792, 359] width 1180 height 38
copy div "Ваш заказ: 949-284-570-885 Будет доставлен: 12:00 04.09"
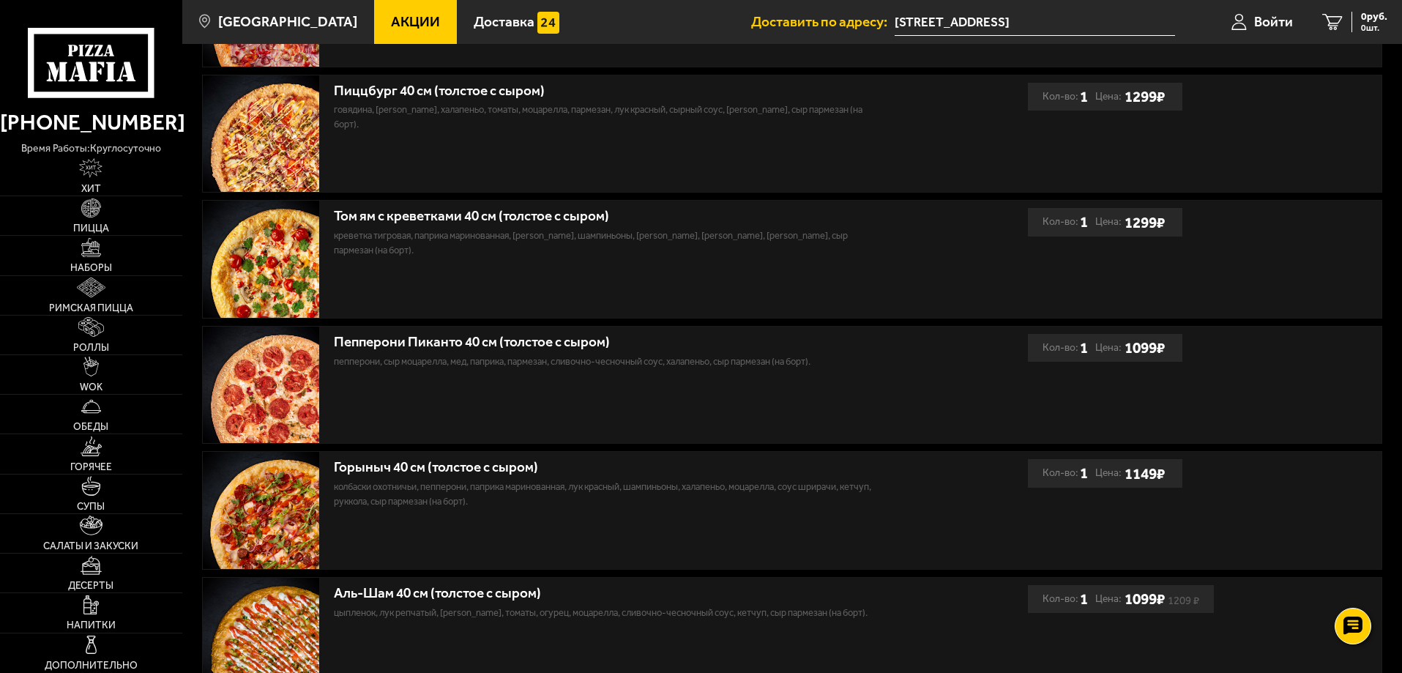
scroll to position [531, 0]
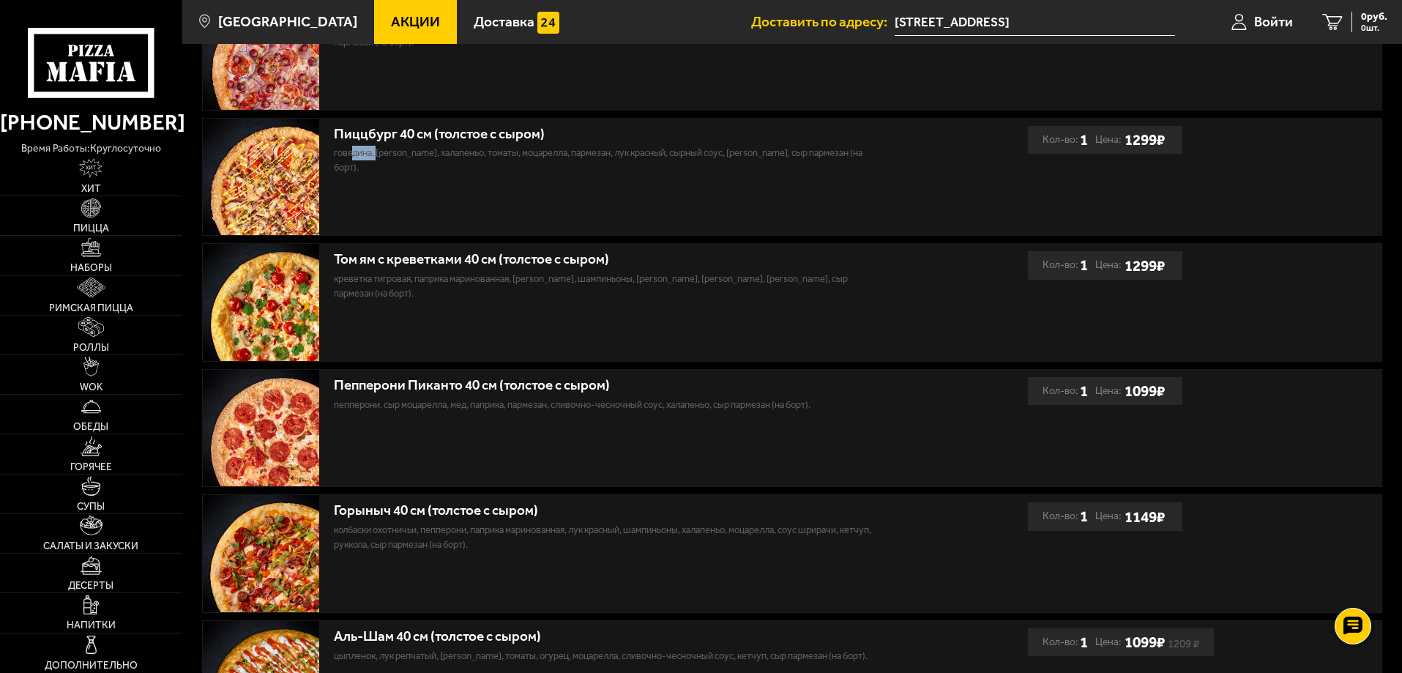
drag, startPoint x: 356, startPoint y: 157, endPoint x: 379, endPoint y: 157, distance: 23.4
click at [379, 157] on p "говядина, [PERSON_NAME], халапеньо, томаты, моцарелла, пармезан, лук красный, с…" at bounding box center [610, 160] width 553 height 29
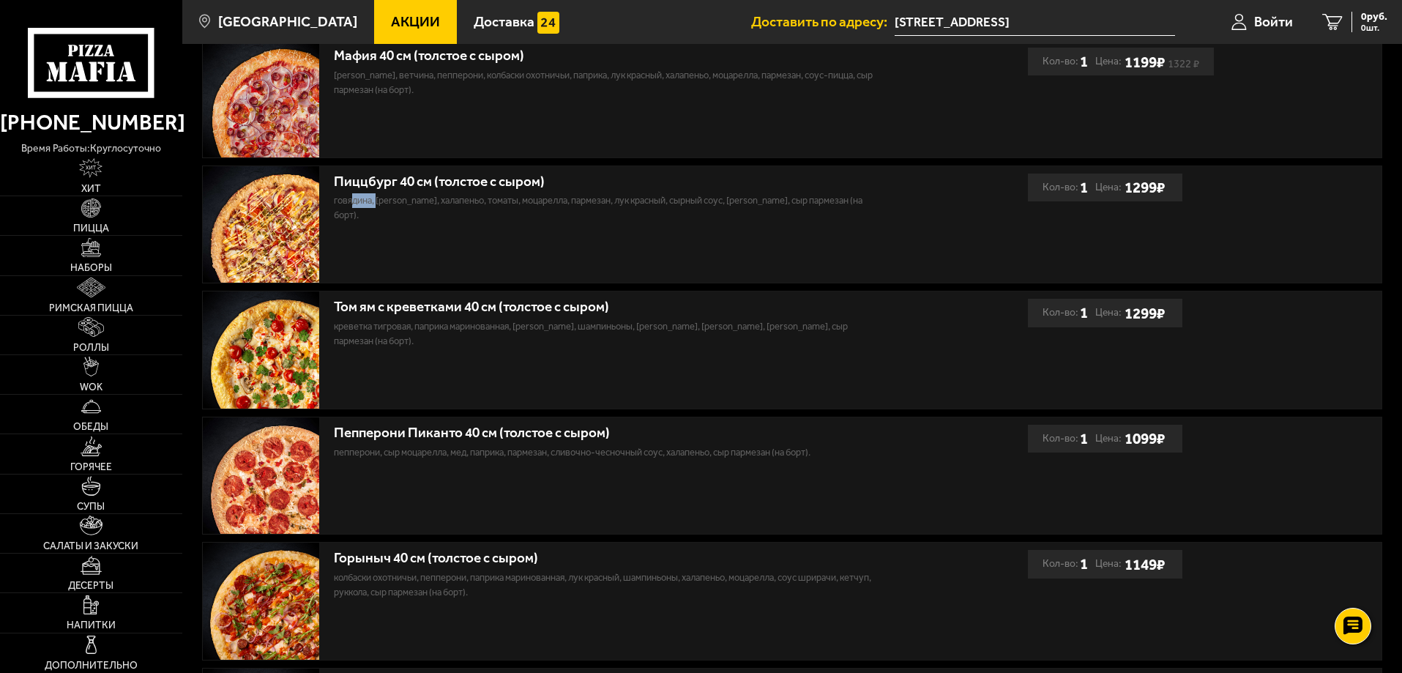
scroll to position [458, 0]
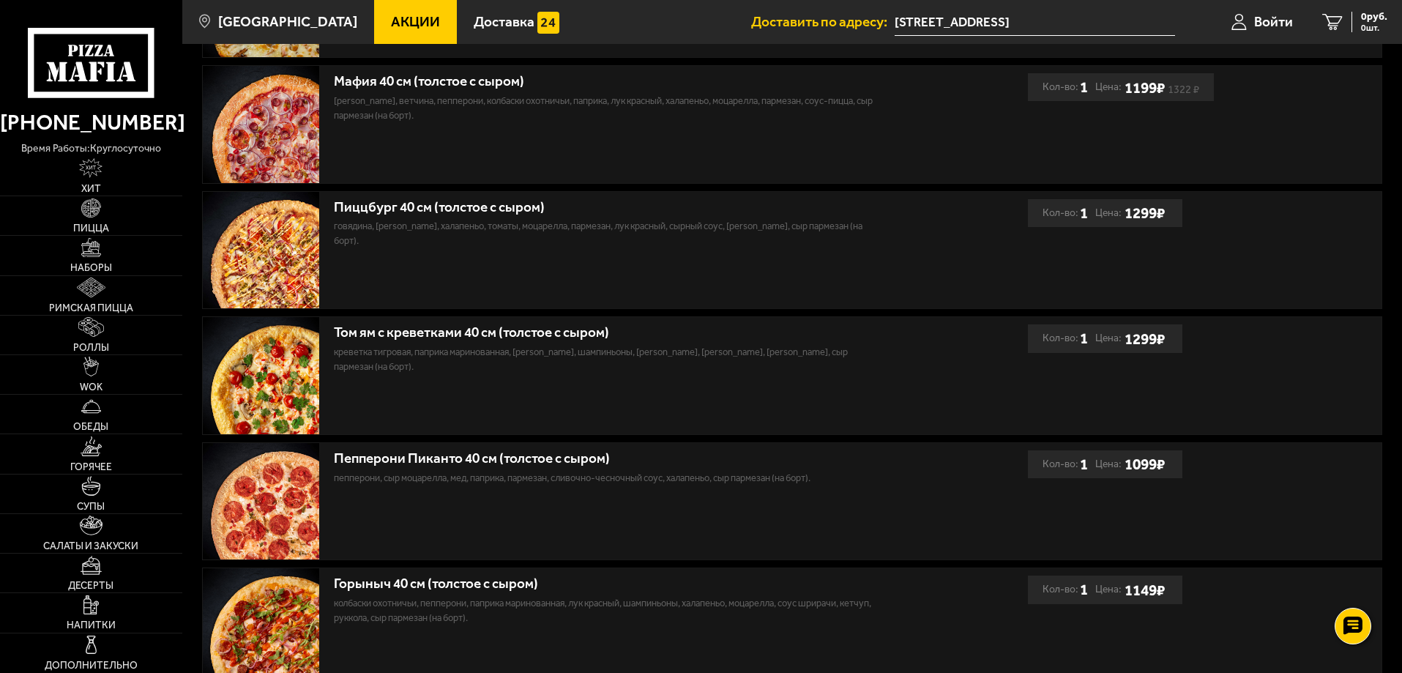
click at [583, 240] on p "говядина, [PERSON_NAME], халапеньо, томаты, моцарелла, пармезан, лук красный, с…" at bounding box center [610, 233] width 553 height 29
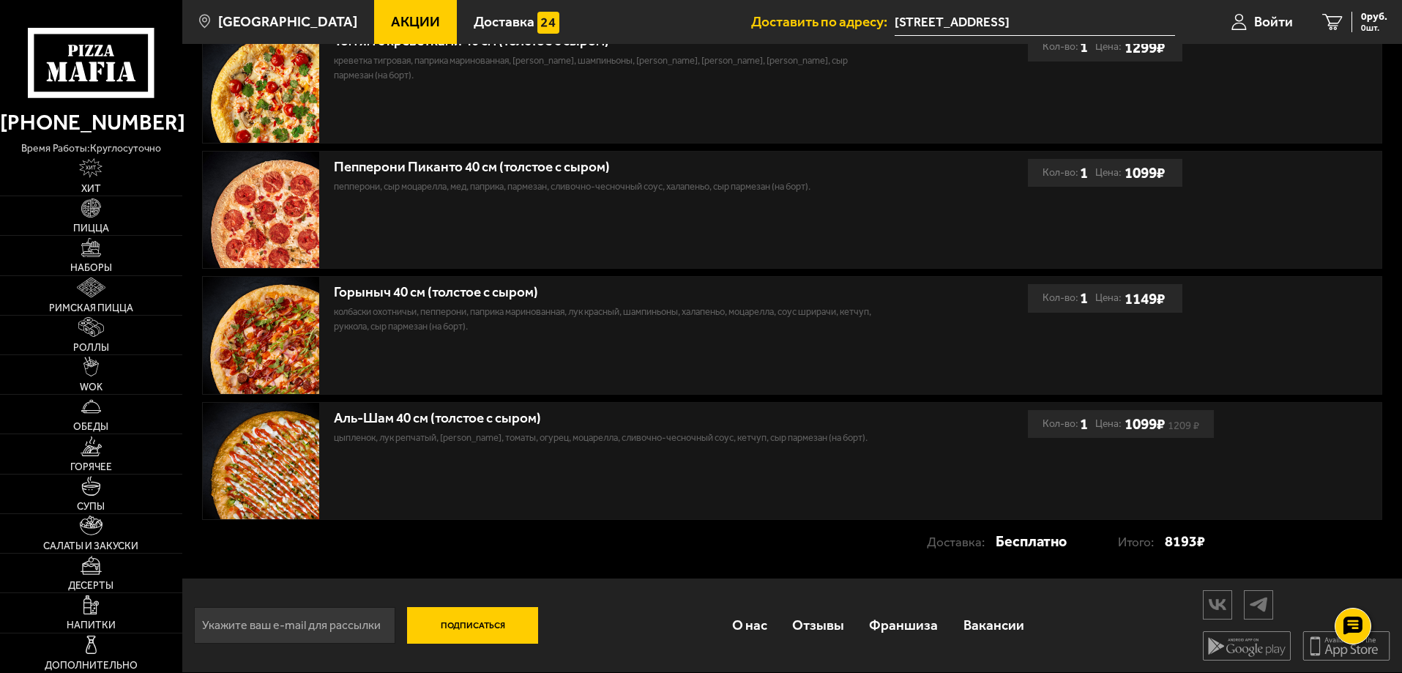
scroll to position [750, 0]
drag, startPoint x: 376, startPoint y: 438, endPoint x: 418, endPoint y: 437, distance: 41.8
click at [418, 437] on p "цыпленок, лук репчатый, [PERSON_NAME], томаты, огурец, моцарелла, сливочно-чесн…" at bounding box center [610, 437] width 553 height 15
drag, startPoint x: 373, startPoint y: 471, endPoint x: 421, endPoint y: 458, distance: 49.2
click at [376, 471] on div "Аль-Шам 40 см (толстое с сыром) цыпленок, лук репчатый, салат айсберг, томаты, …" at bounding box center [615, 461] width 825 height 117
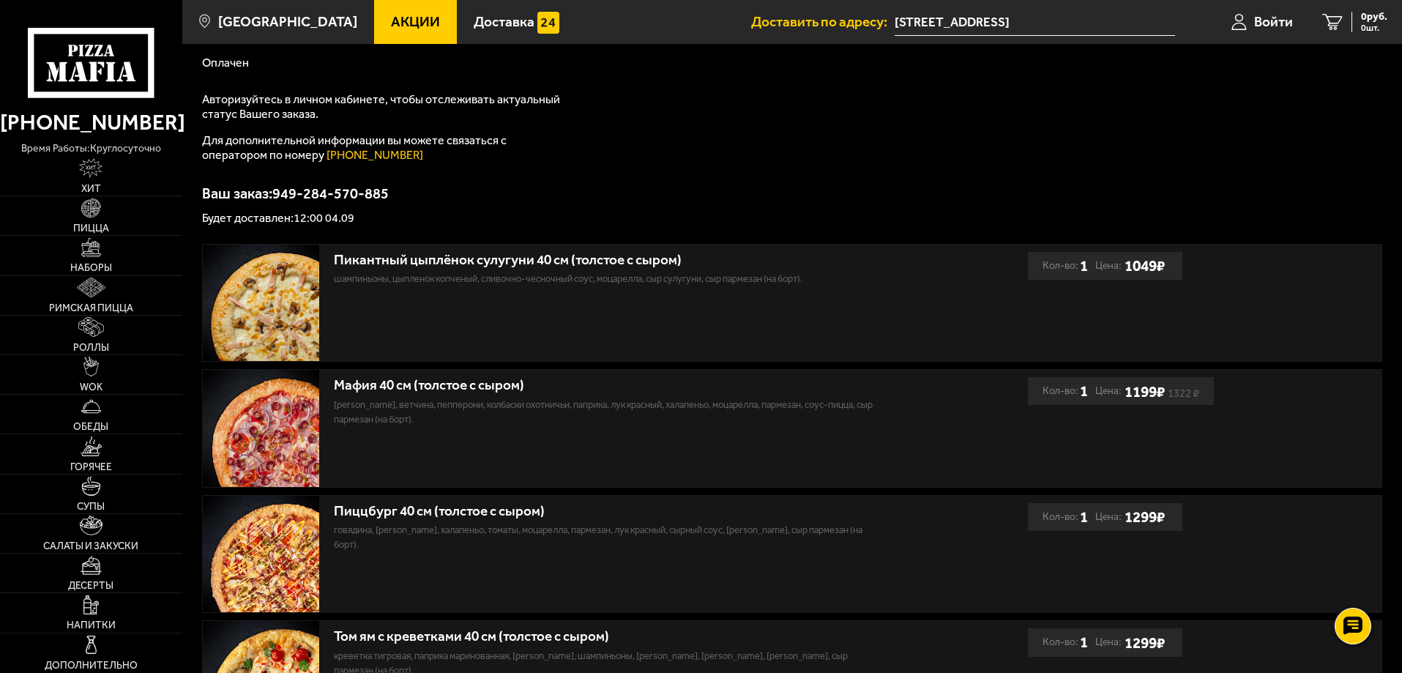
scroll to position [0, 0]
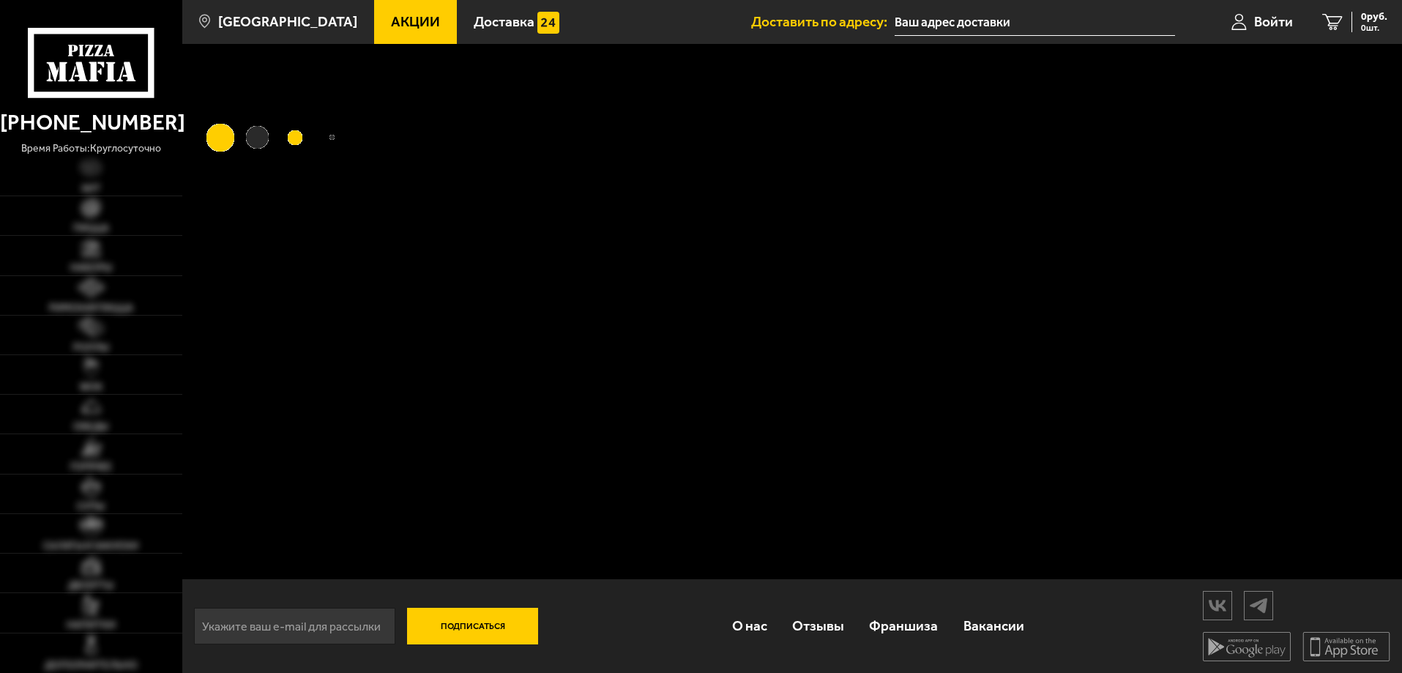
type input "[STREET_ADDRESS]"
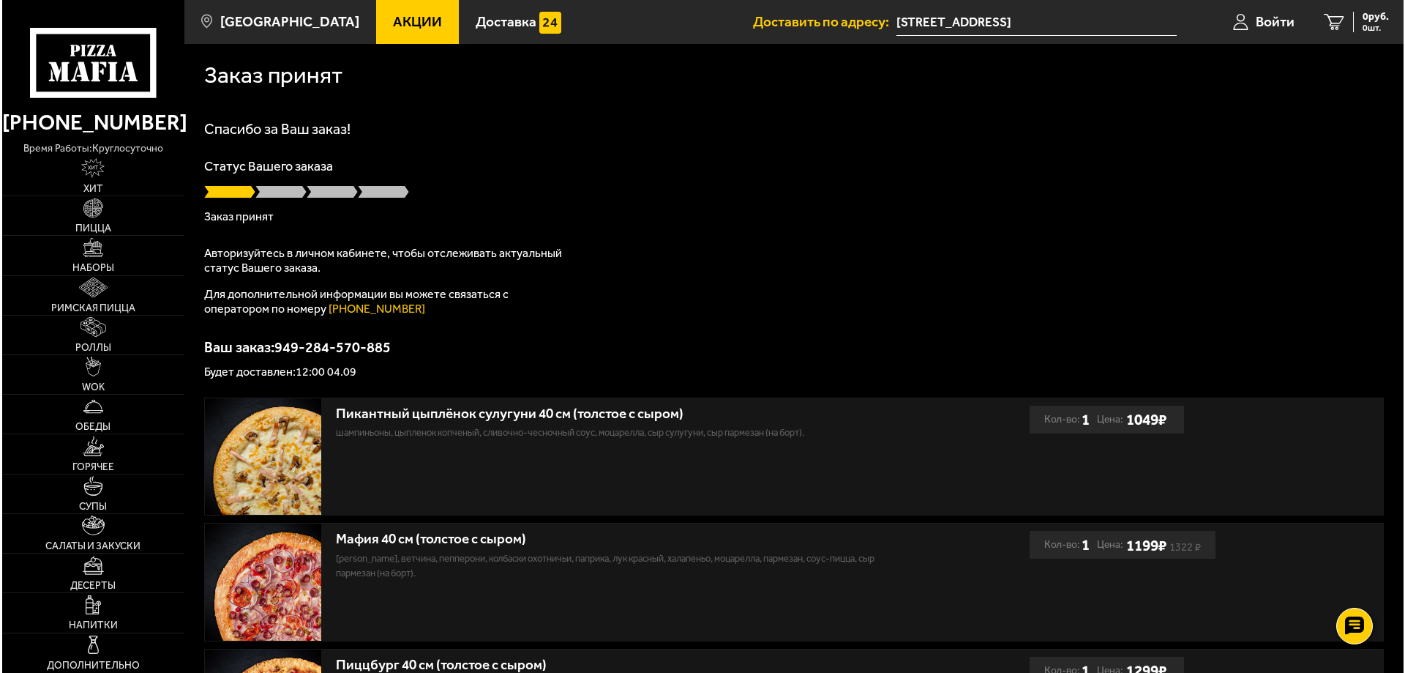
scroll to position [3, 0]
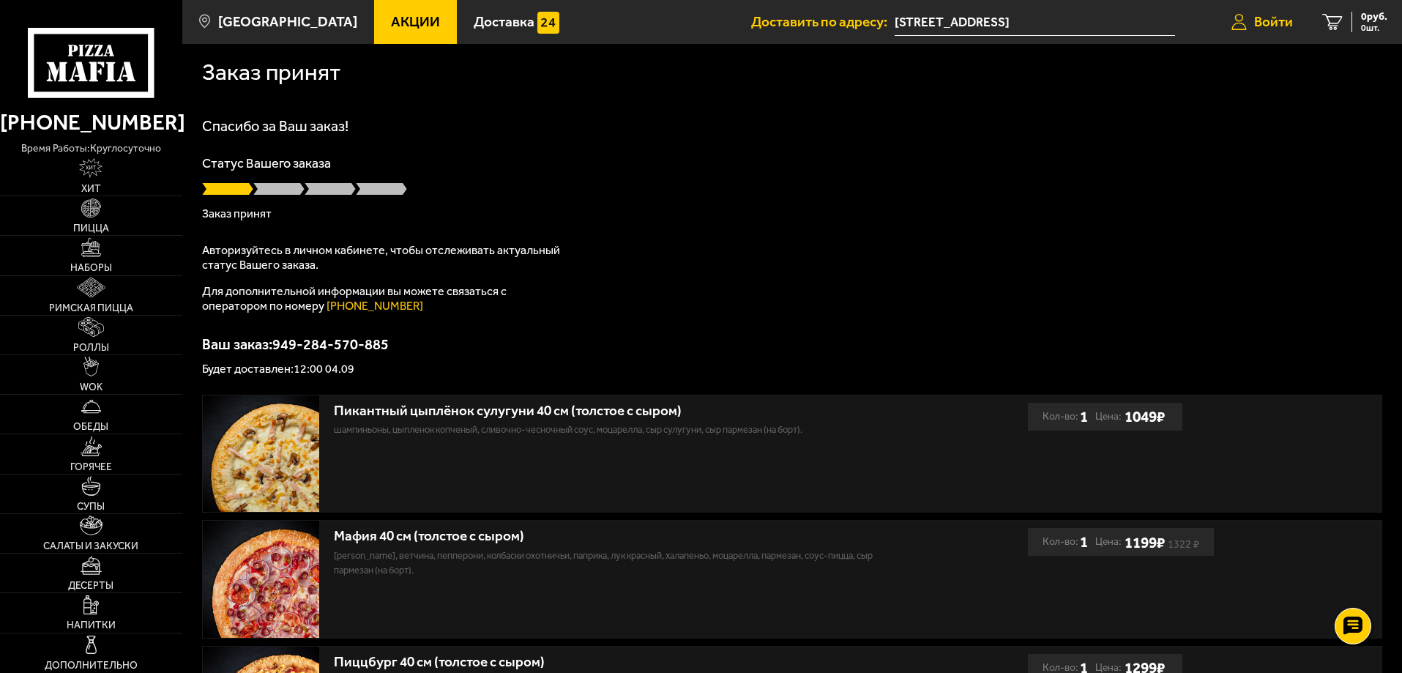
click at [1256, 16] on span "Войти" at bounding box center [1273, 22] width 39 height 14
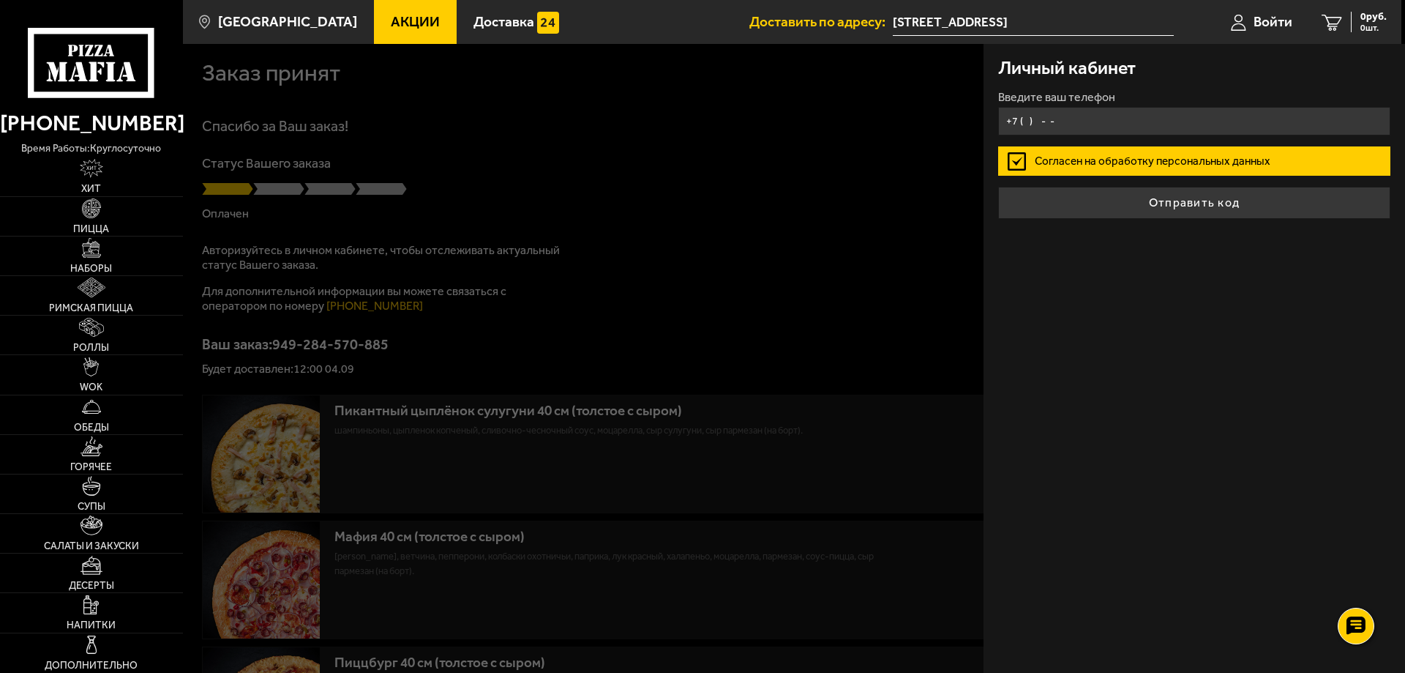
click at [1088, 129] on input "+7 ( ) - -" at bounding box center [1194, 121] width 392 height 29
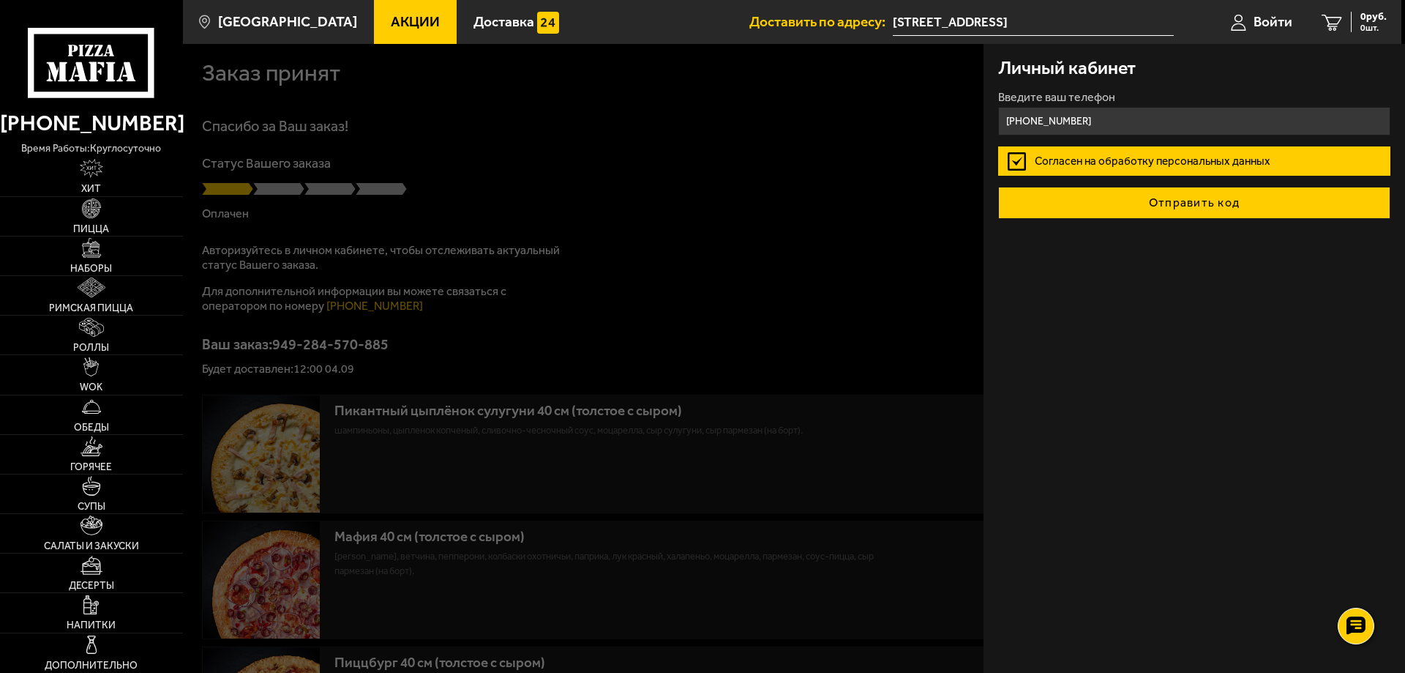
type input "[PHONE_NUMBER]"
click at [1207, 209] on button "Отправить код" at bounding box center [1194, 203] width 392 height 32
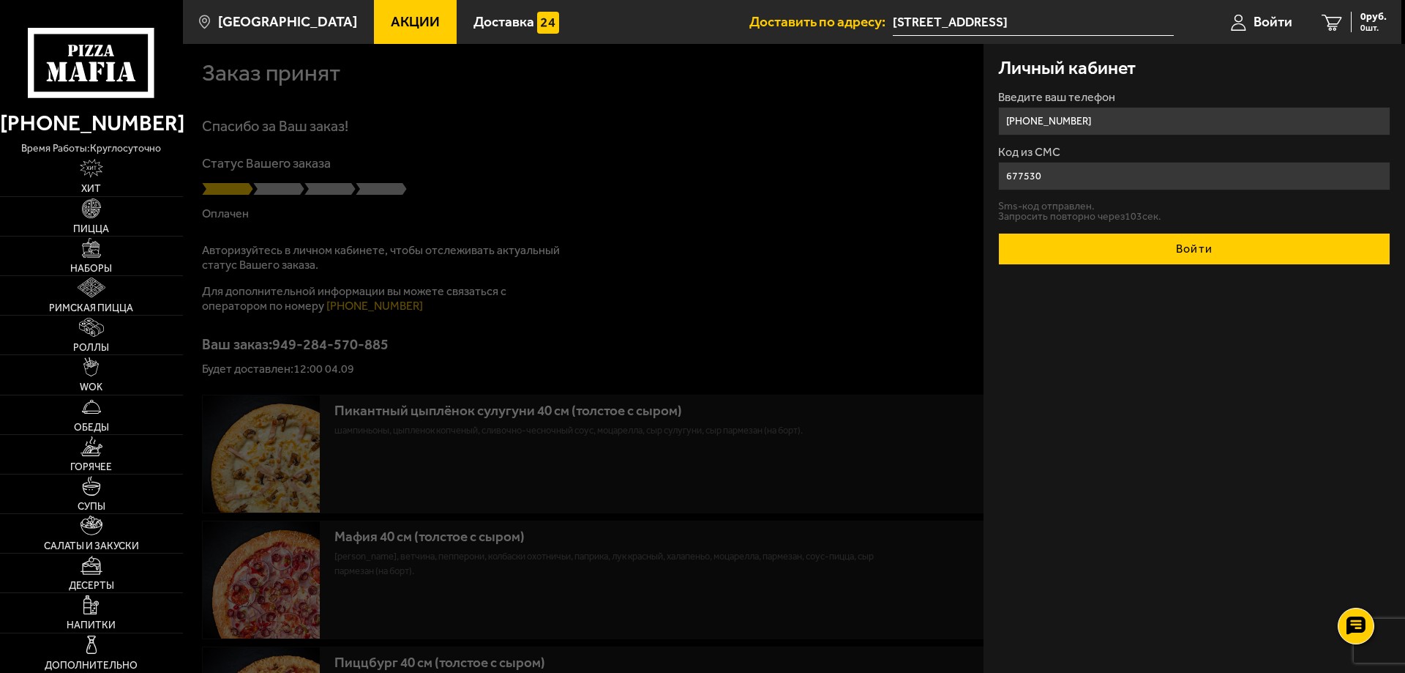
type input "677530"
click at [1285, 263] on button "Войти" at bounding box center [1194, 249] width 392 height 32
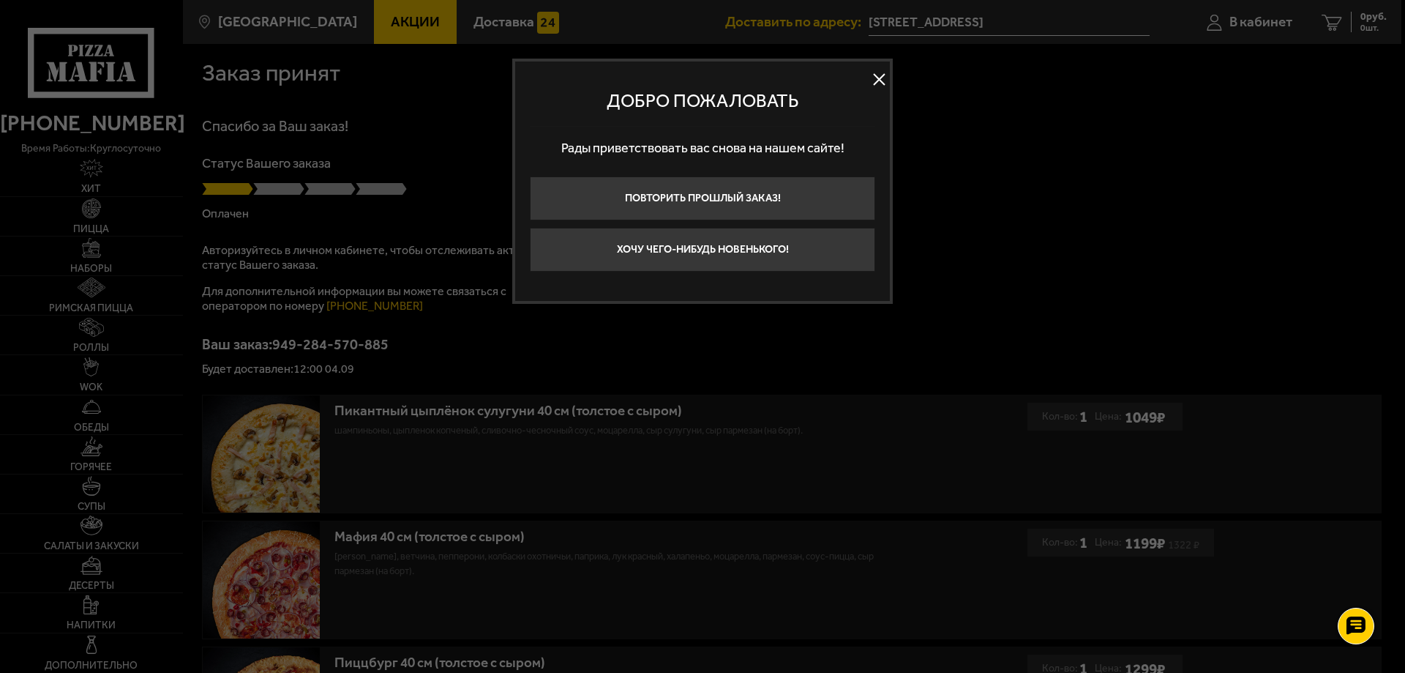
click at [874, 77] on button at bounding box center [879, 80] width 22 height 22
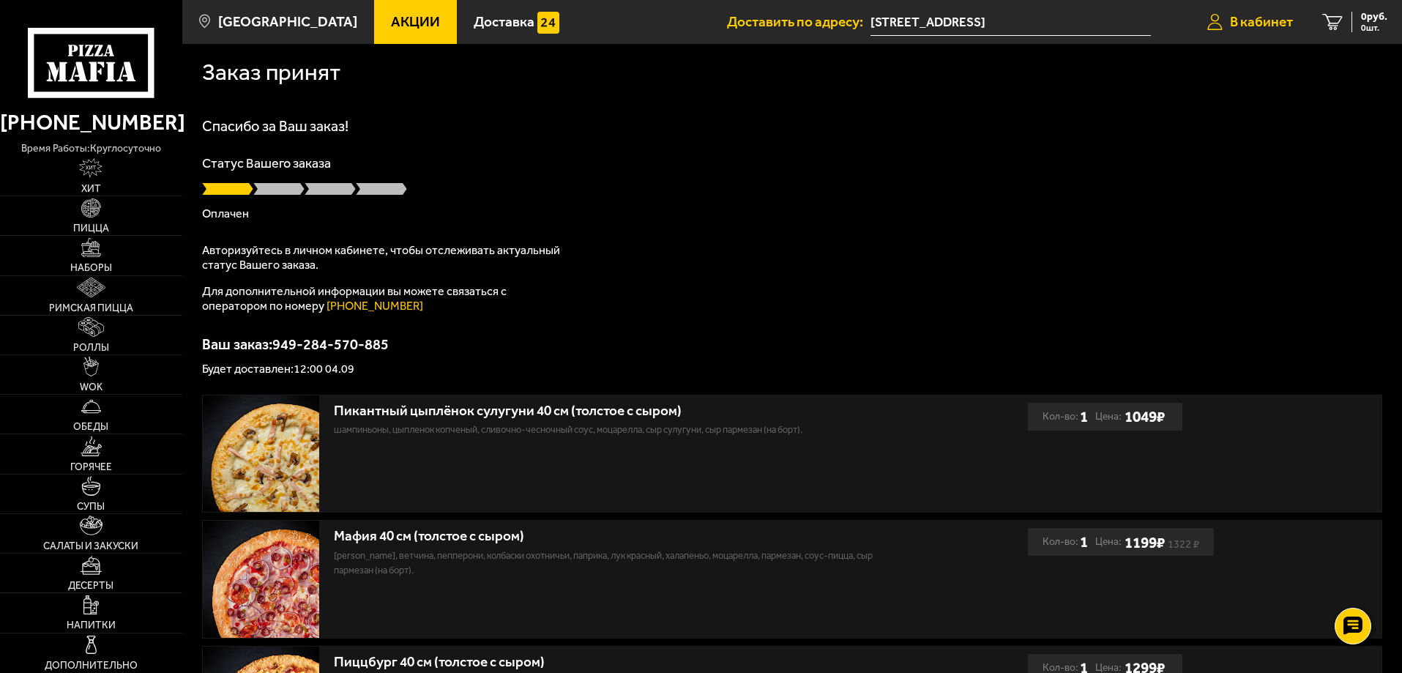
click at [1240, 17] on span "В кабинет" at bounding box center [1261, 22] width 63 height 14
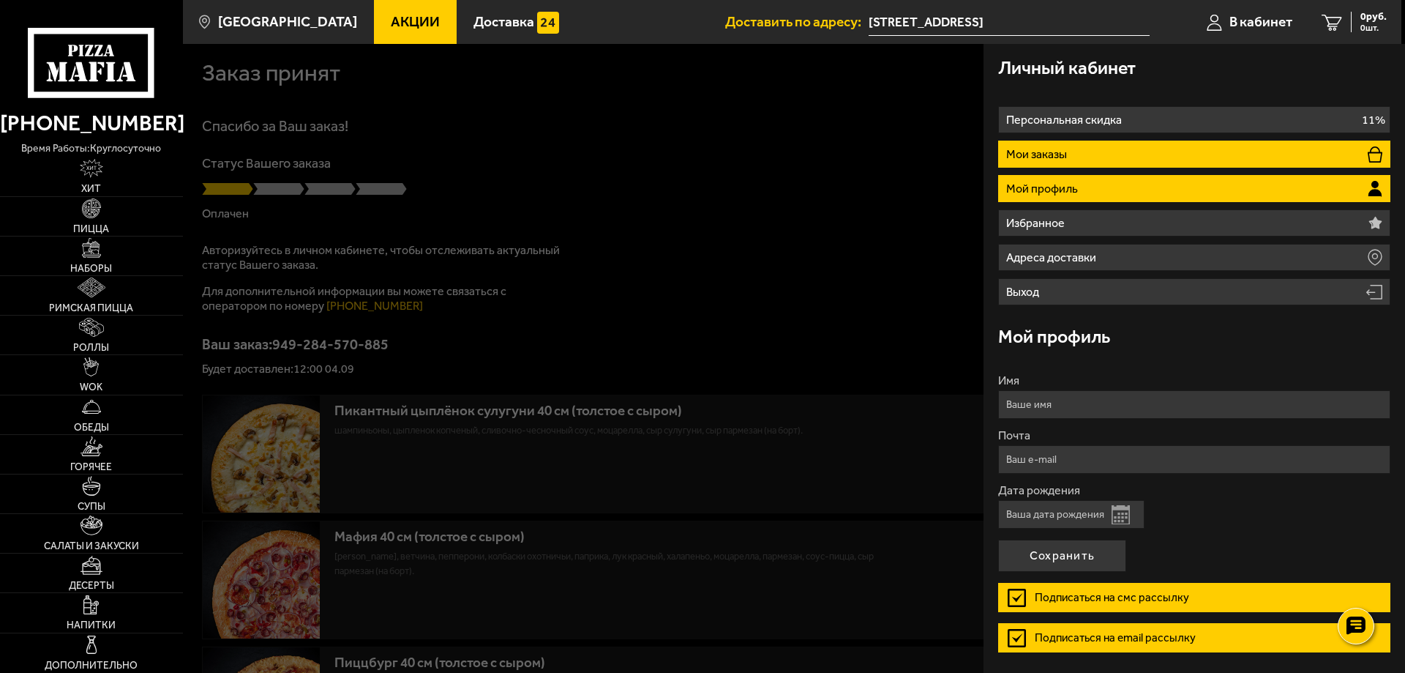
click at [1234, 149] on li "Мои заказы" at bounding box center [1194, 154] width 392 height 27
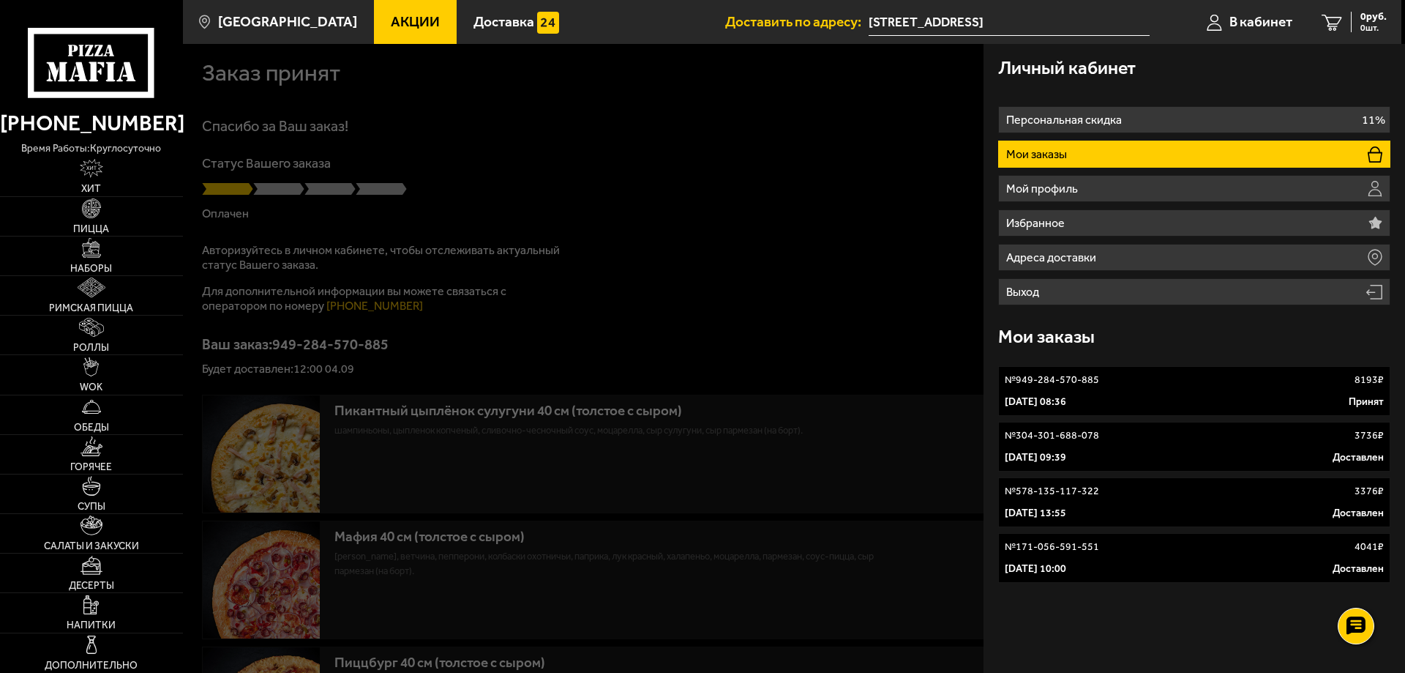
click at [1237, 397] on div "4 сентября 2025 г. 08:36 Принят" at bounding box center [1194, 402] width 379 height 15
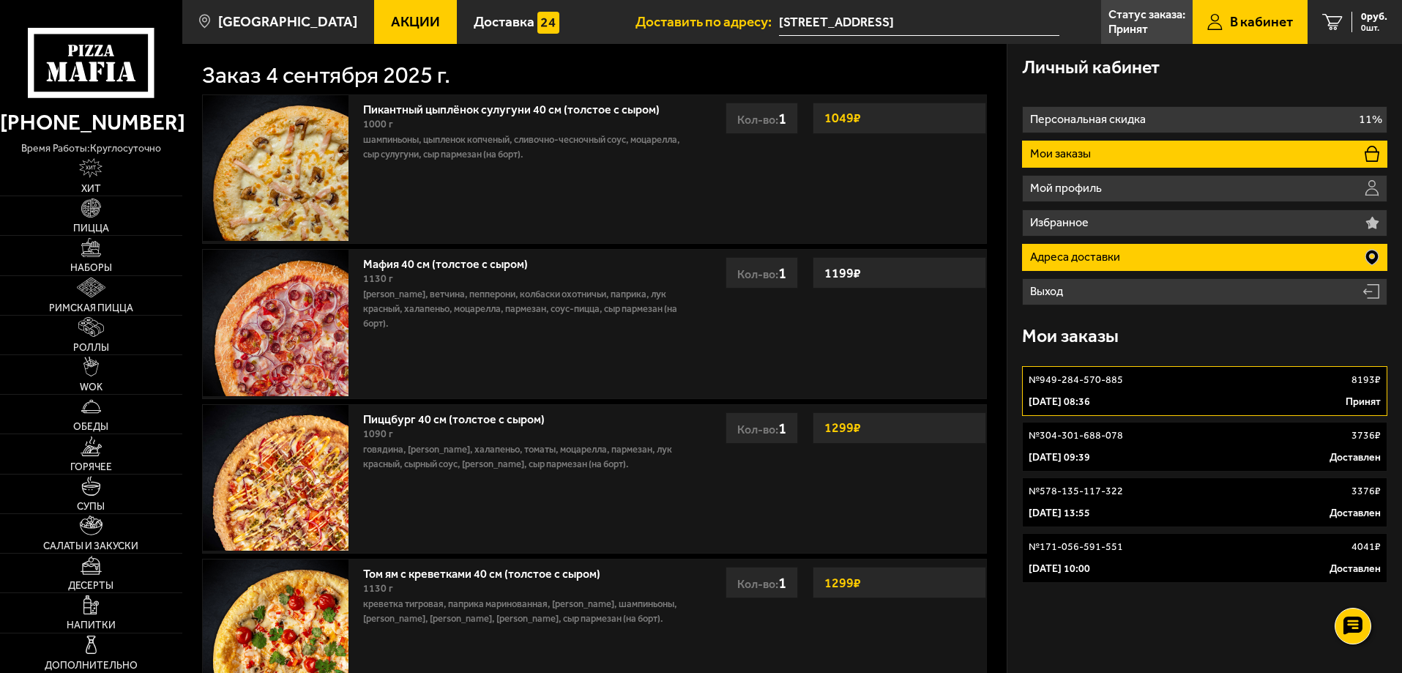
click at [1170, 258] on li "Адреса доставки" at bounding box center [1204, 257] width 365 height 27
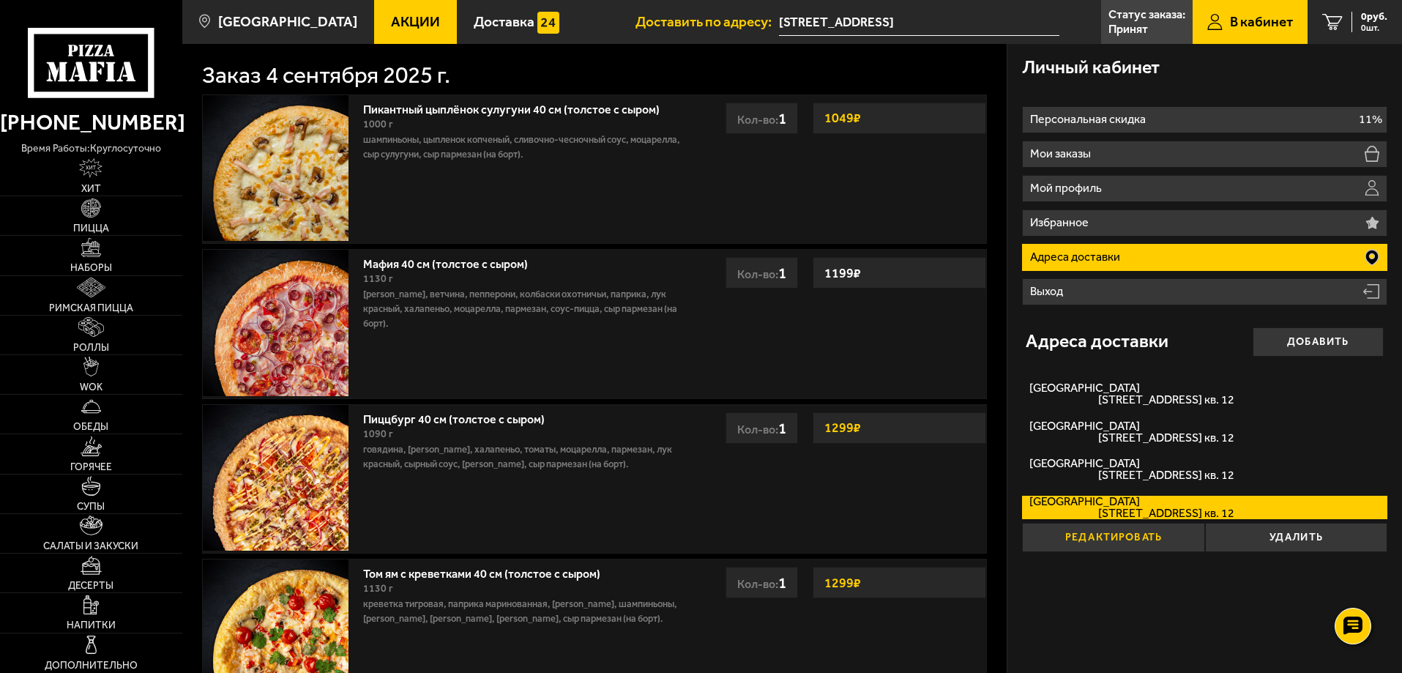
click at [1155, 533] on button "Редактировать" at bounding box center [1113, 537] width 182 height 29
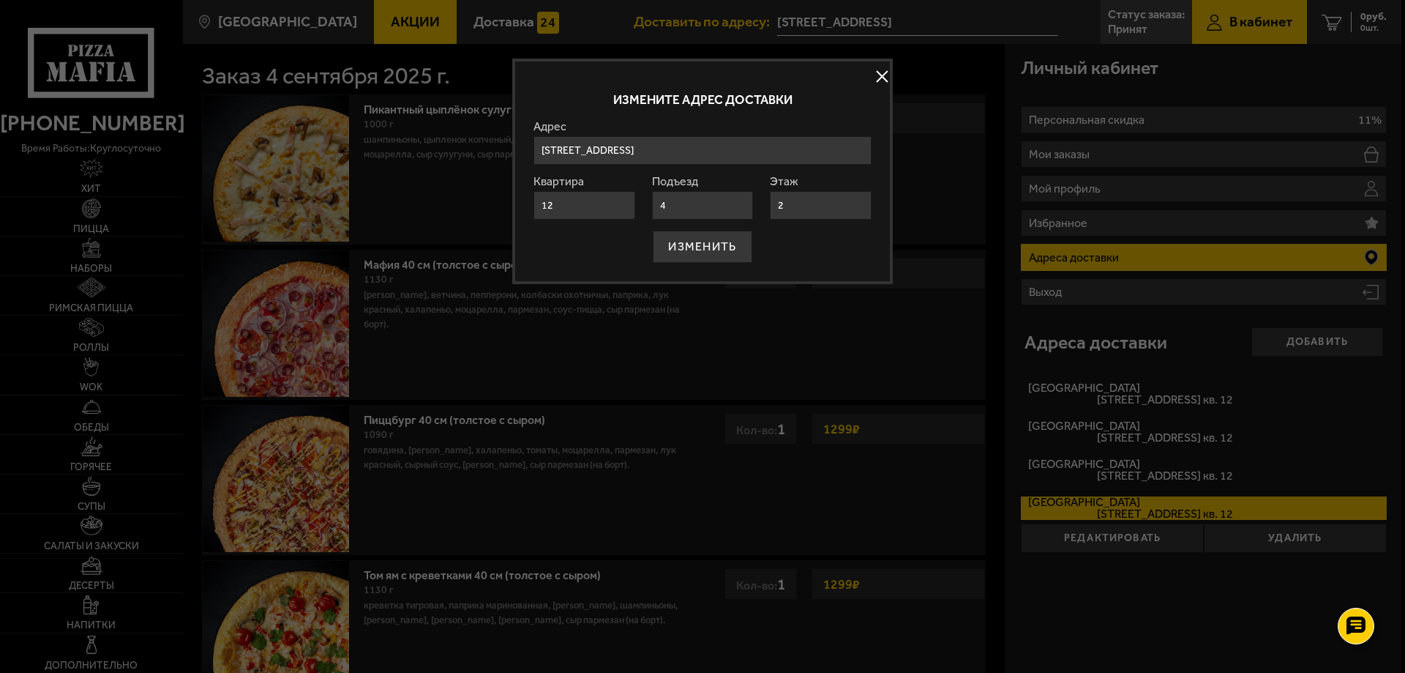
drag, startPoint x: 766, startPoint y: 156, endPoint x: 379, endPoint y: 128, distance: 387.5
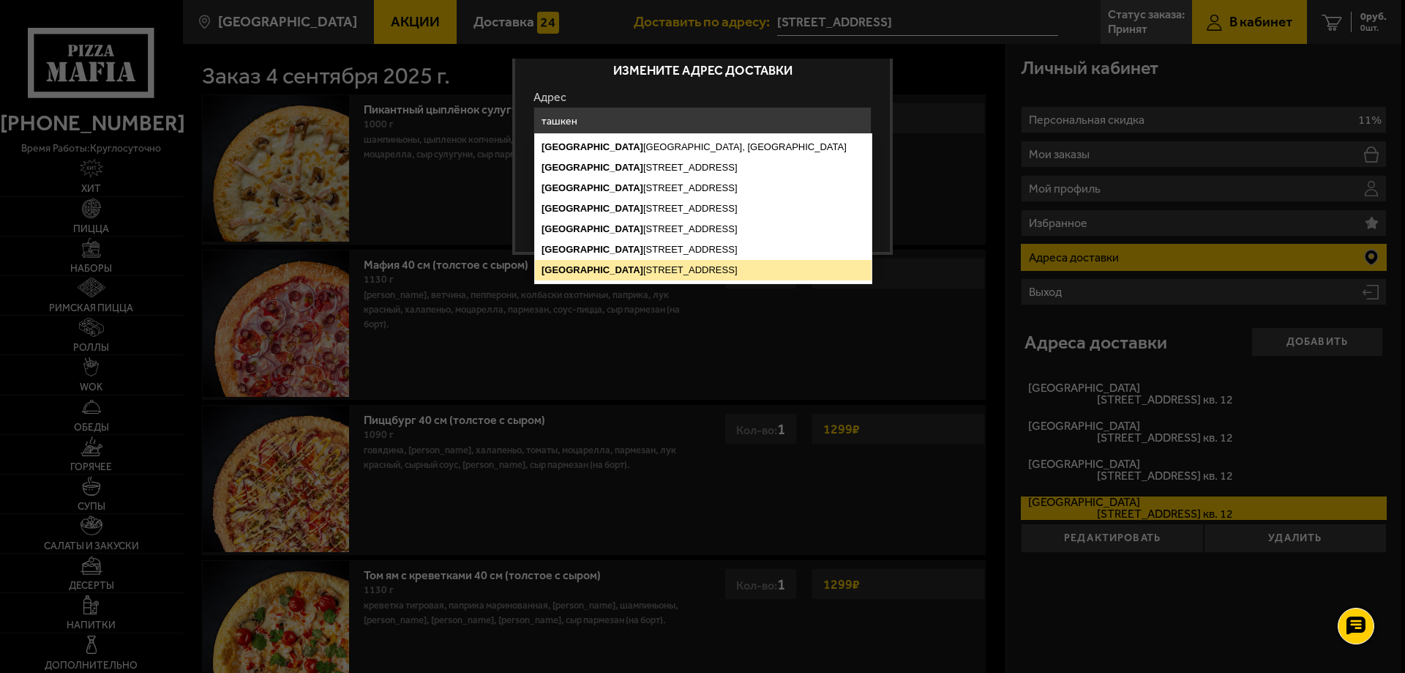
scroll to position [17, 0]
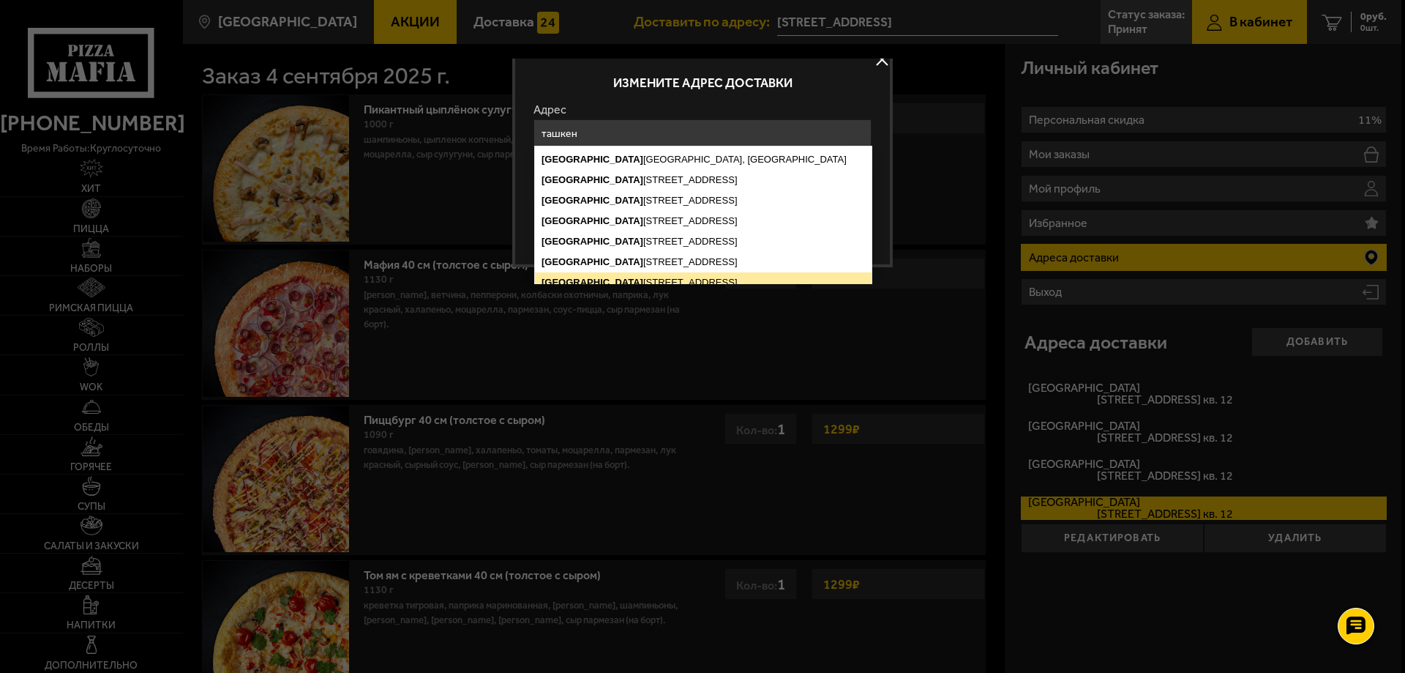
click at [714, 265] on ymaps "Ташкен тская улица, Санкт-Петербург Ташкен тская улица, 6к2, Санкт-Петербург Та…" at bounding box center [703, 220] width 337 height 143
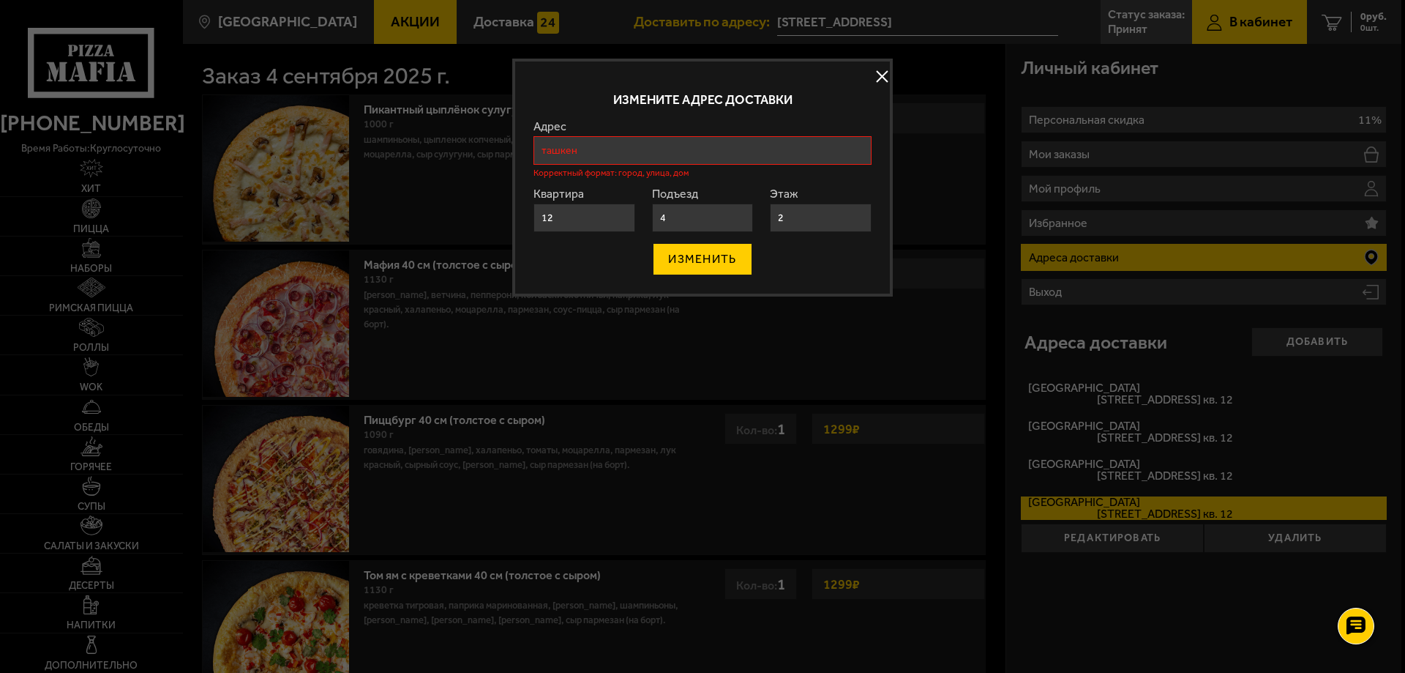
scroll to position [0, 0]
drag, startPoint x: 604, startPoint y: 214, endPoint x: 621, endPoint y: 206, distance: 18.7
click at [721, 144] on input "ташкен" at bounding box center [703, 150] width 338 height 29
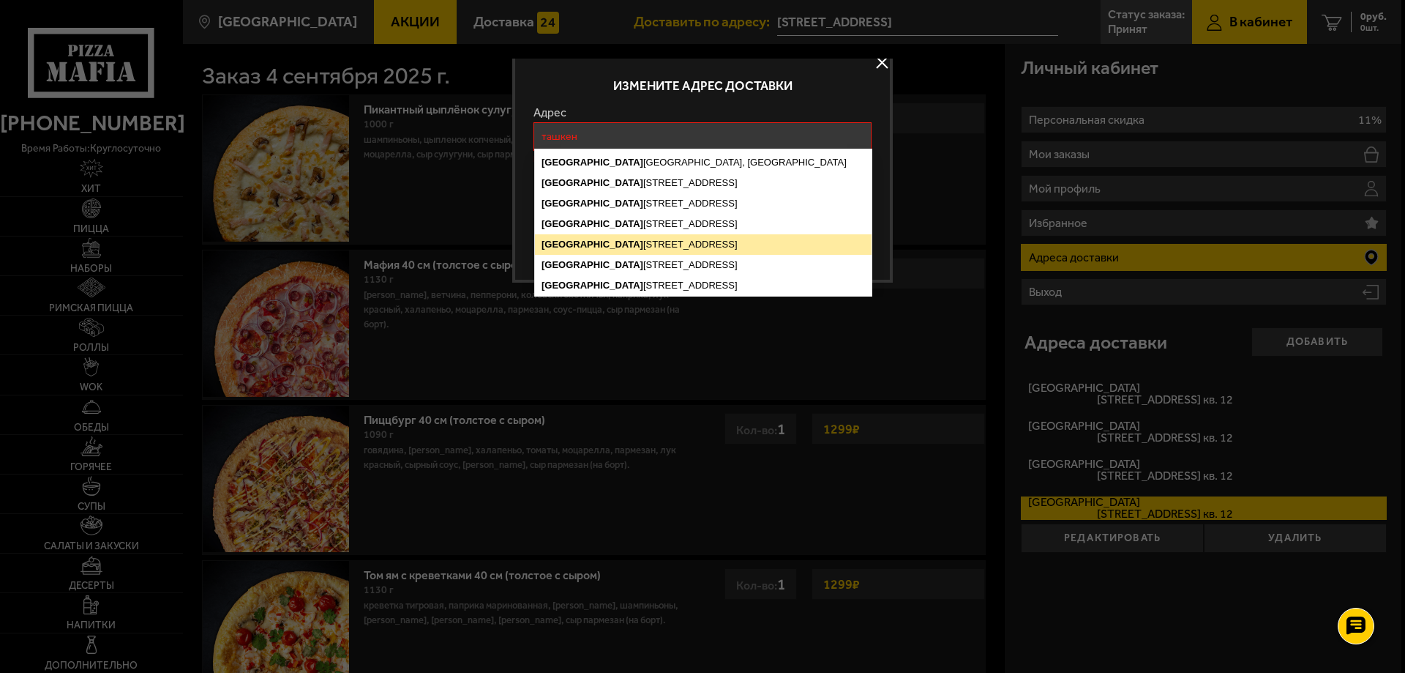
scroll to position [17, 0]
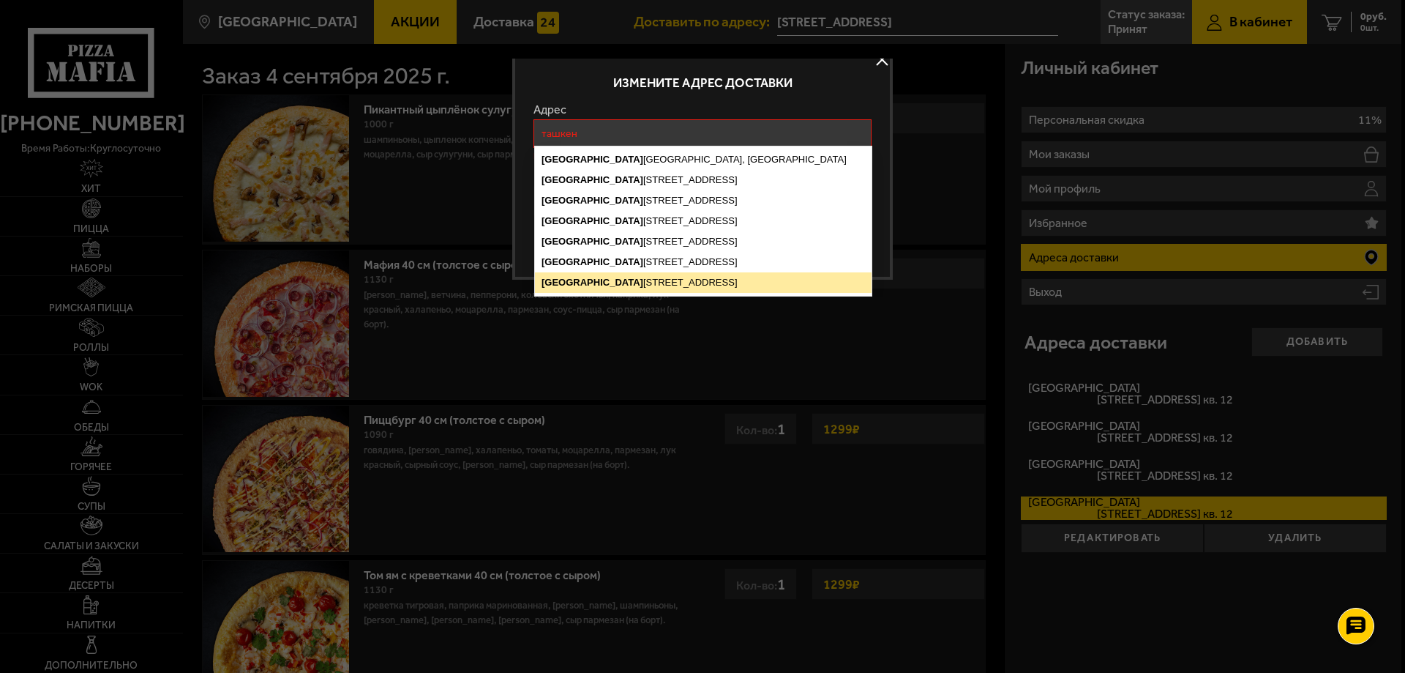
click at [702, 275] on ymaps "Ташкен тская улица, 4к2У, Санкт-Петербург" at bounding box center [703, 282] width 337 height 20
type input "Санкт-Петербург, Ташкентская улица, 4к2У"
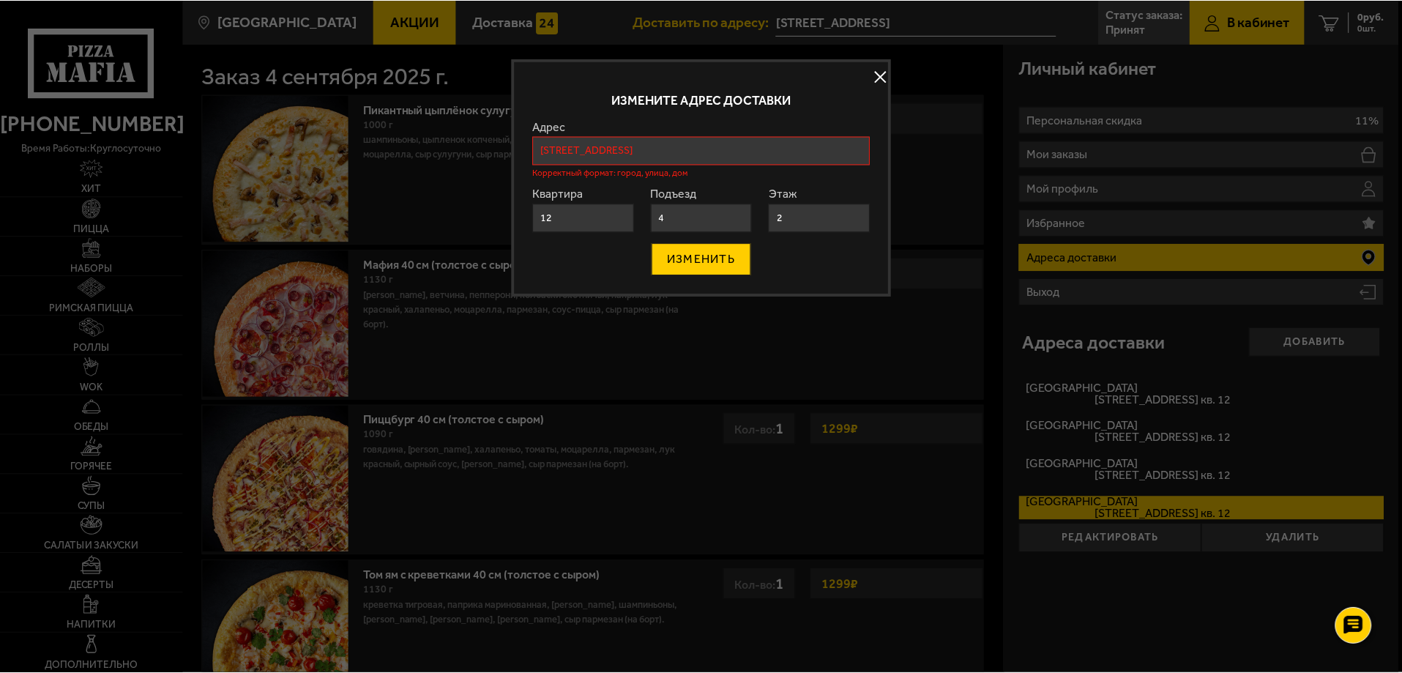
scroll to position [0, 0]
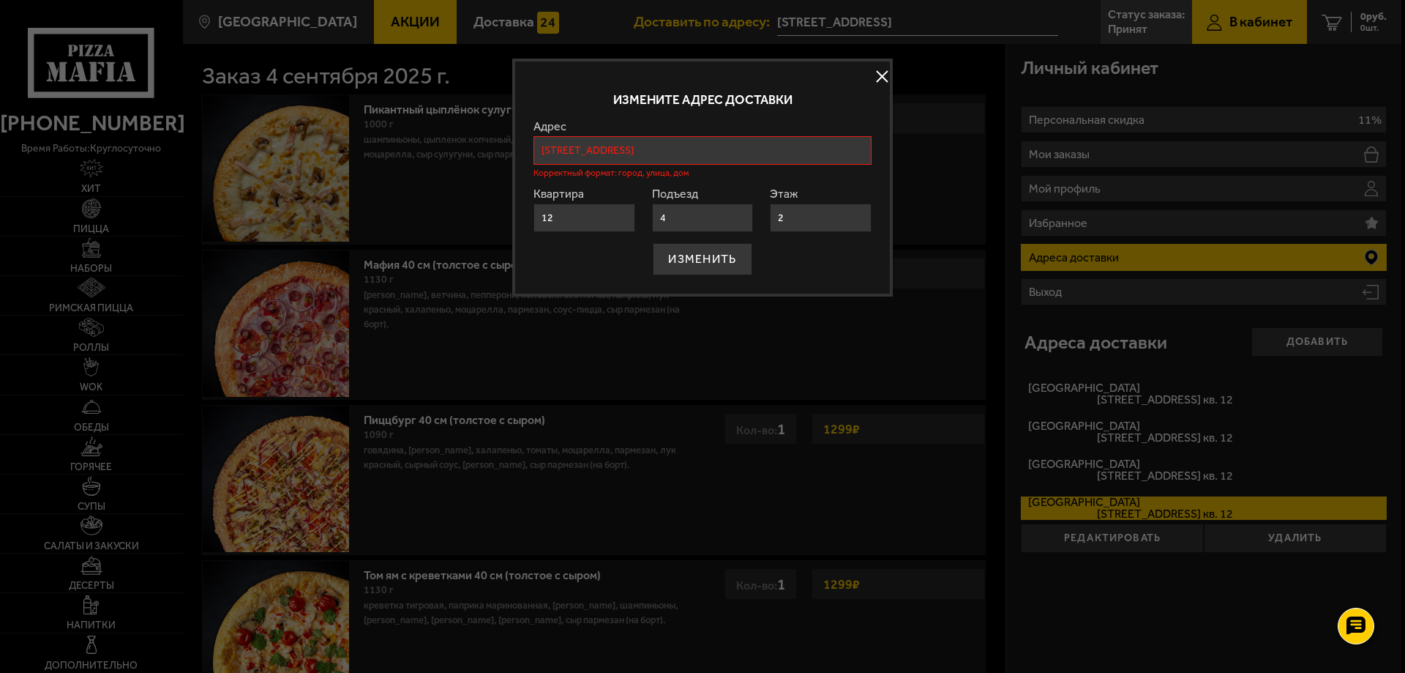
drag, startPoint x: 561, startPoint y: 212, endPoint x: 497, endPoint y: 208, distance: 64.5
type input "1"
click at [591, 212] on form "Адрес Ташкен тская улица, Санкт-Петербург Ташкен тская улица, 6к2, Санкт-Петерб…" at bounding box center [703, 198] width 338 height 154
type input "1"
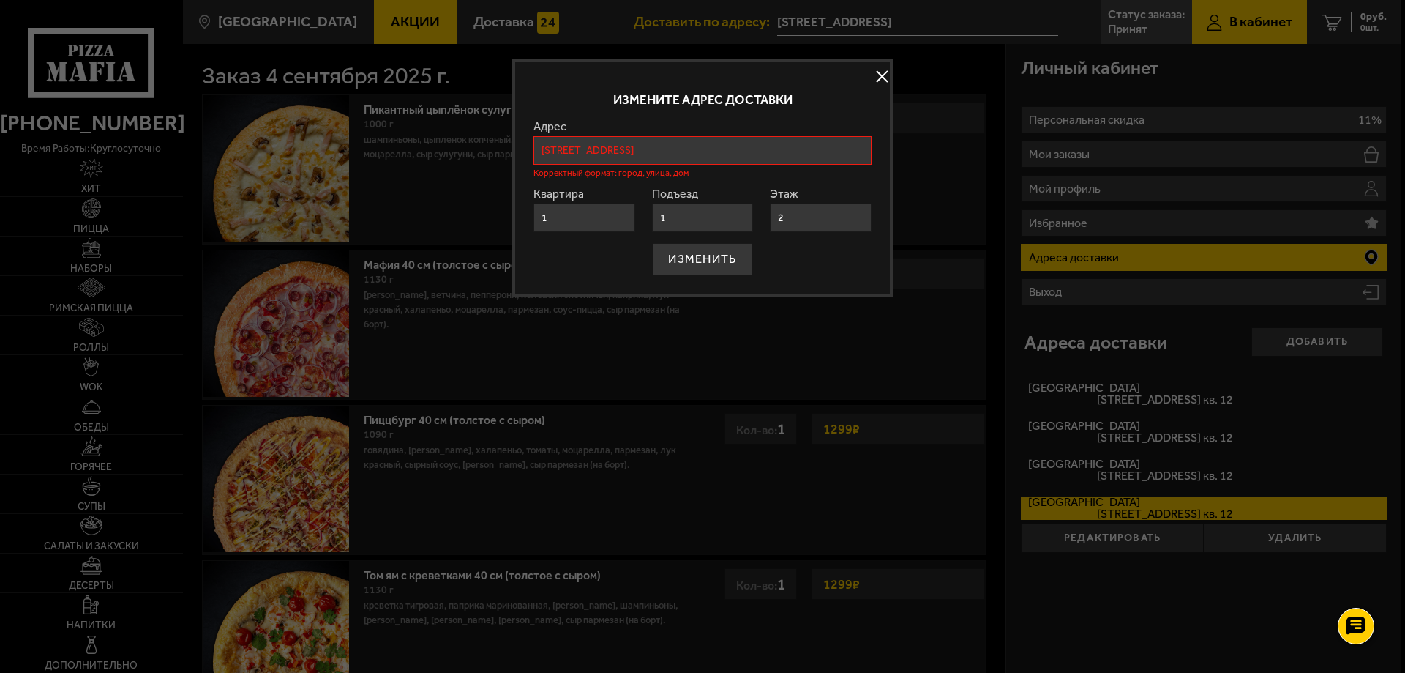
click at [679, 216] on form "Адрес Ташкен тская улица, Санкт-Петербург Ташкен тская улица, 6к2, Санкт-Петерб…" at bounding box center [703, 198] width 338 height 154
type input "1"
click at [769, 147] on input "Санкт-Петербург, Ташкентская улица, 4к2У" at bounding box center [703, 150] width 338 height 29
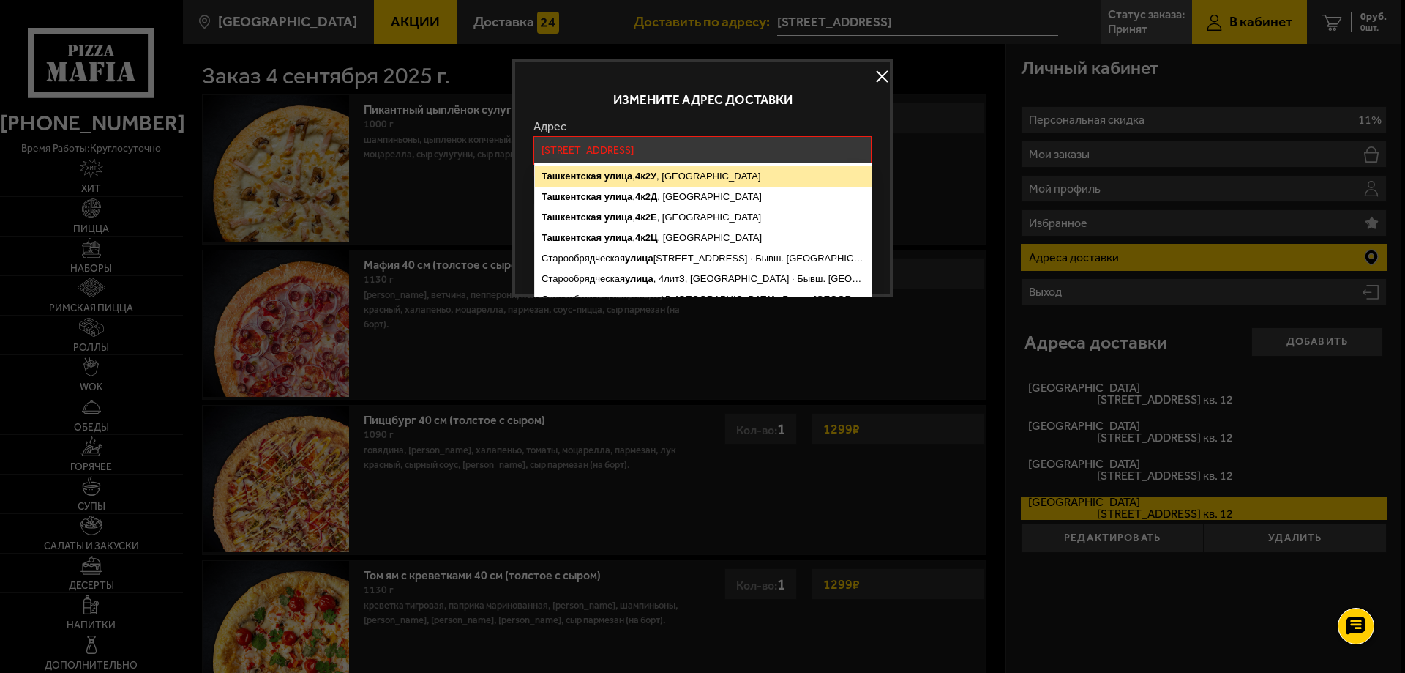
click at [720, 176] on ymaps "Ташкентская улица , 4к2У , Санкт-Петербург" at bounding box center [703, 176] width 337 height 20
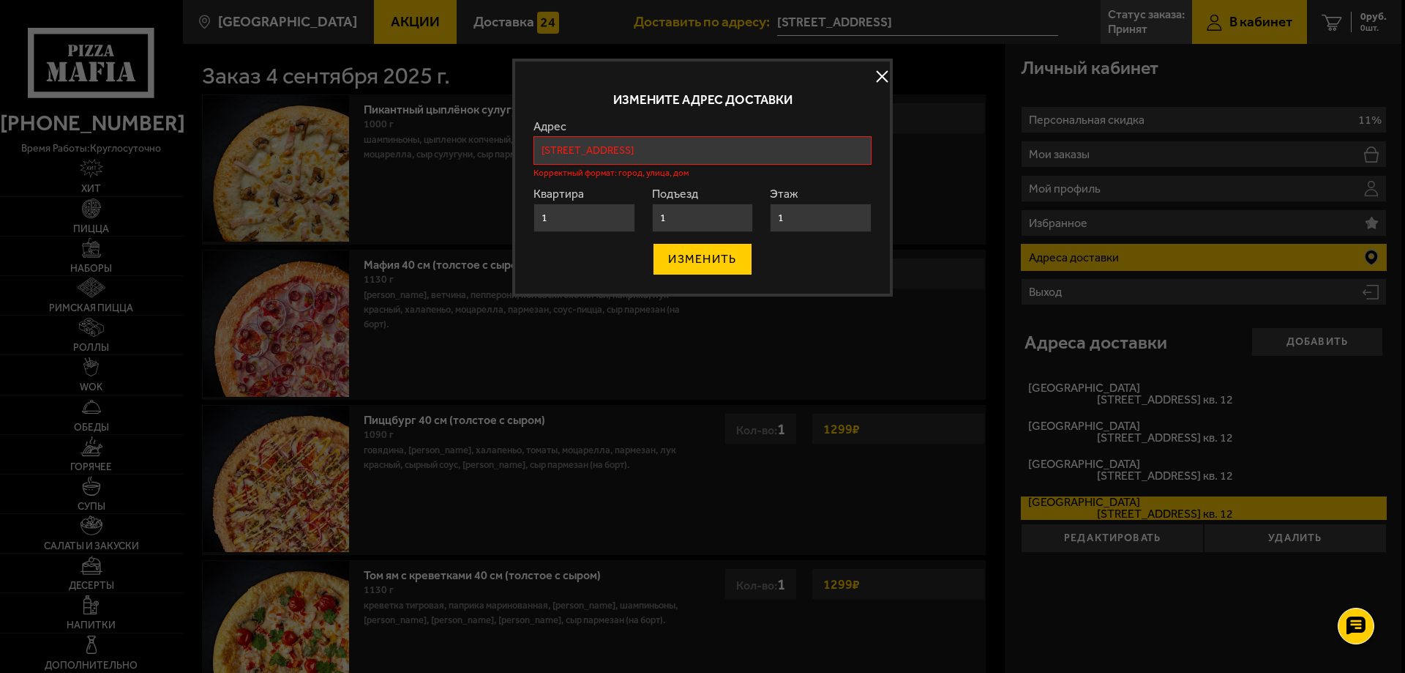
click at [710, 255] on button "ИЗМЕНИТЬ" at bounding box center [702, 259] width 99 height 32
click at [755, 143] on input "Санкт-Петербург, Ташкентская улица, 4к2У" at bounding box center [703, 150] width 338 height 29
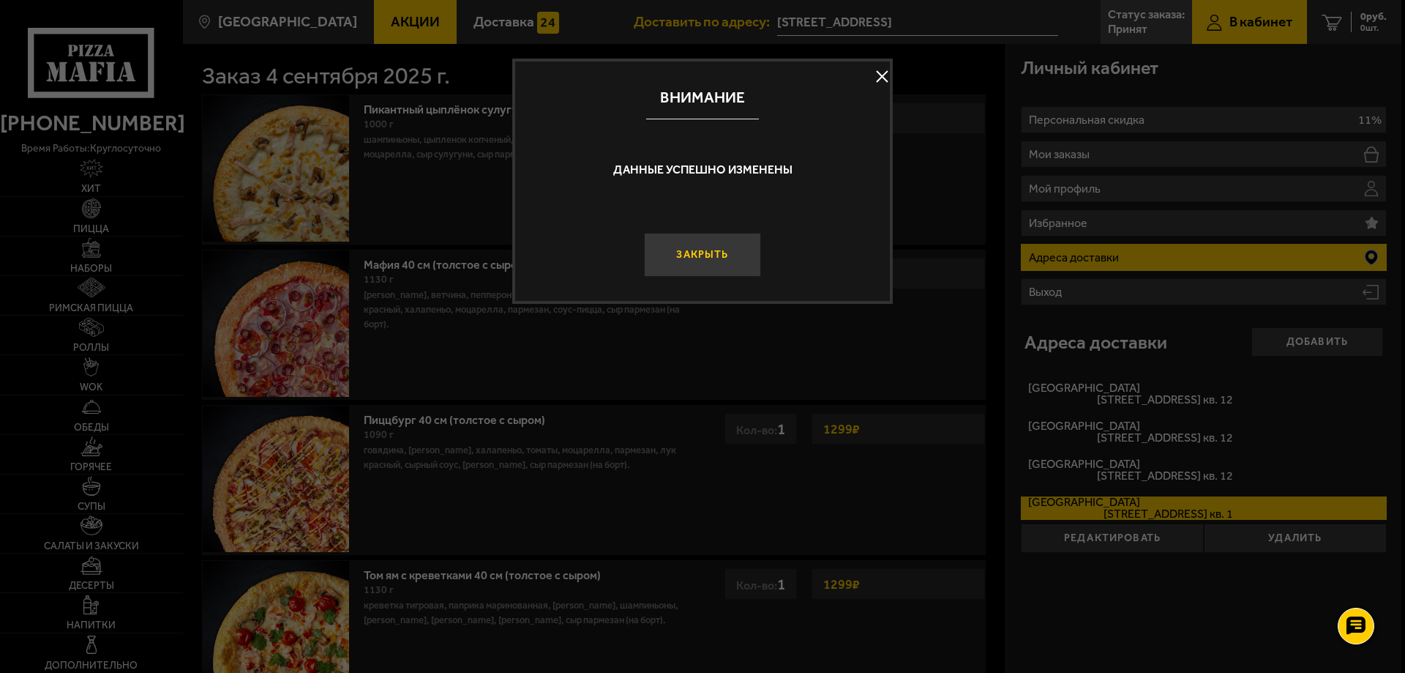
click at [721, 257] on button "Закрыть" at bounding box center [702, 255] width 117 height 44
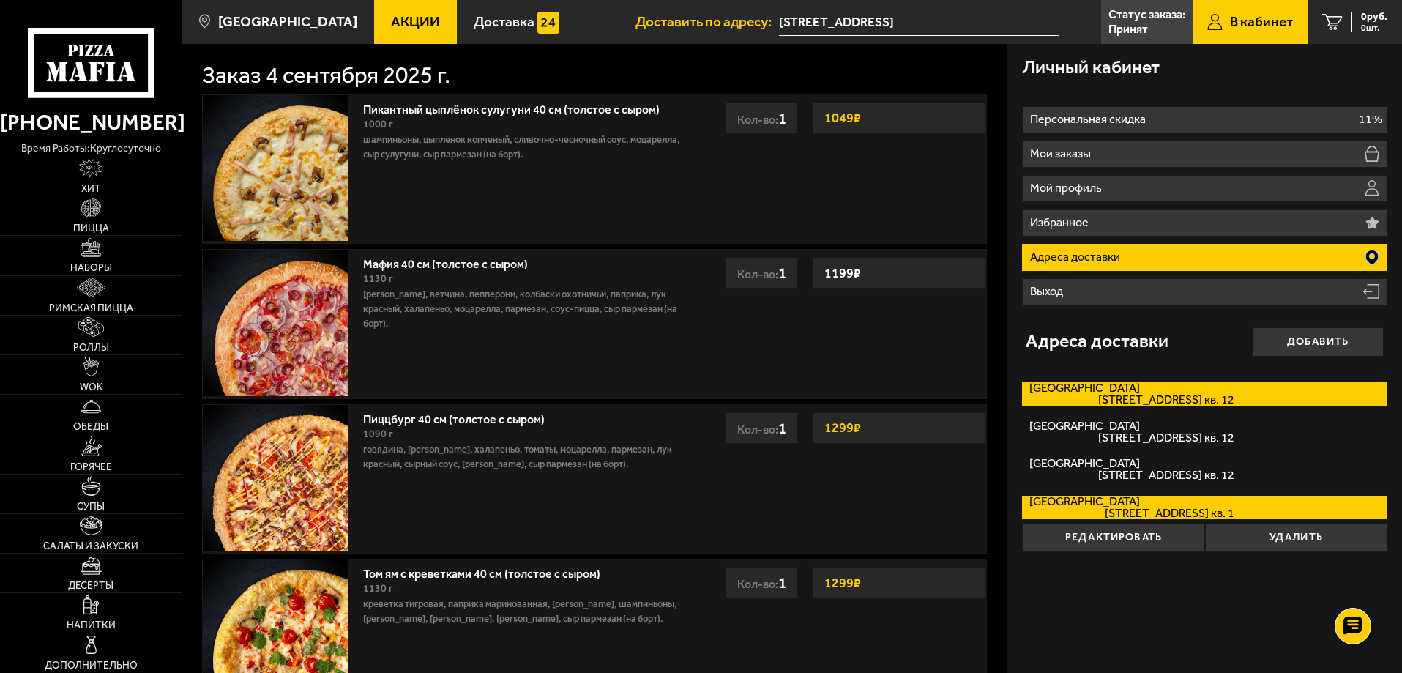
click at [1217, 400] on span "Бухарестская улица, дом 118к1 кв. 12" at bounding box center [1131, 400] width 204 height 12
click at [0, 0] on input "Бухарестская улица Бухарестская улица, дом 118к1 кв. 12" at bounding box center [0, 0] width 0 height 0
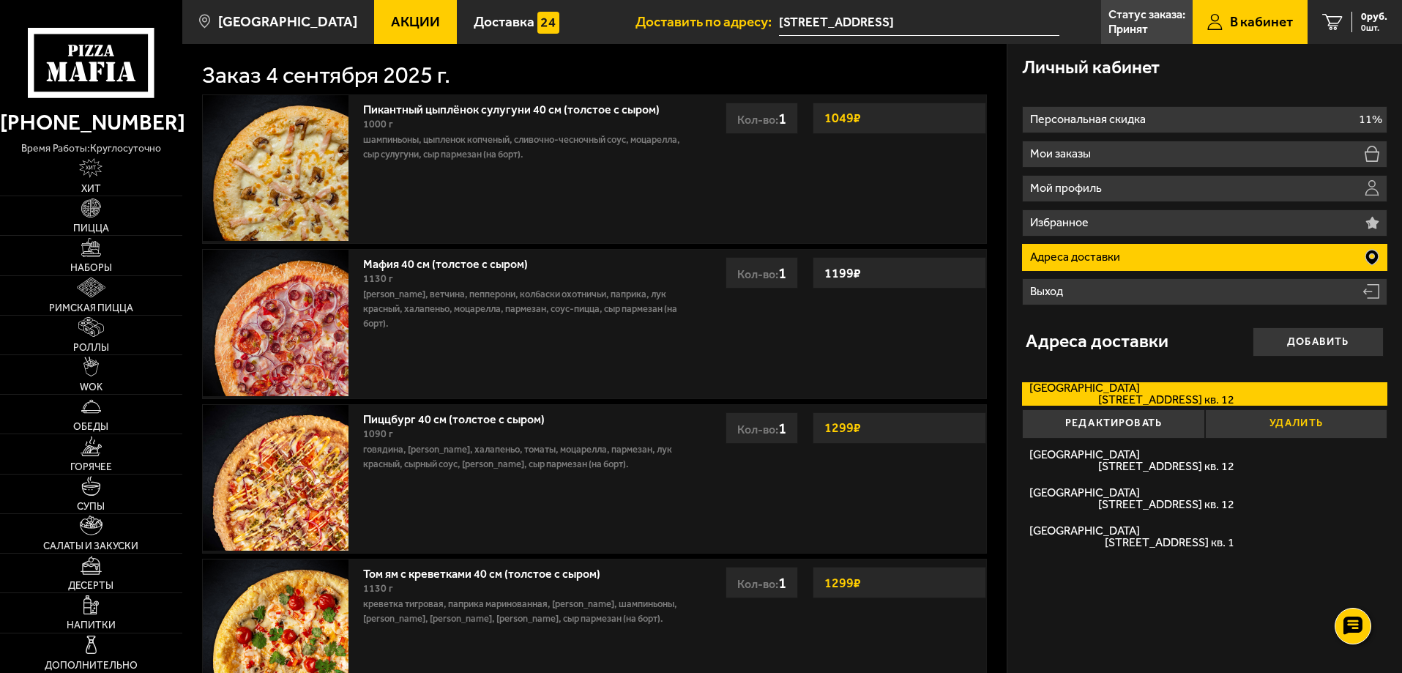
click at [1313, 422] on button "Удалить" at bounding box center [1296, 423] width 182 height 29
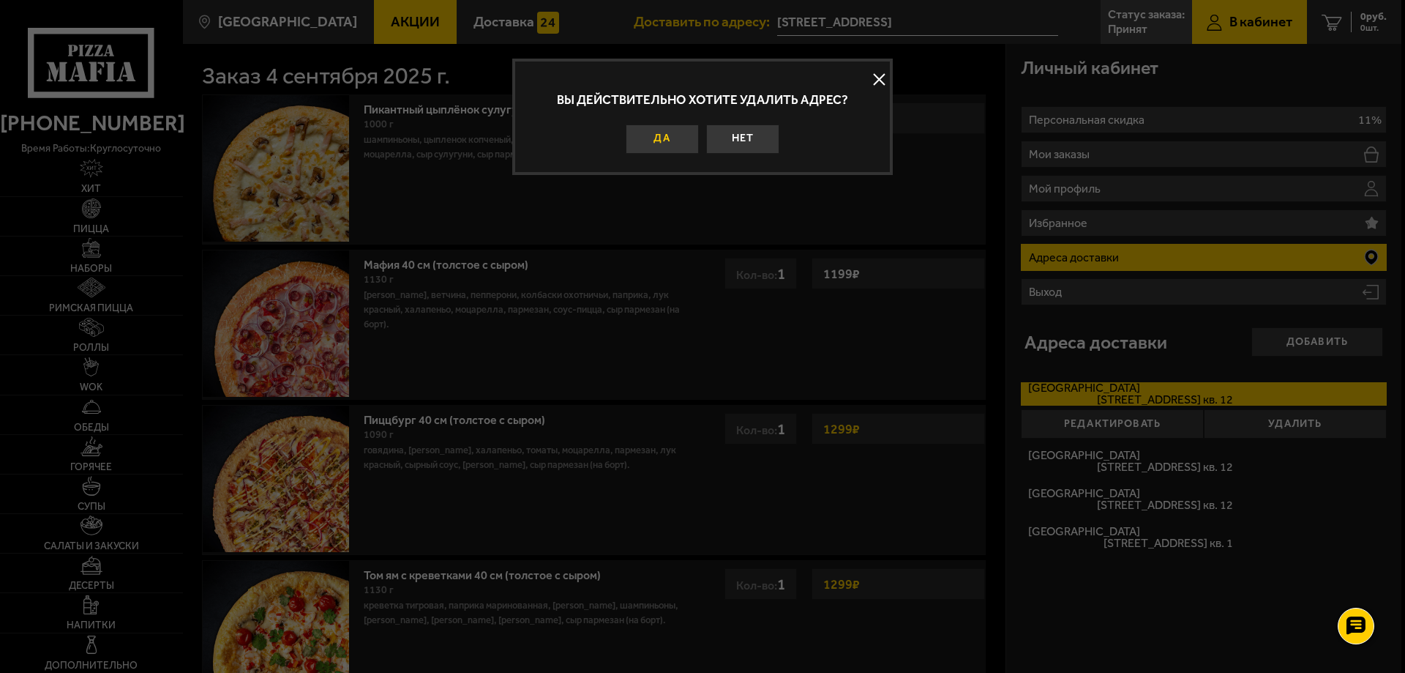
click at [666, 138] on button "Да" at bounding box center [662, 138] width 73 height 29
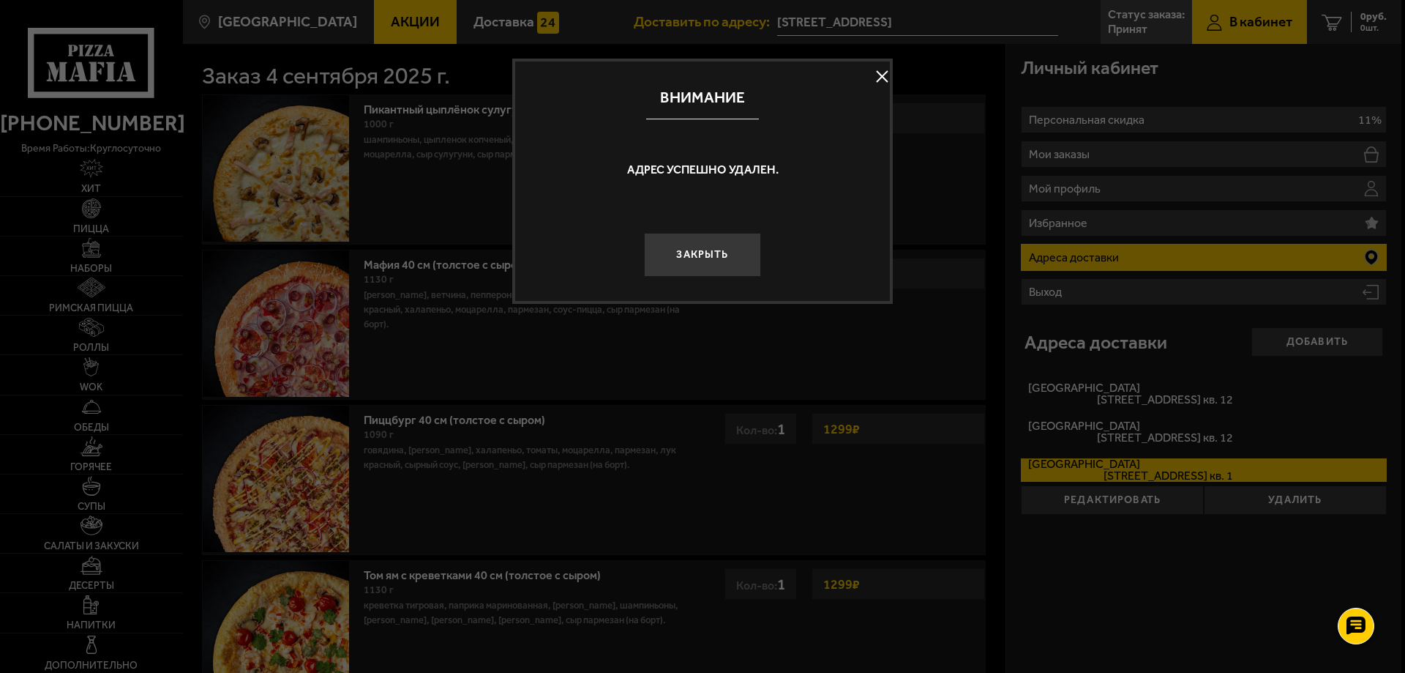
click at [724, 257] on button "Закрыть" at bounding box center [702, 255] width 117 height 44
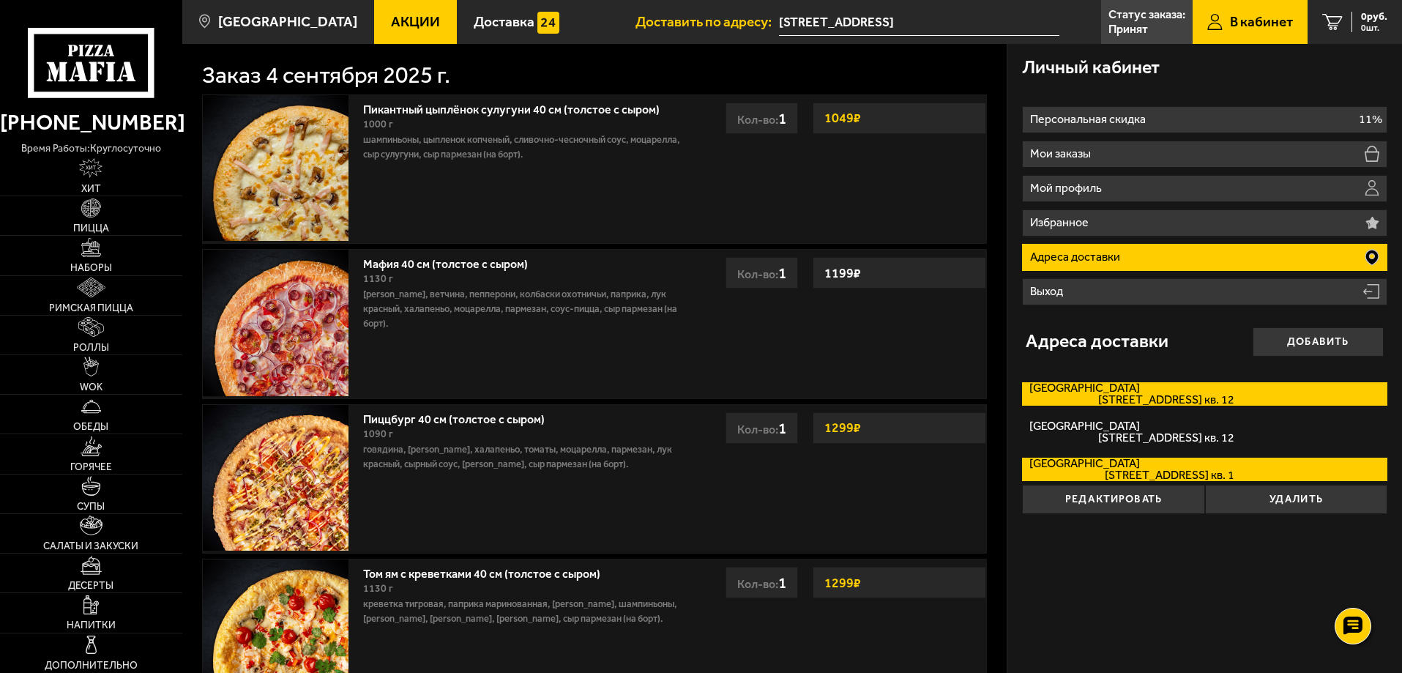
click at [1156, 392] on label "Бухарестская улица Бухарестская улица, дом 118к1 кв. 12" at bounding box center [1204, 393] width 365 height 23
click at [0, 0] on input "Бухарестская улица Бухарестская улица, дом 118к1 кв. 12" at bounding box center [0, 0] width 0 height 0
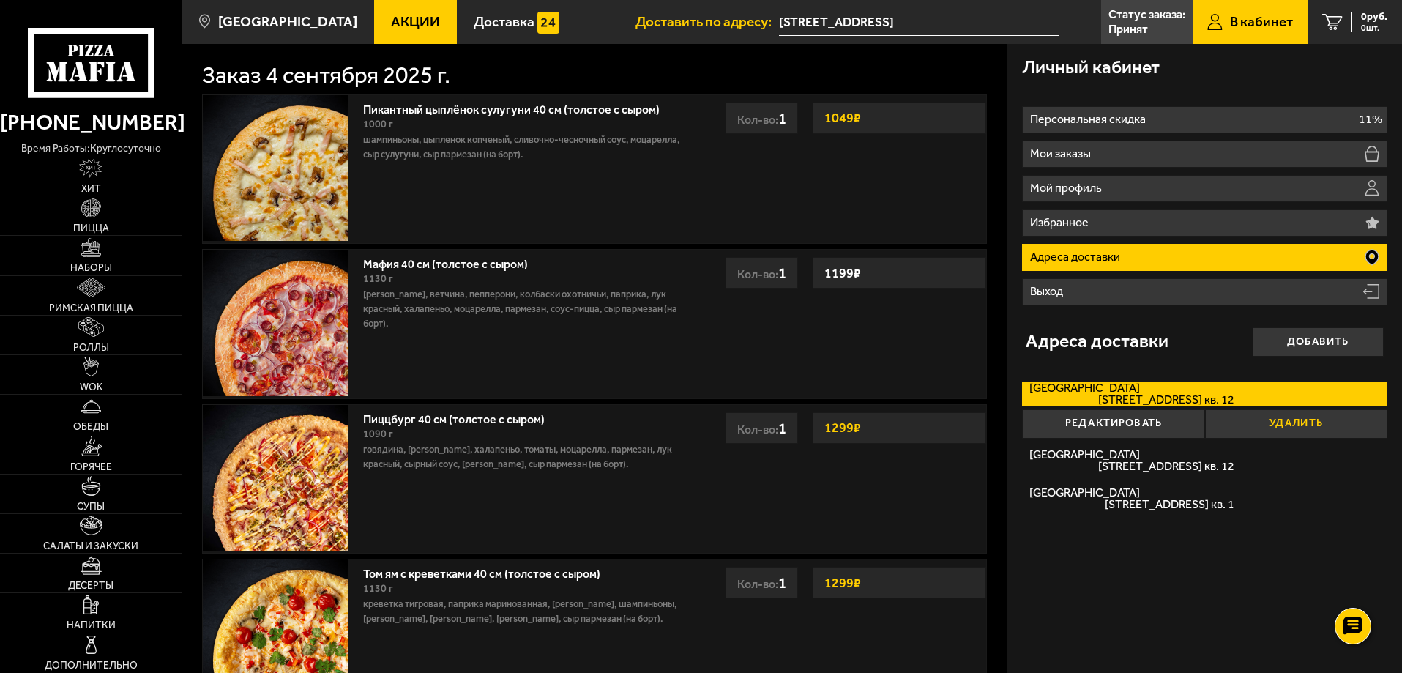
click at [1321, 423] on button "Удалить" at bounding box center [1296, 423] width 182 height 29
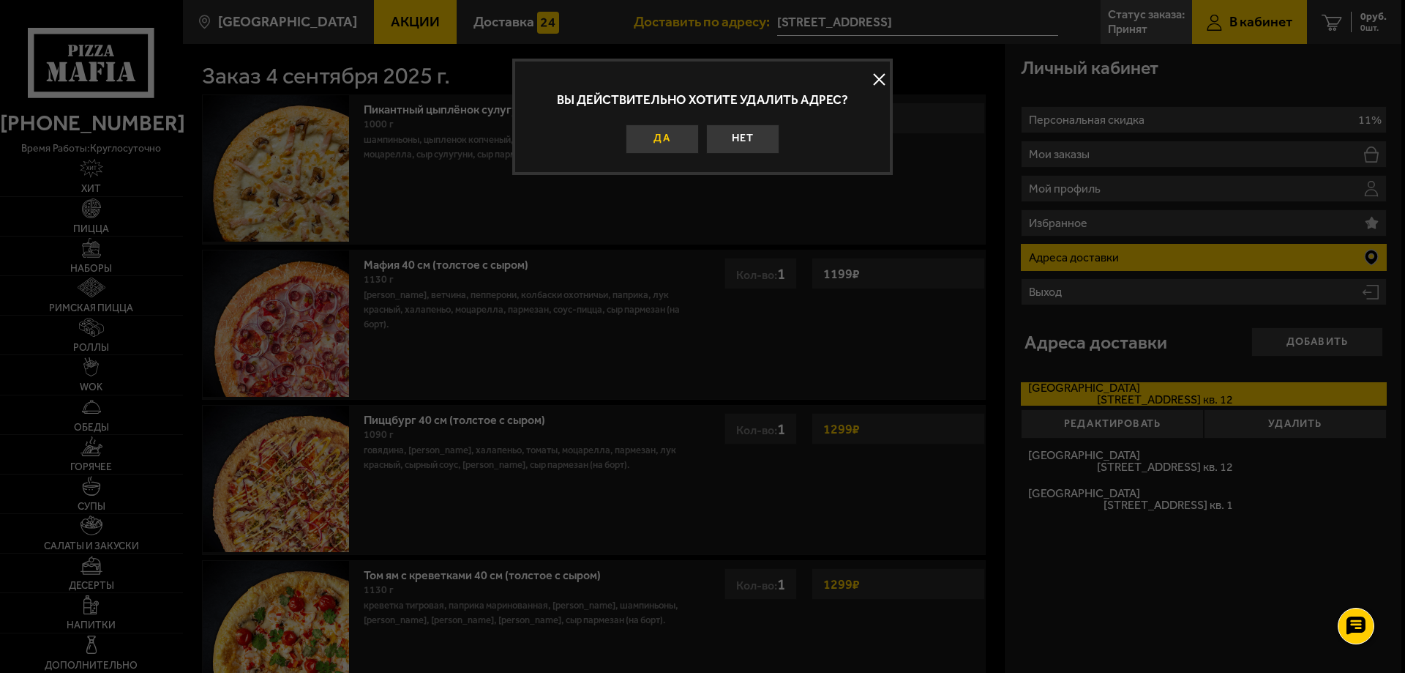
click at [658, 133] on button "Да" at bounding box center [662, 138] width 73 height 29
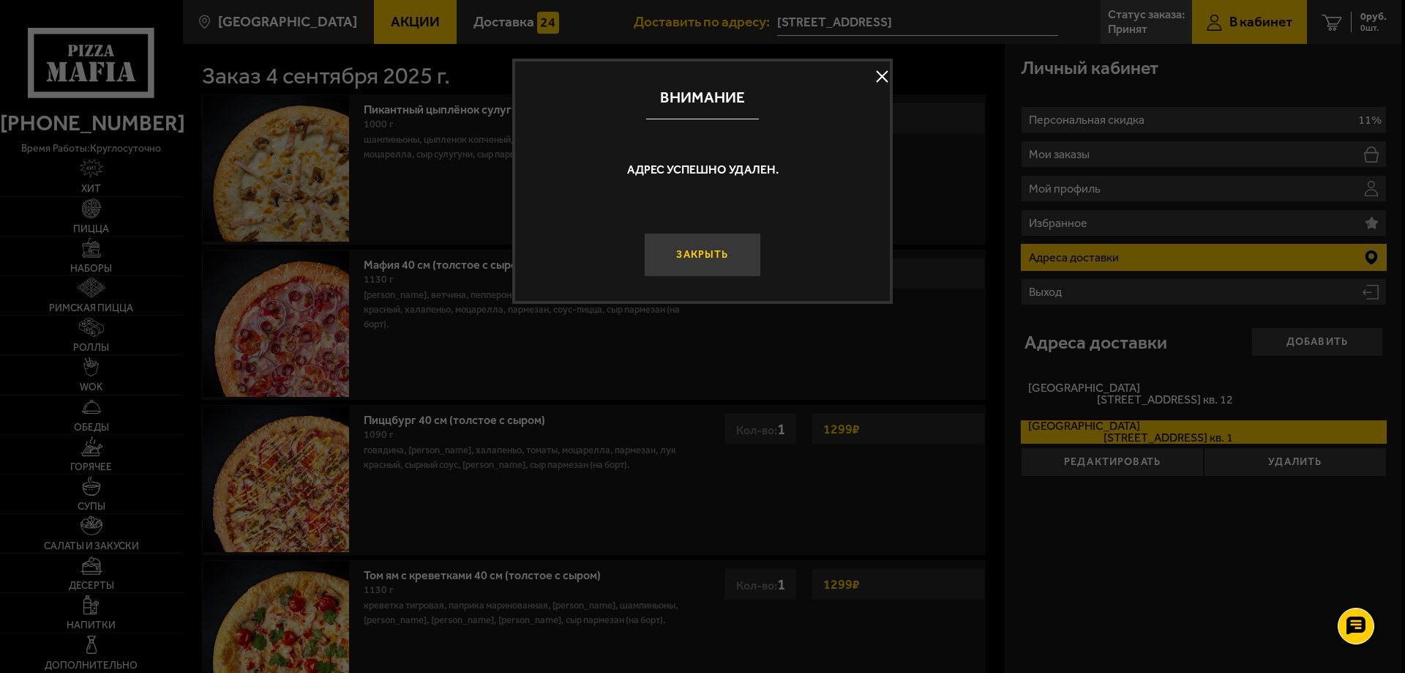
click at [753, 247] on button "Закрыть" at bounding box center [702, 255] width 117 height 44
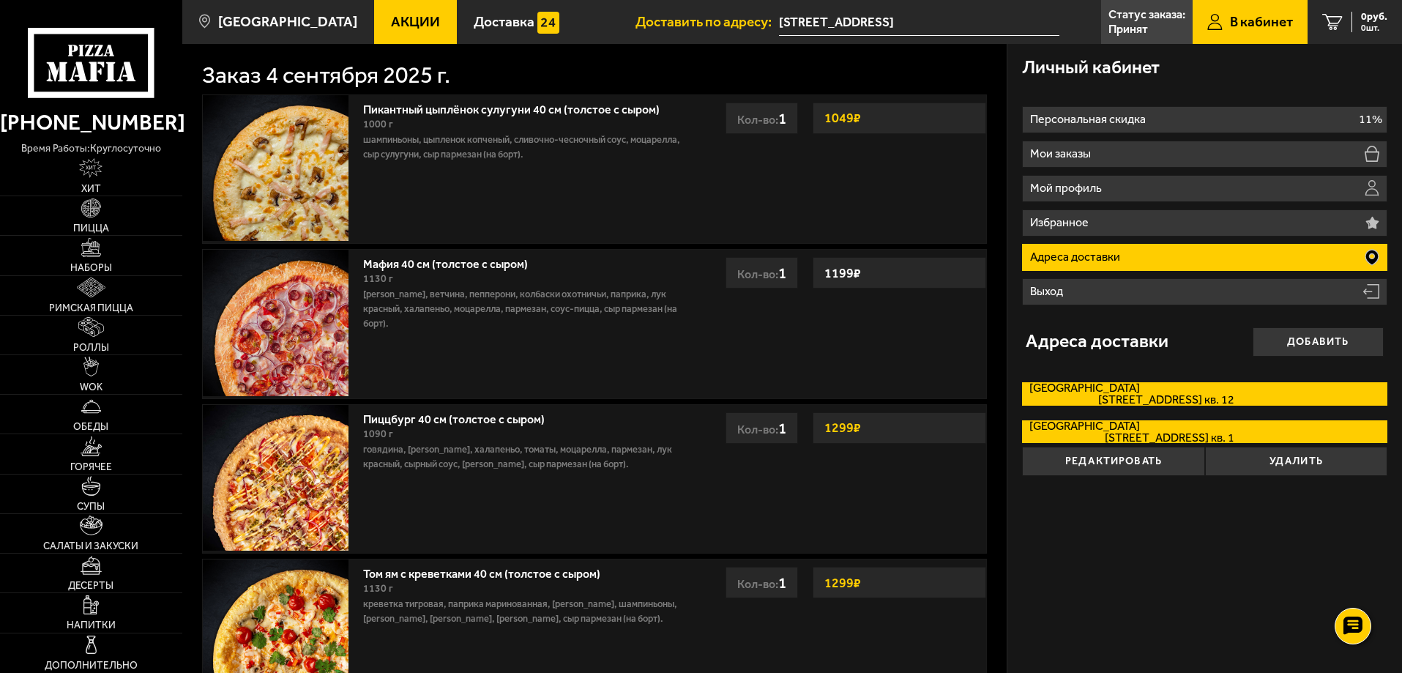
click at [1165, 393] on label "Бухарестская улица Бухарестская улица, дом 118к5 кв. 12" at bounding box center [1204, 393] width 365 height 23
click at [0, 0] on input "Бухарестская улица Бухарестская улица, дом 118к5 кв. 12" at bounding box center [0, 0] width 0 height 0
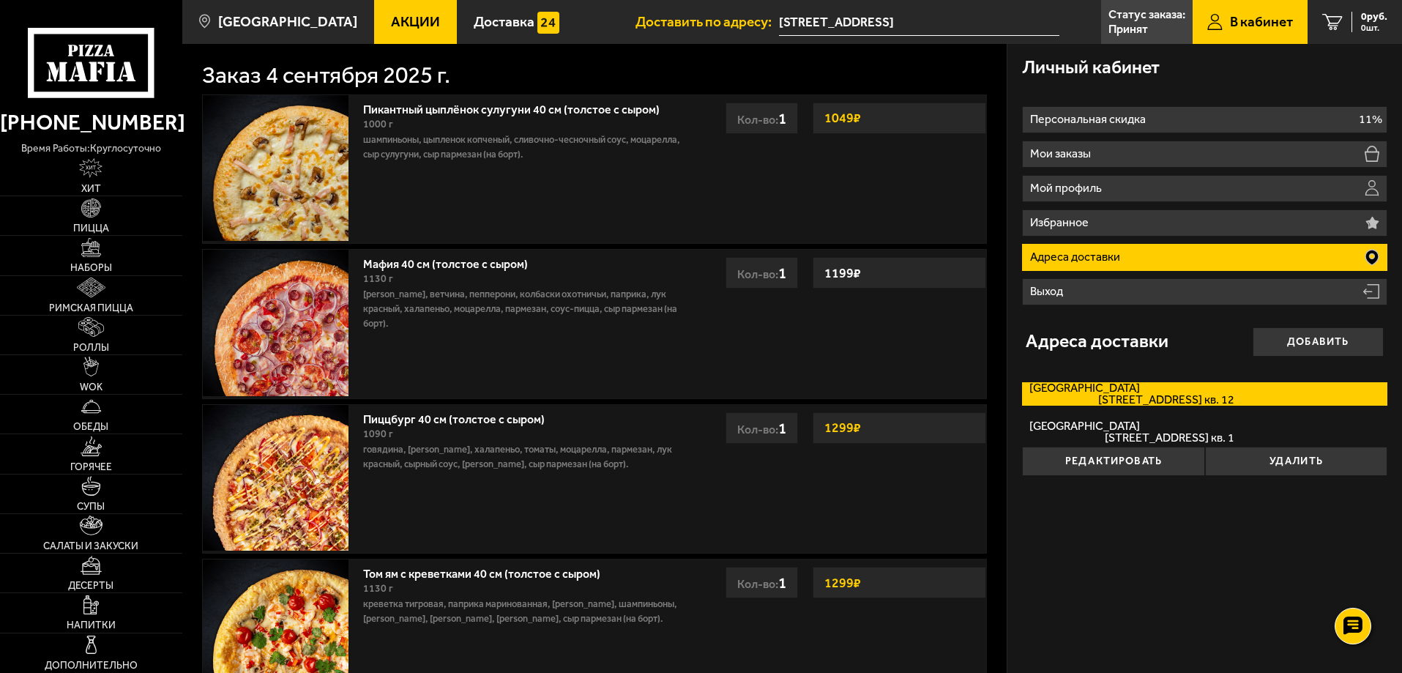
type input "Бухарестская улица, 118к5"
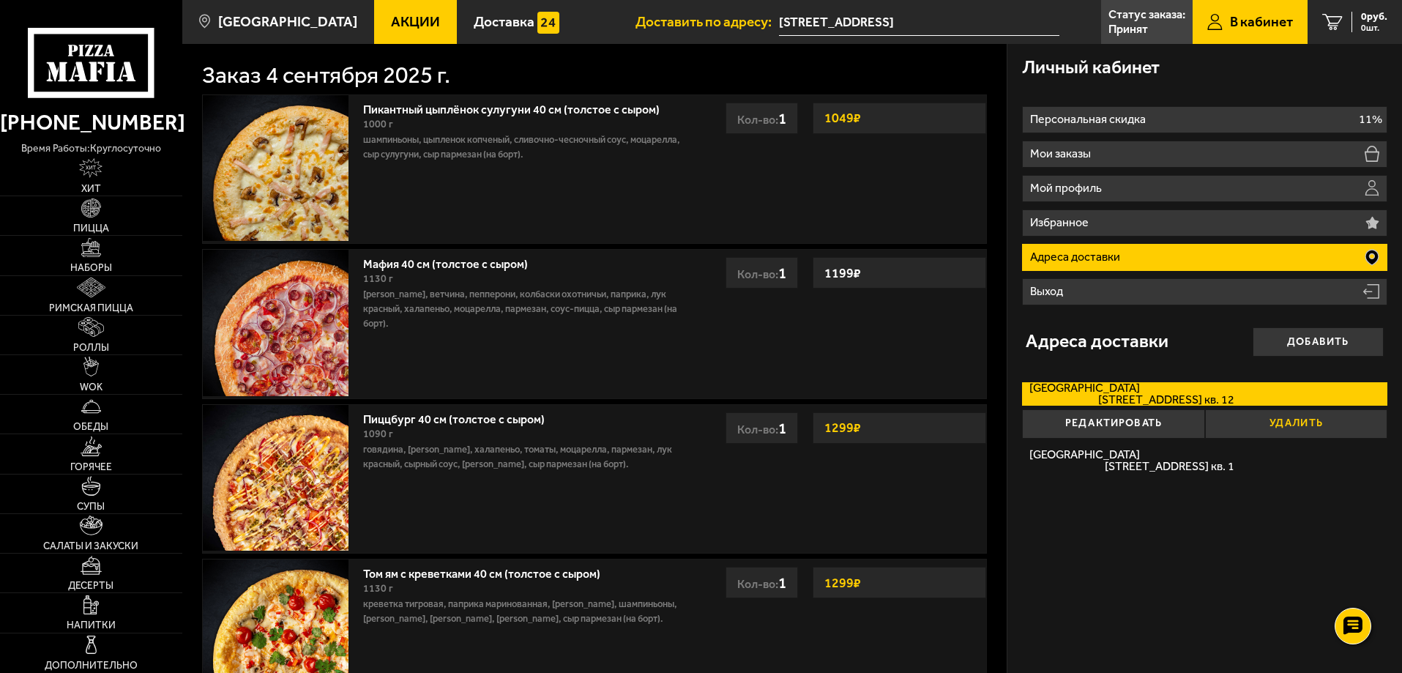
click at [1323, 422] on button "Удалить" at bounding box center [1296, 423] width 182 height 29
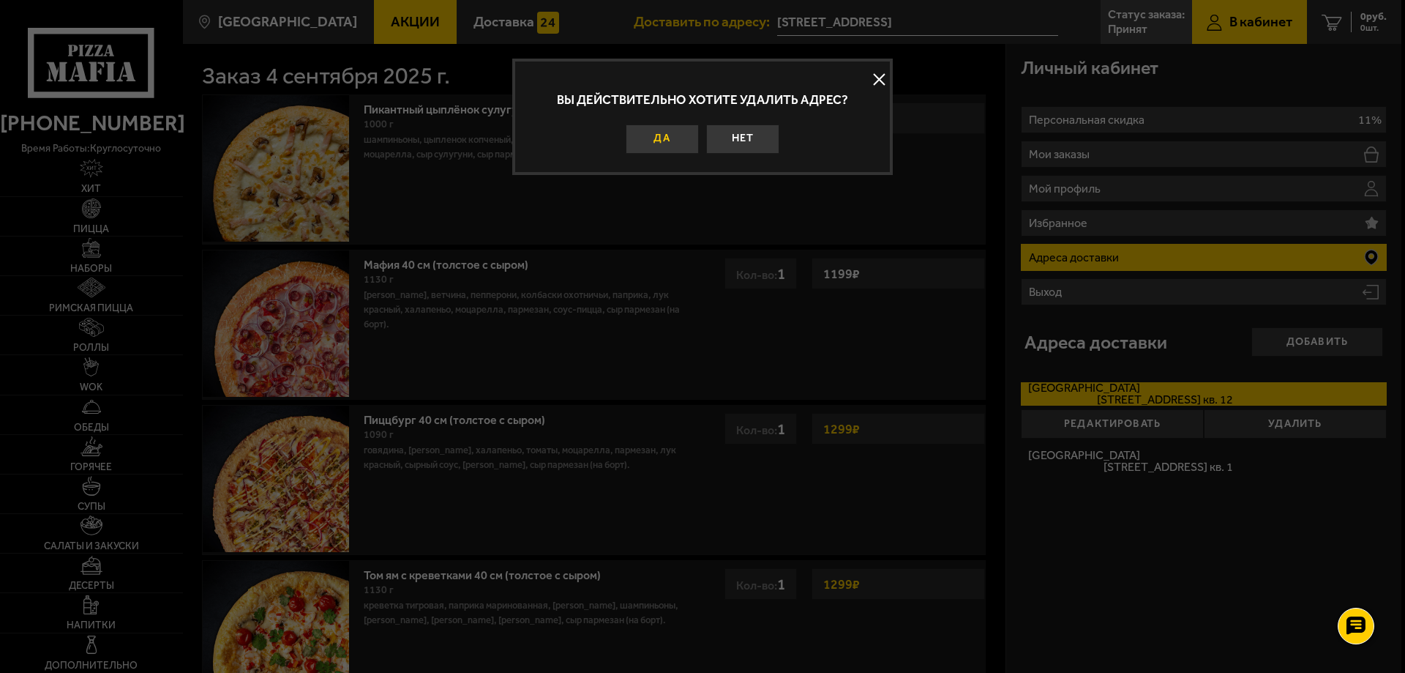
click at [673, 136] on button "Да" at bounding box center [662, 138] width 73 height 29
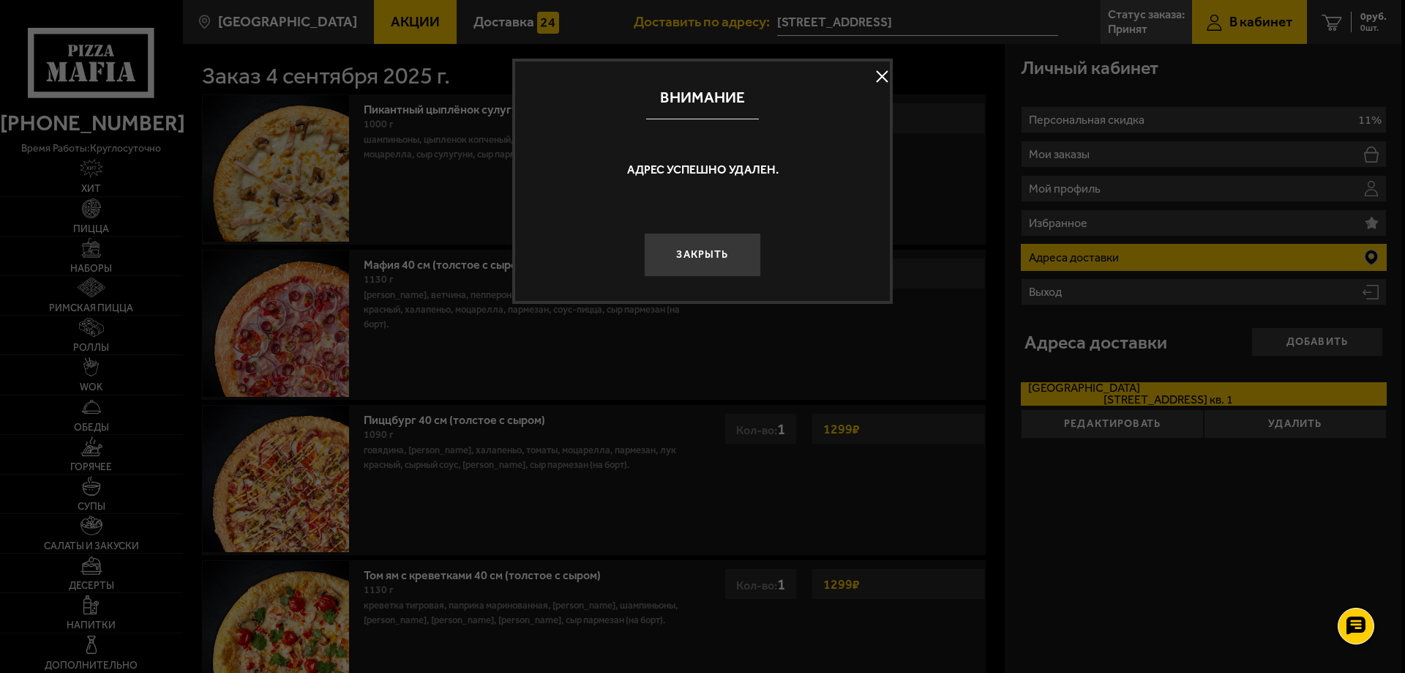
drag, startPoint x: 684, startPoint y: 256, endPoint x: 696, endPoint y: 256, distance: 11.7
click at [690, 256] on button "Закрыть" at bounding box center [702, 255] width 117 height 44
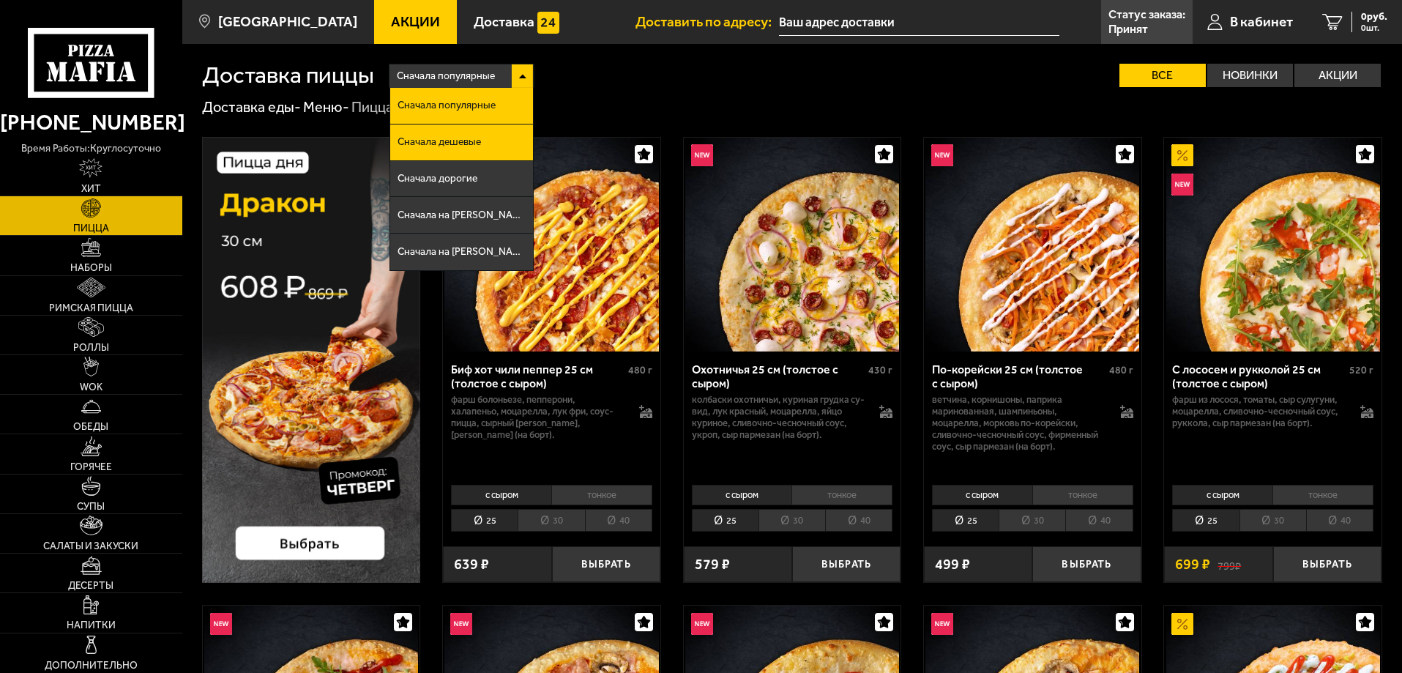
type input "Бухарестская улица, 118к5"
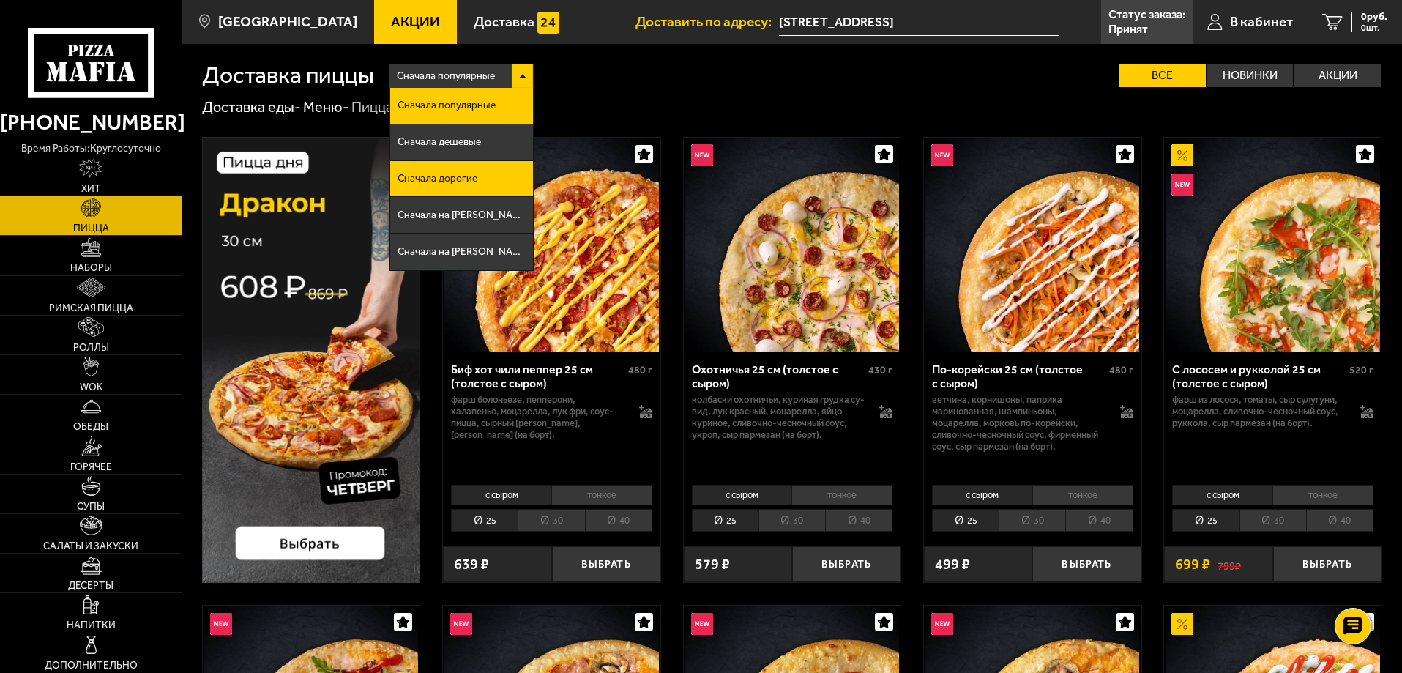
click at [468, 183] on span "Сначала дорогие" at bounding box center [437, 178] width 80 height 10
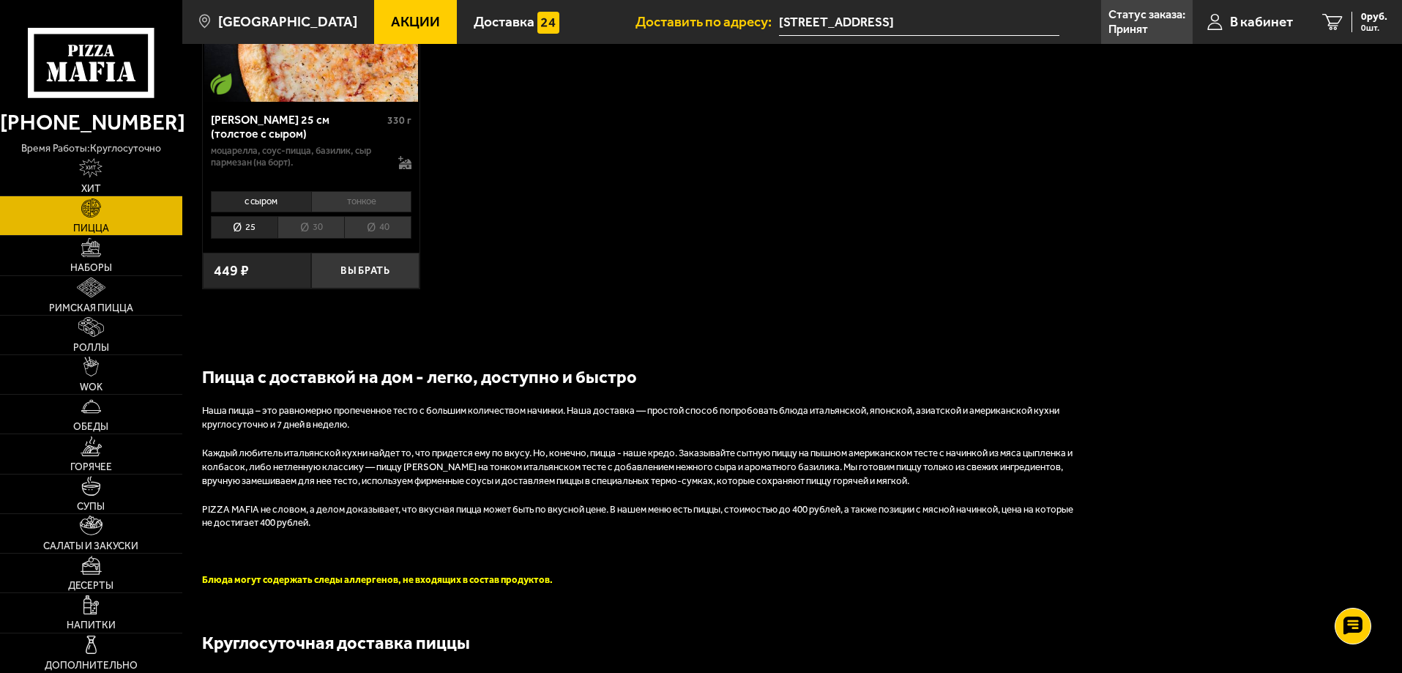
scroll to position [3294, 0]
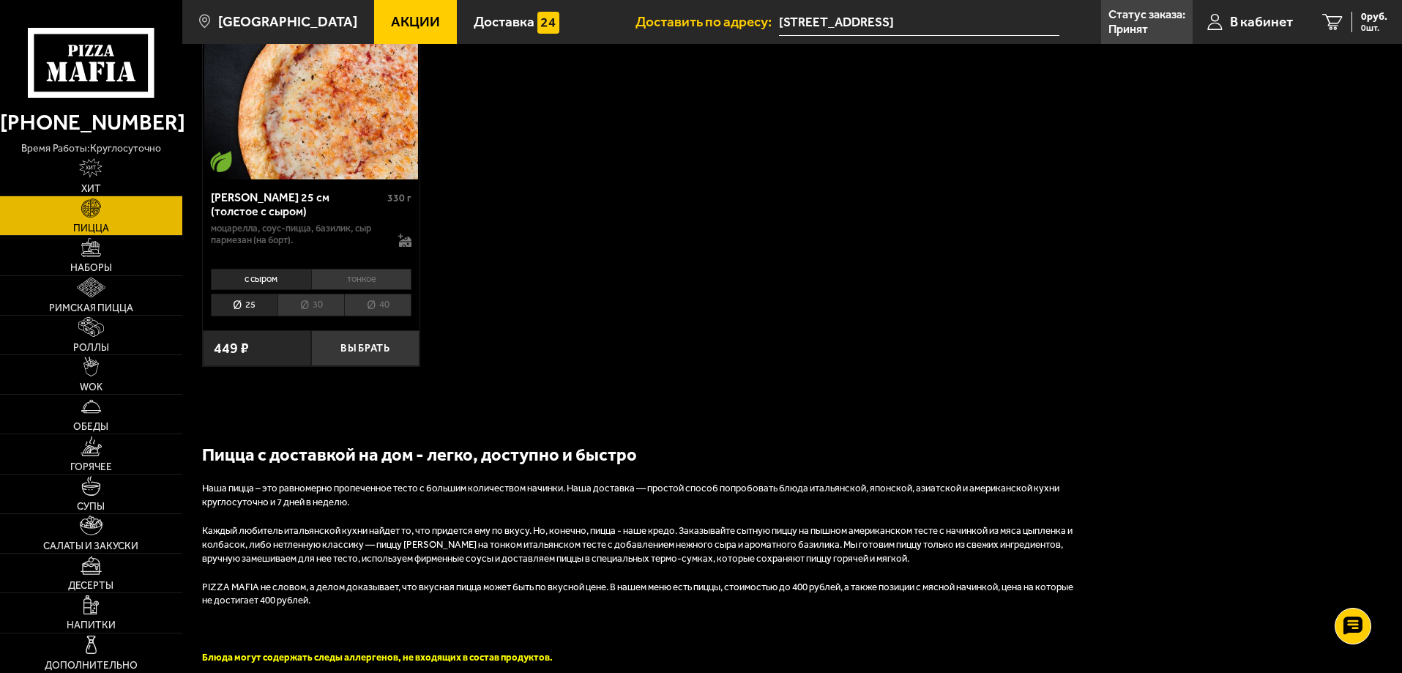
click at [397, 289] on li "тонкое" at bounding box center [361, 279] width 101 height 20
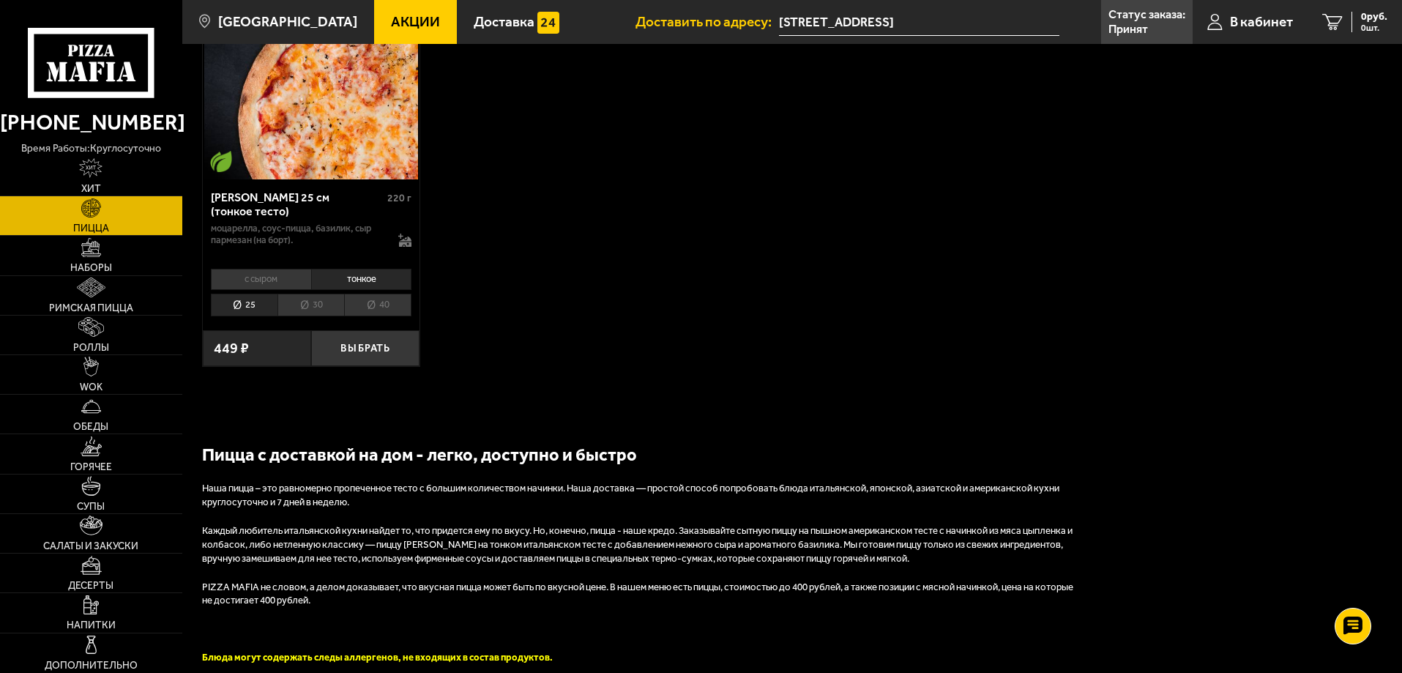
click at [242, 289] on li "с сыром" at bounding box center [261, 279] width 100 height 20
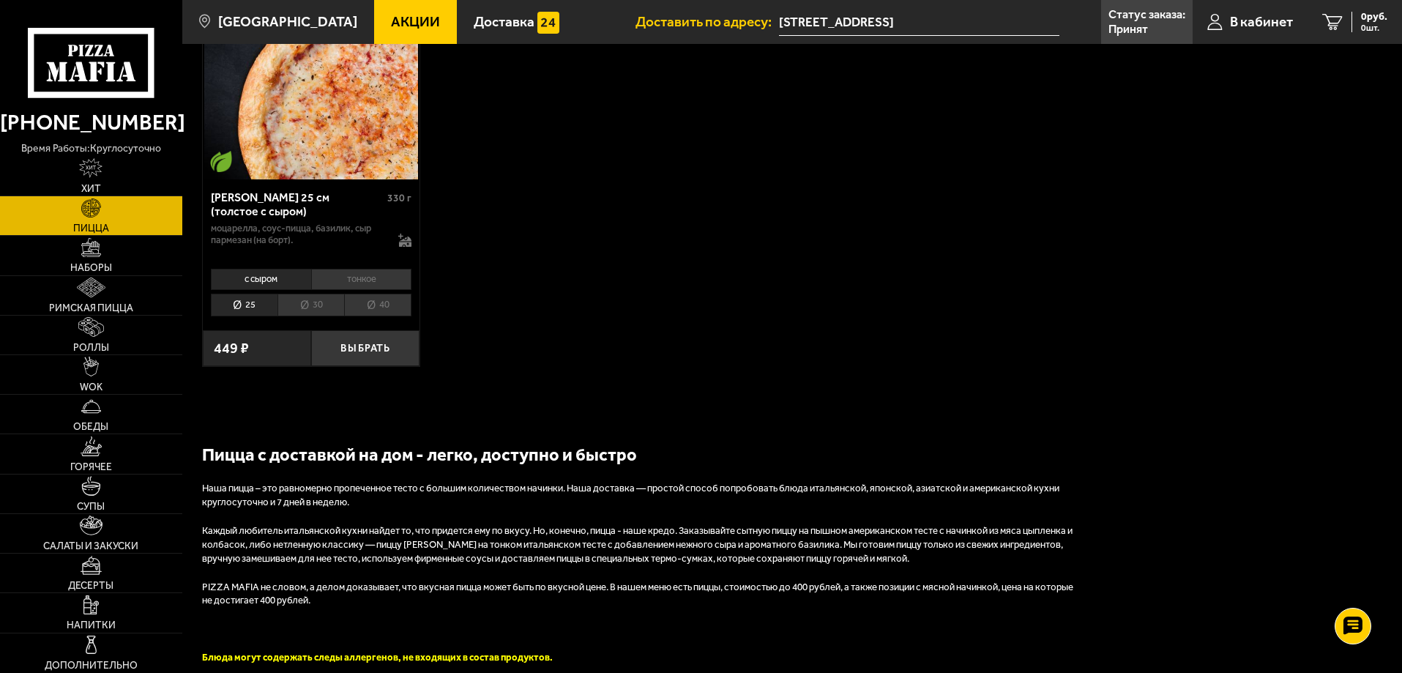
click at [372, 289] on li "тонкое" at bounding box center [361, 279] width 101 height 20
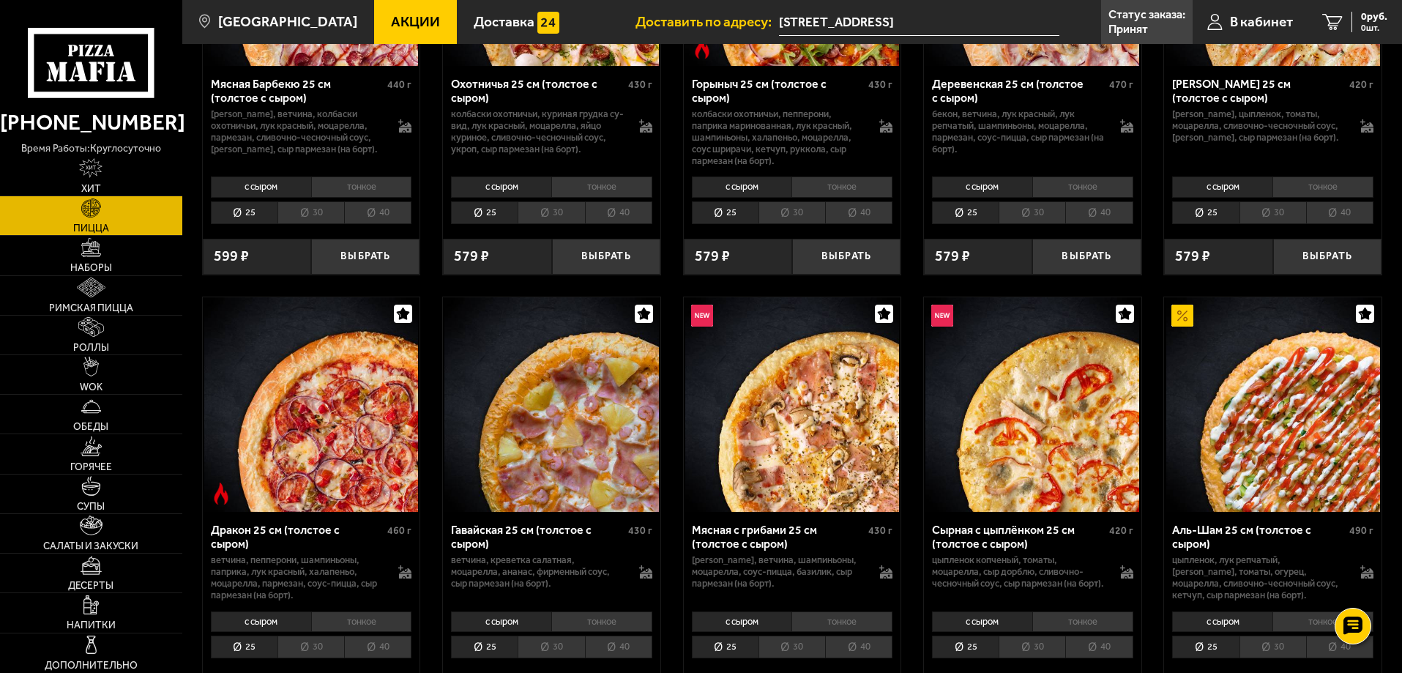
scroll to position [1464, 0]
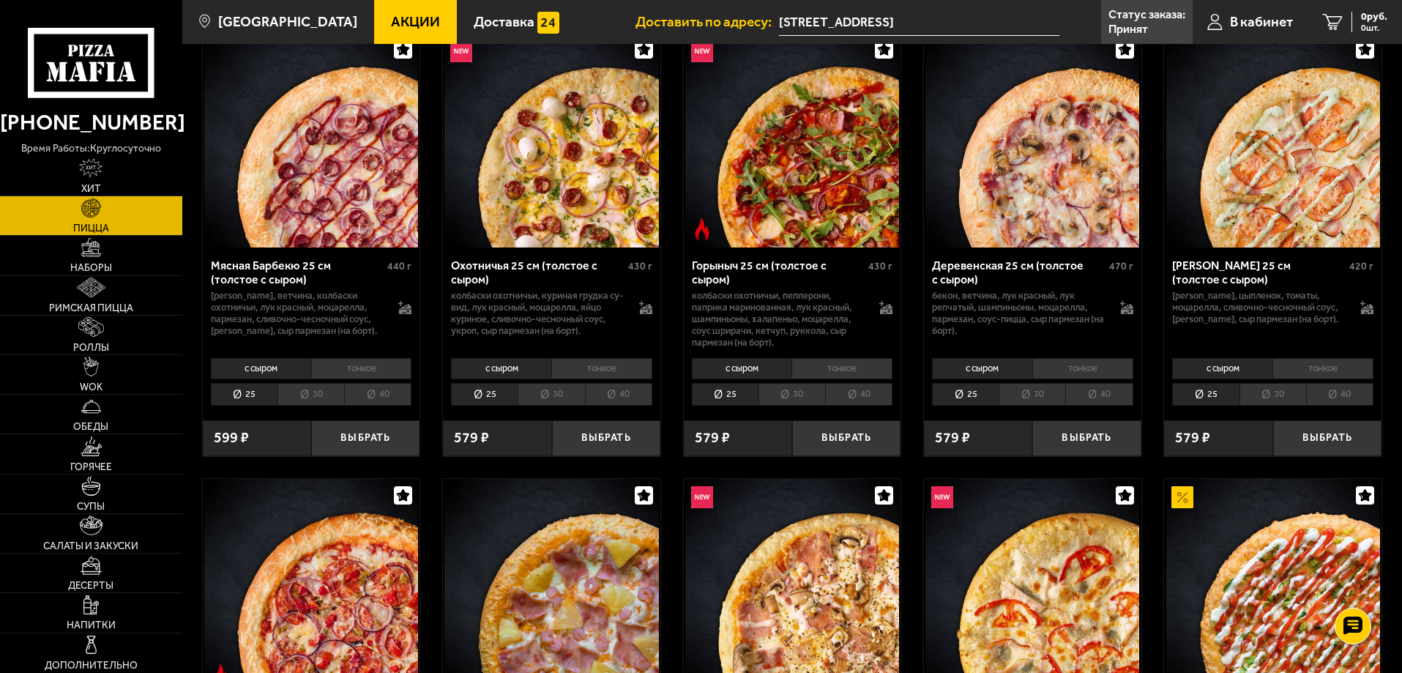
click at [597, 378] on li "тонкое" at bounding box center [601, 368] width 101 height 20
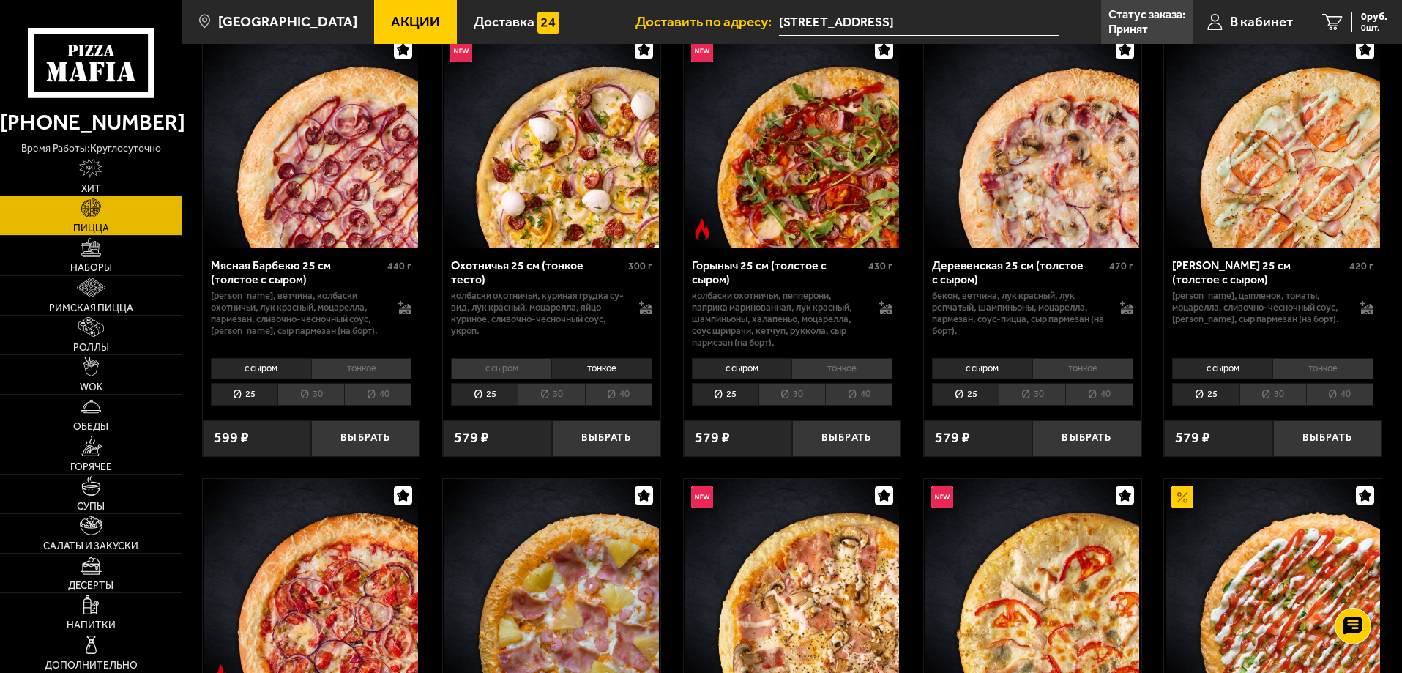
click at [520, 378] on li "с сыром" at bounding box center [501, 368] width 100 height 20
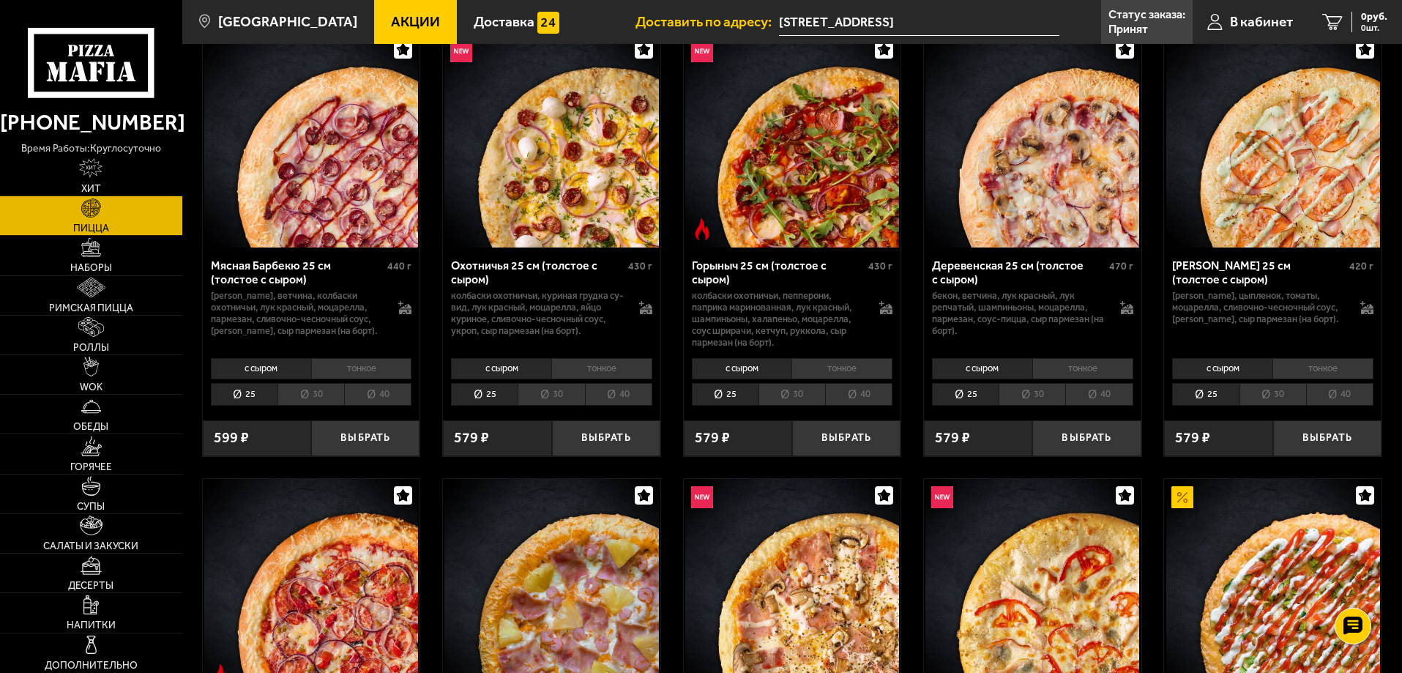
click at [587, 378] on li "тонкое" at bounding box center [601, 368] width 101 height 20
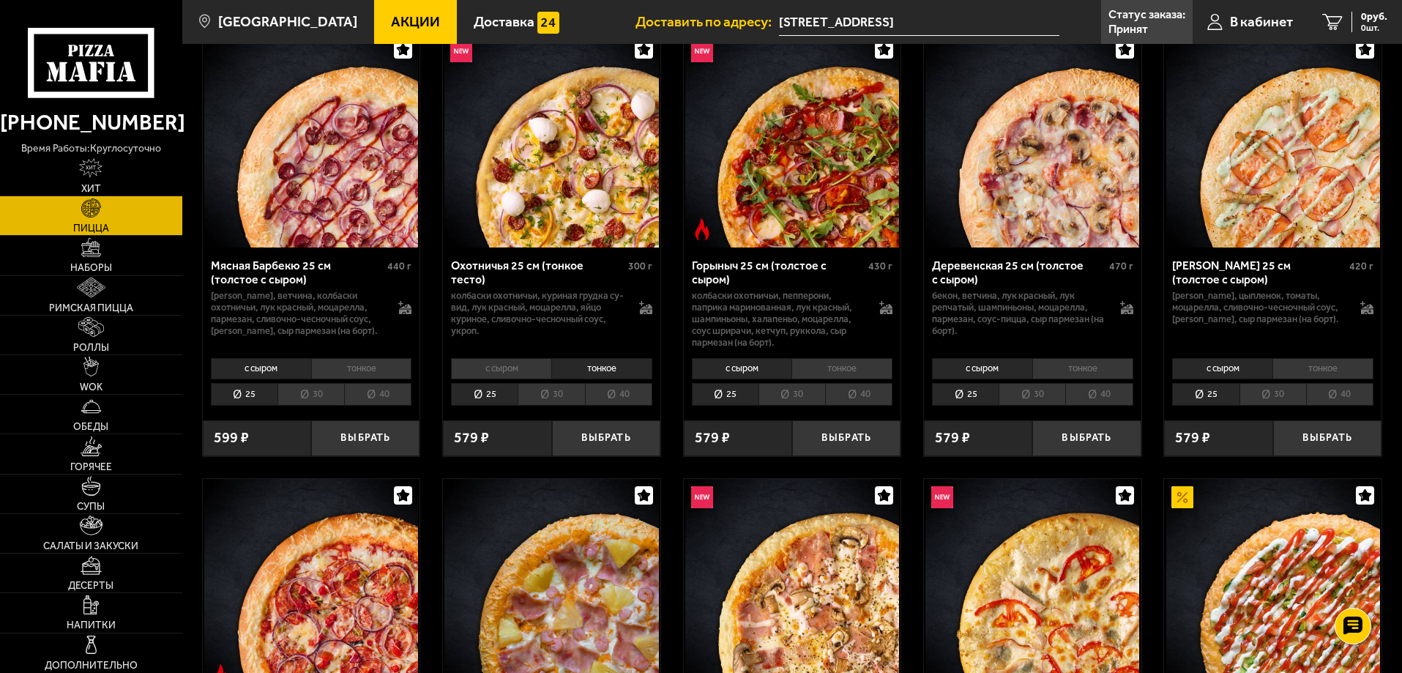
click at [526, 378] on li "с сыром" at bounding box center [501, 368] width 100 height 20
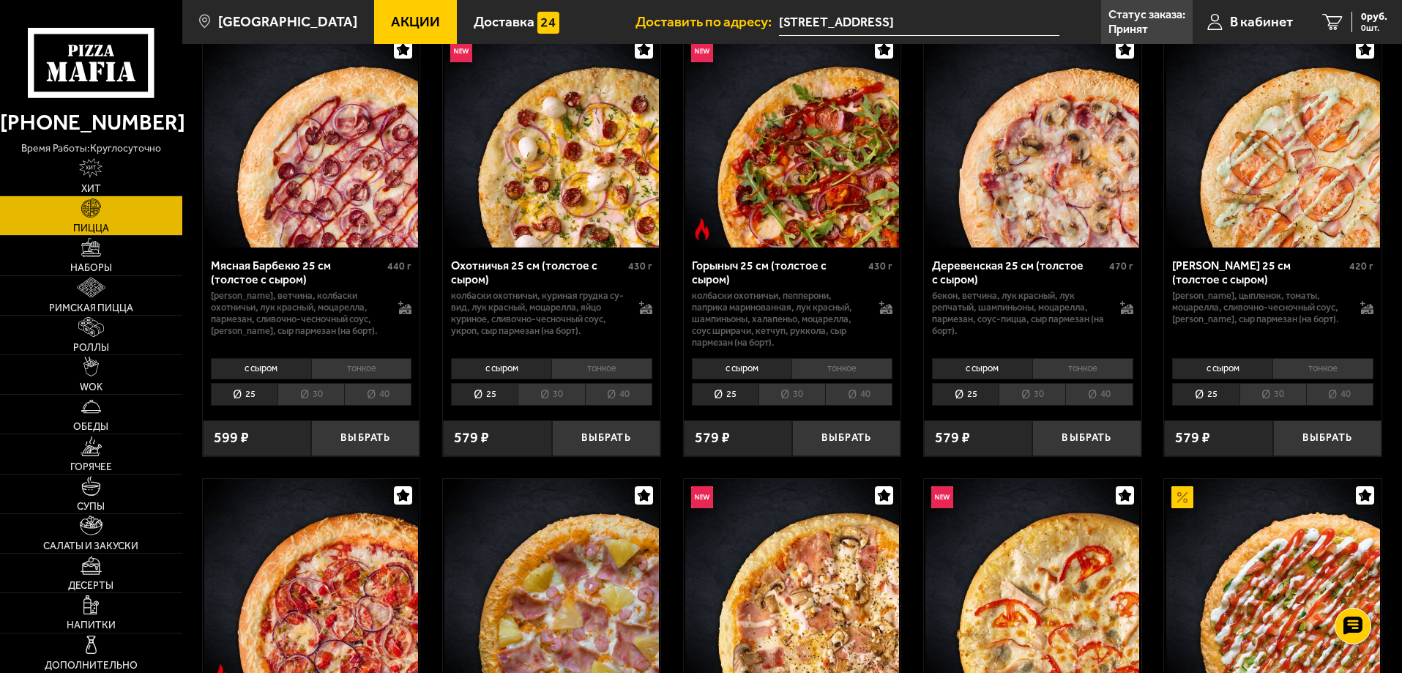
click at [343, 378] on li "тонкое" at bounding box center [361, 368] width 101 height 20
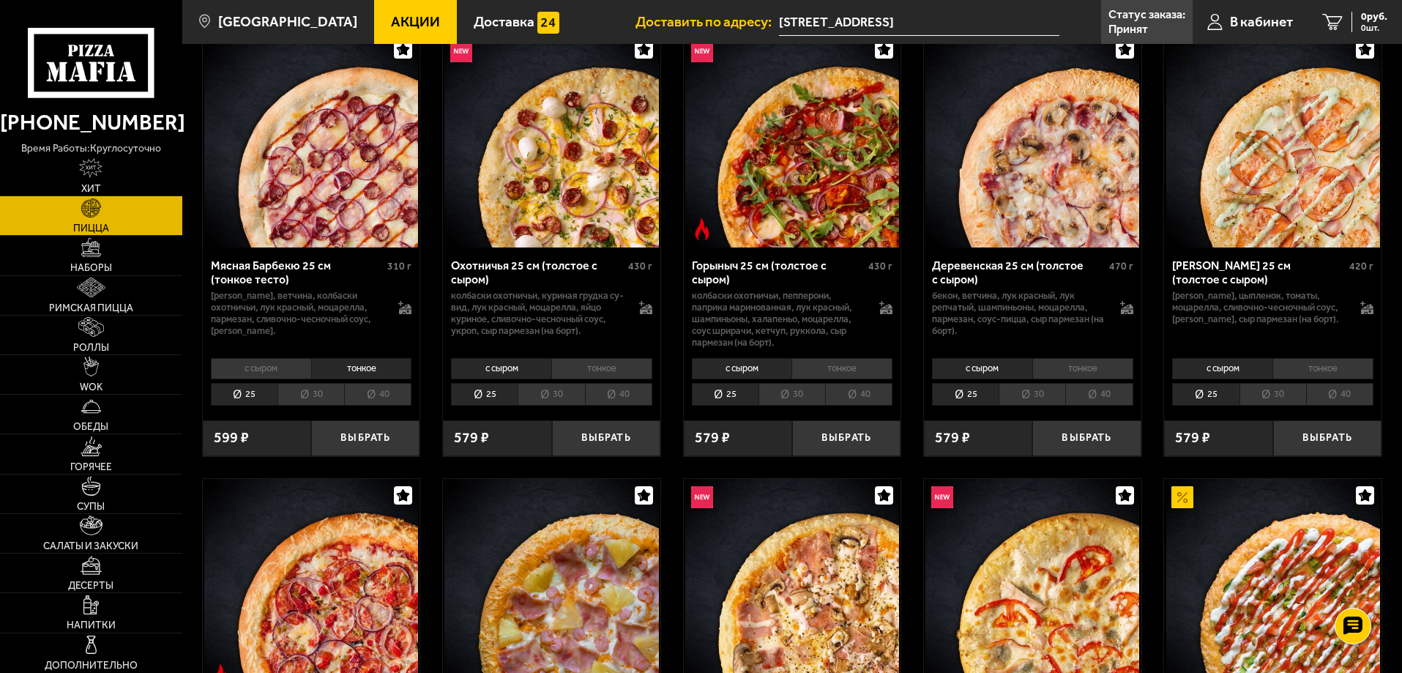
click at [273, 378] on li "с сыром" at bounding box center [261, 368] width 100 height 20
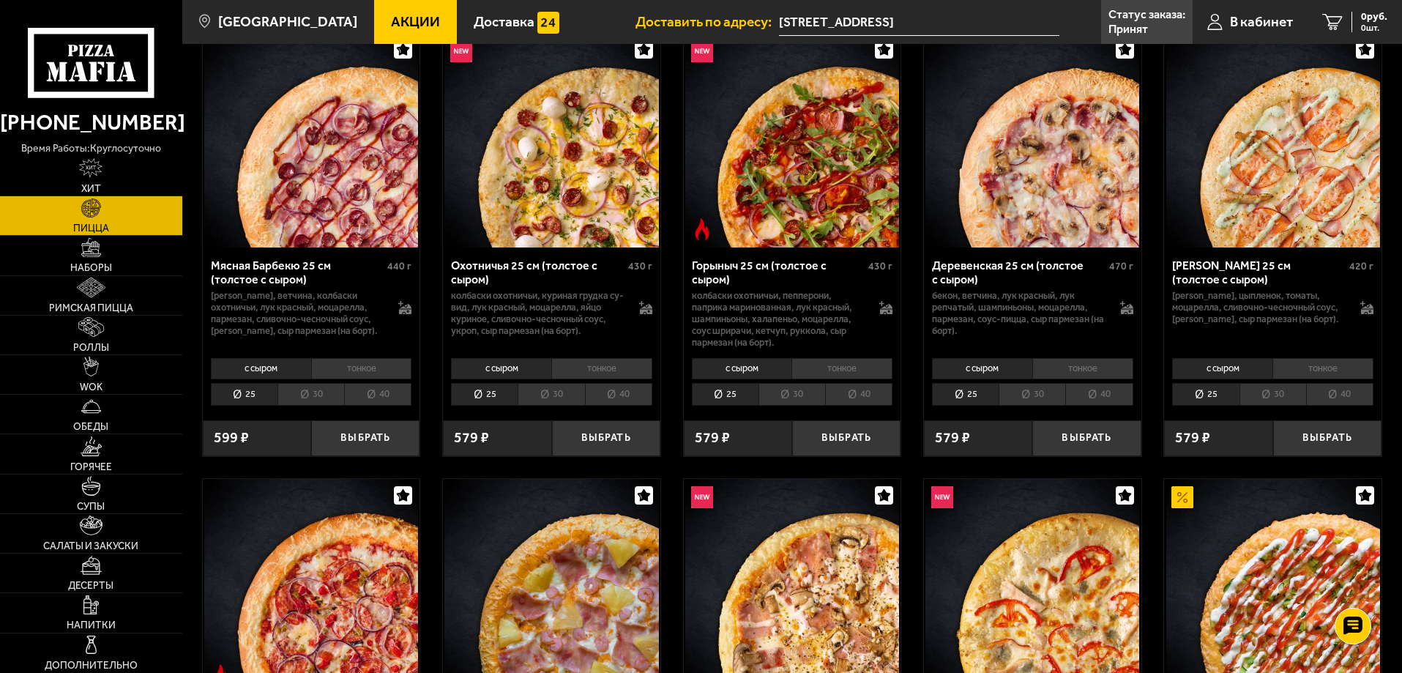
click at [350, 374] on li "тонкое" at bounding box center [361, 368] width 101 height 20
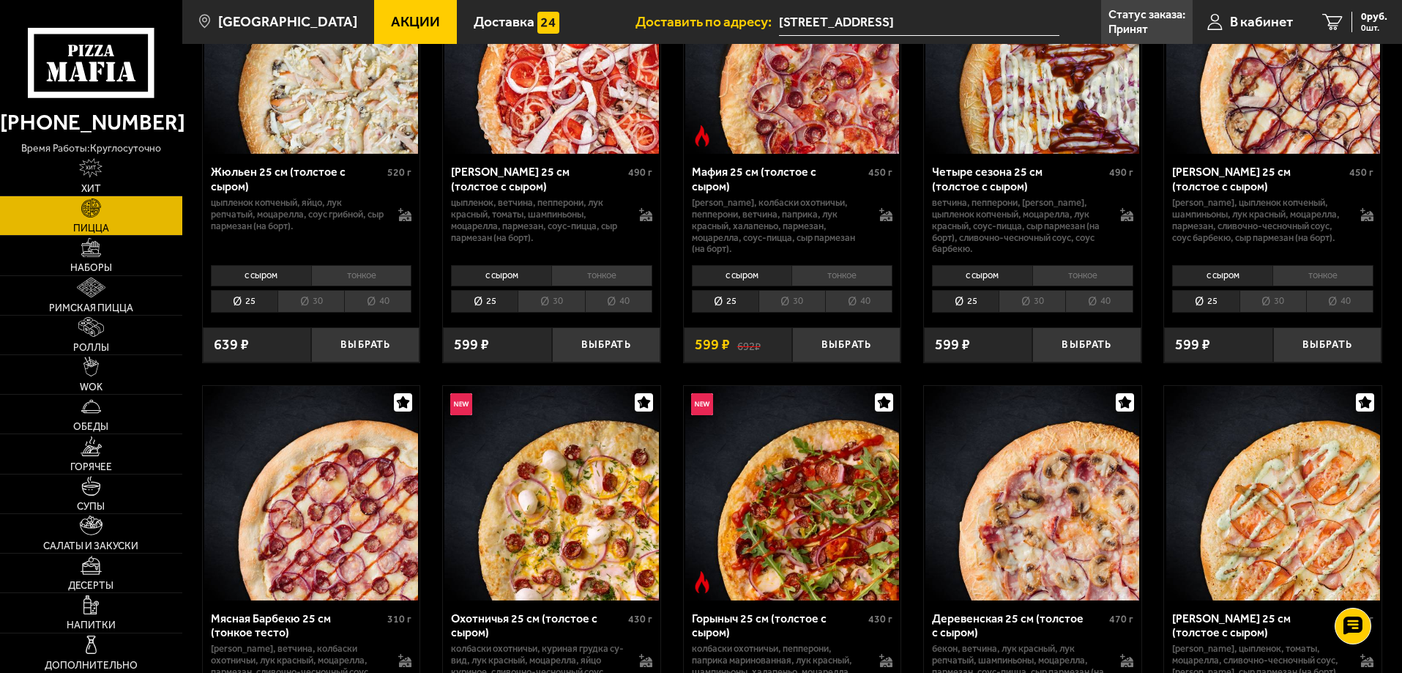
scroll to position [878, 0]
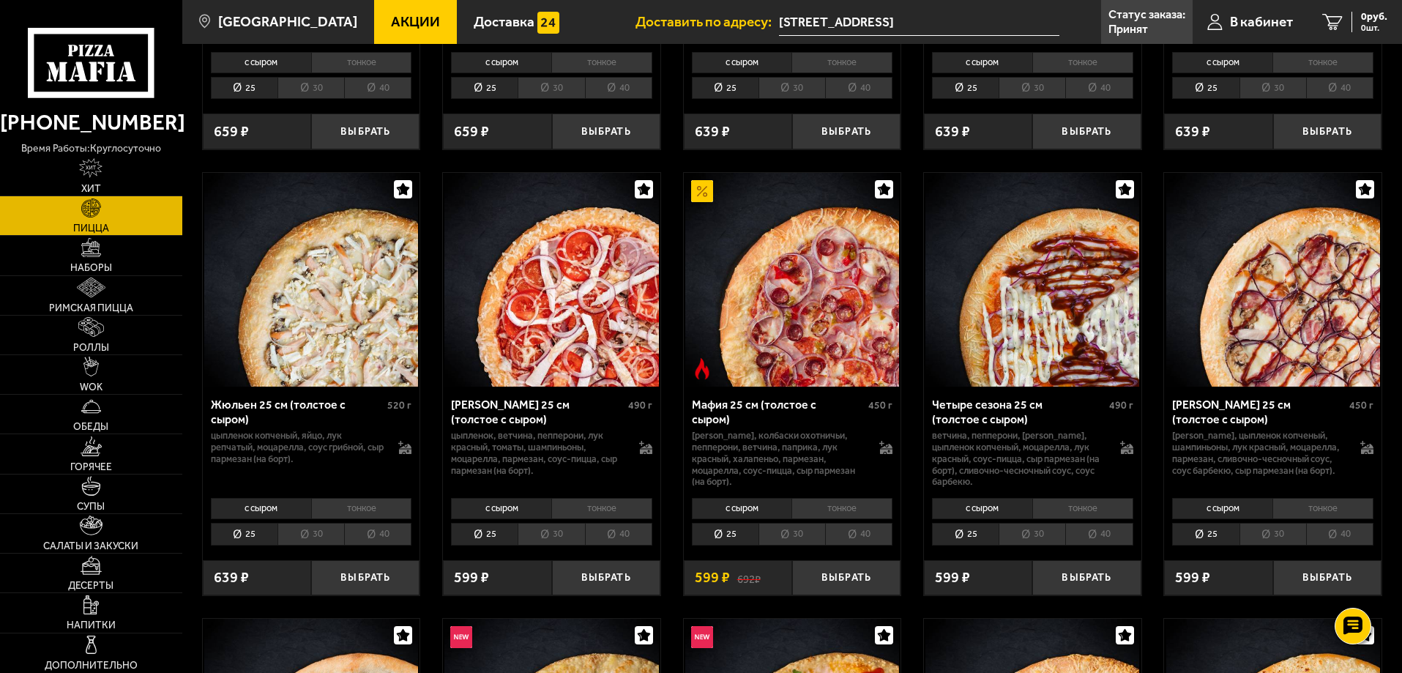
click at [362, 517] on li "тонкое" at bounding box center [361, 508] width 101 height 20
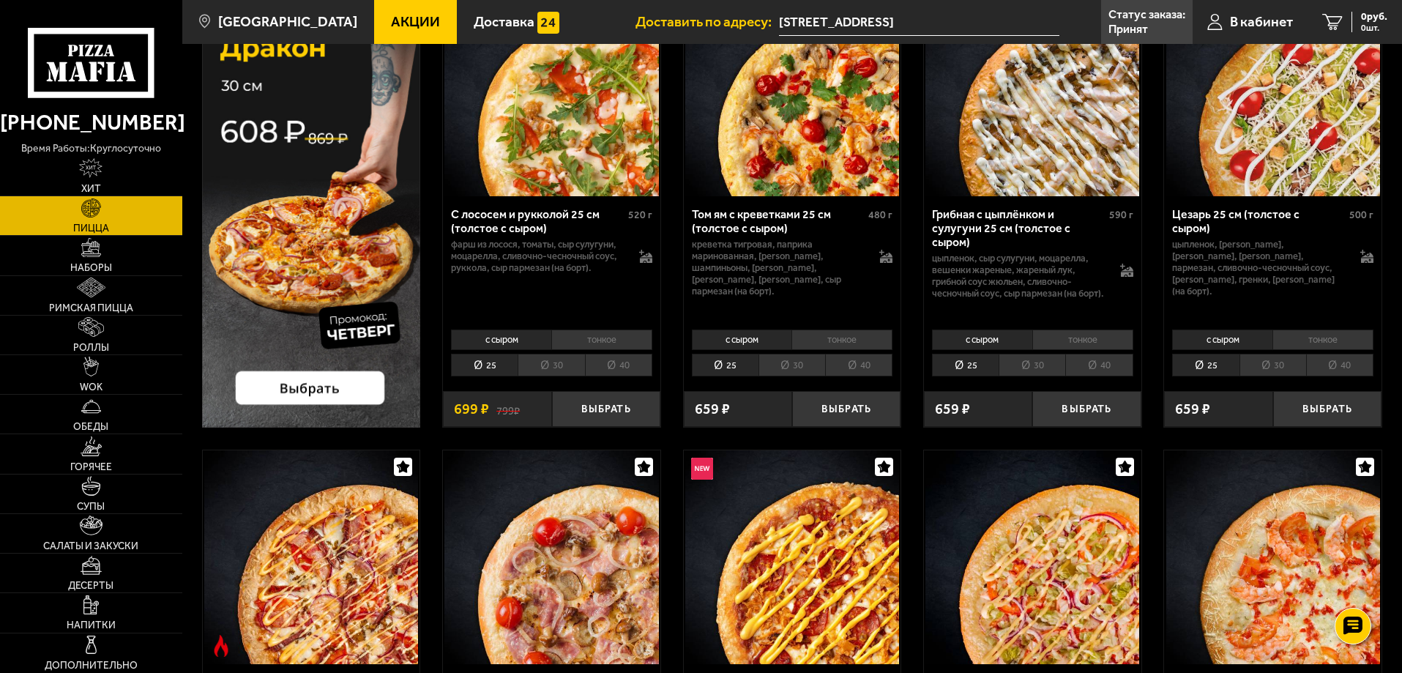
scroll to position [0, 0]
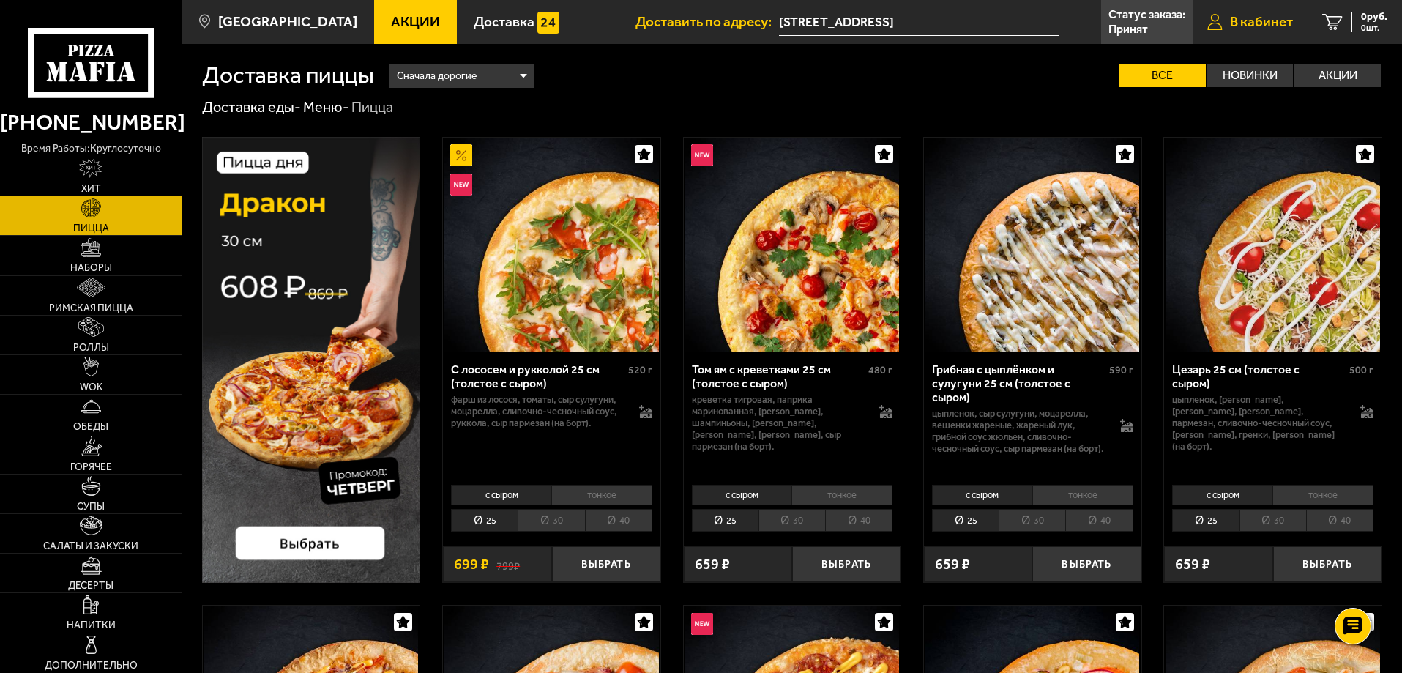
click at [1266, 24] on span "В кабинет" at bounding box center [1261, 22] width 63 height 14
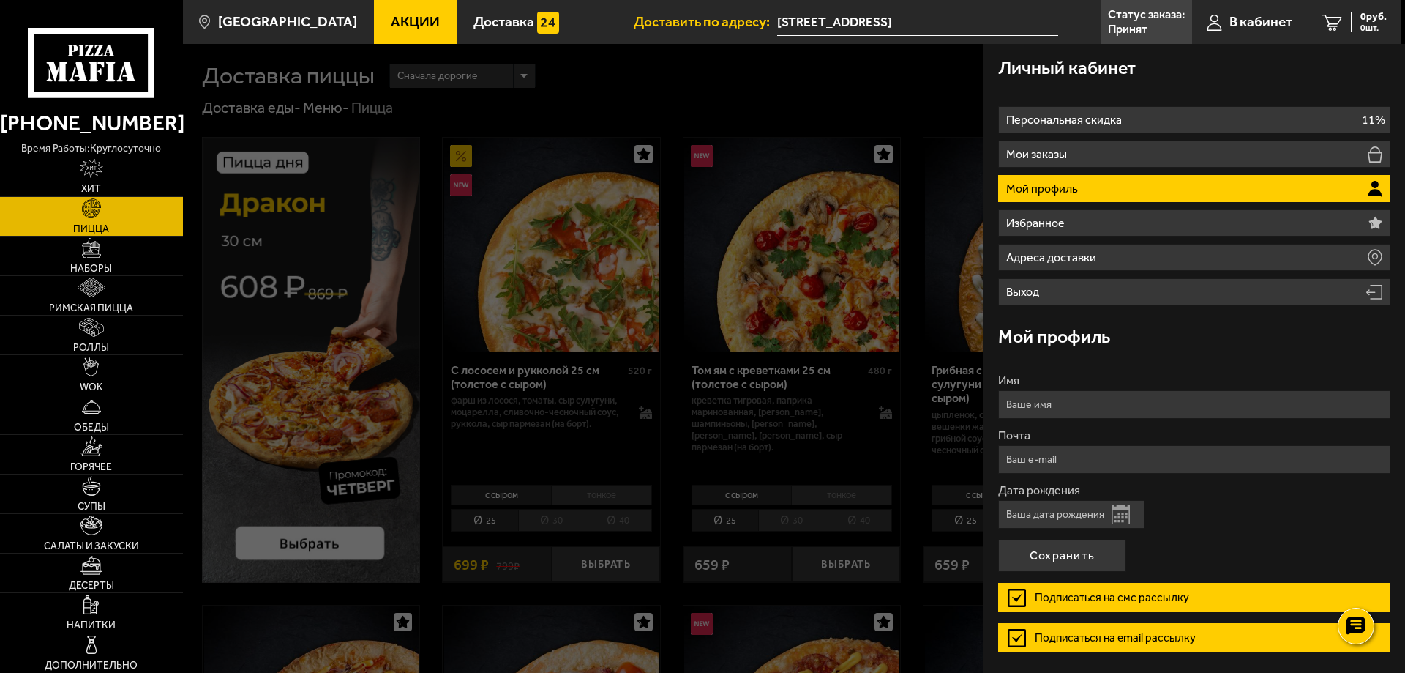
click at [1142, 169] on ul "Персональная скидка 11% Мои заказы Мой профиль Избранное Адреса доставки Выход" at bounding box center [1194, 205] width 392 height 199
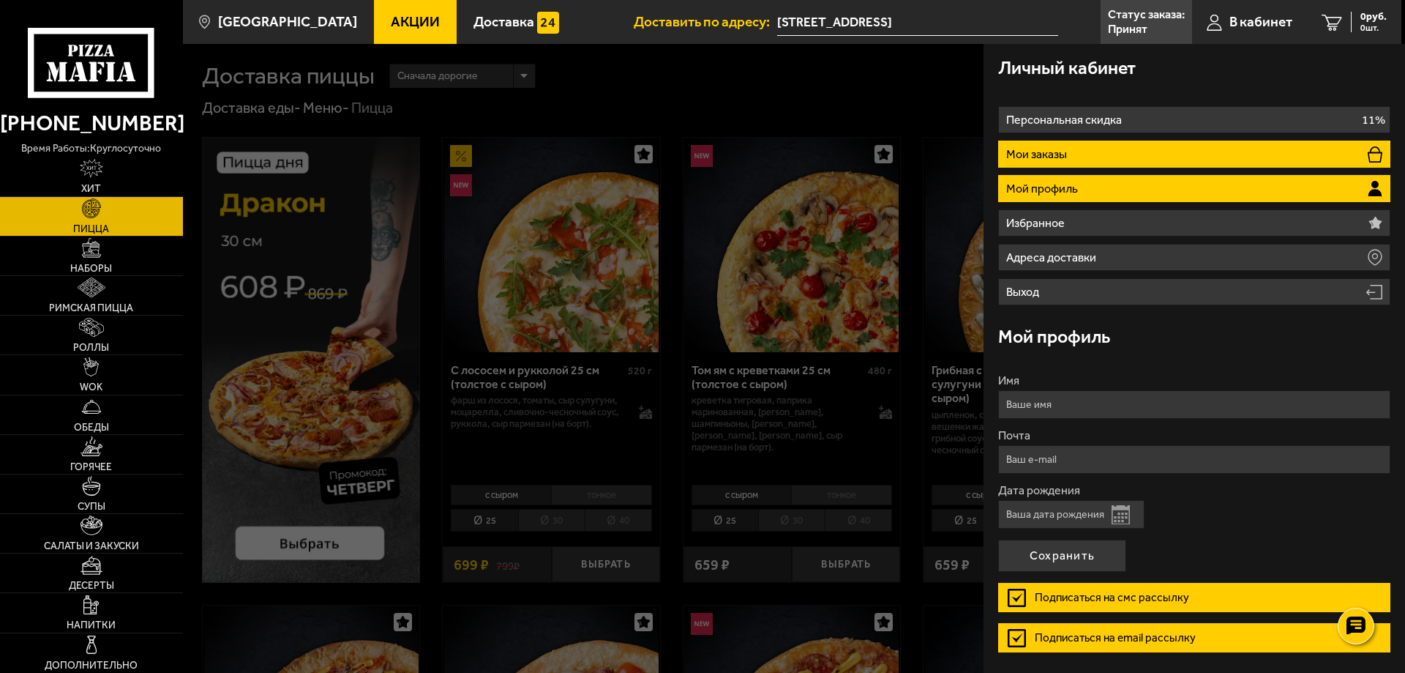
click at [1141, 156] on li "Мои заказы" at bounding box center [1194, 154] width 392 height 27
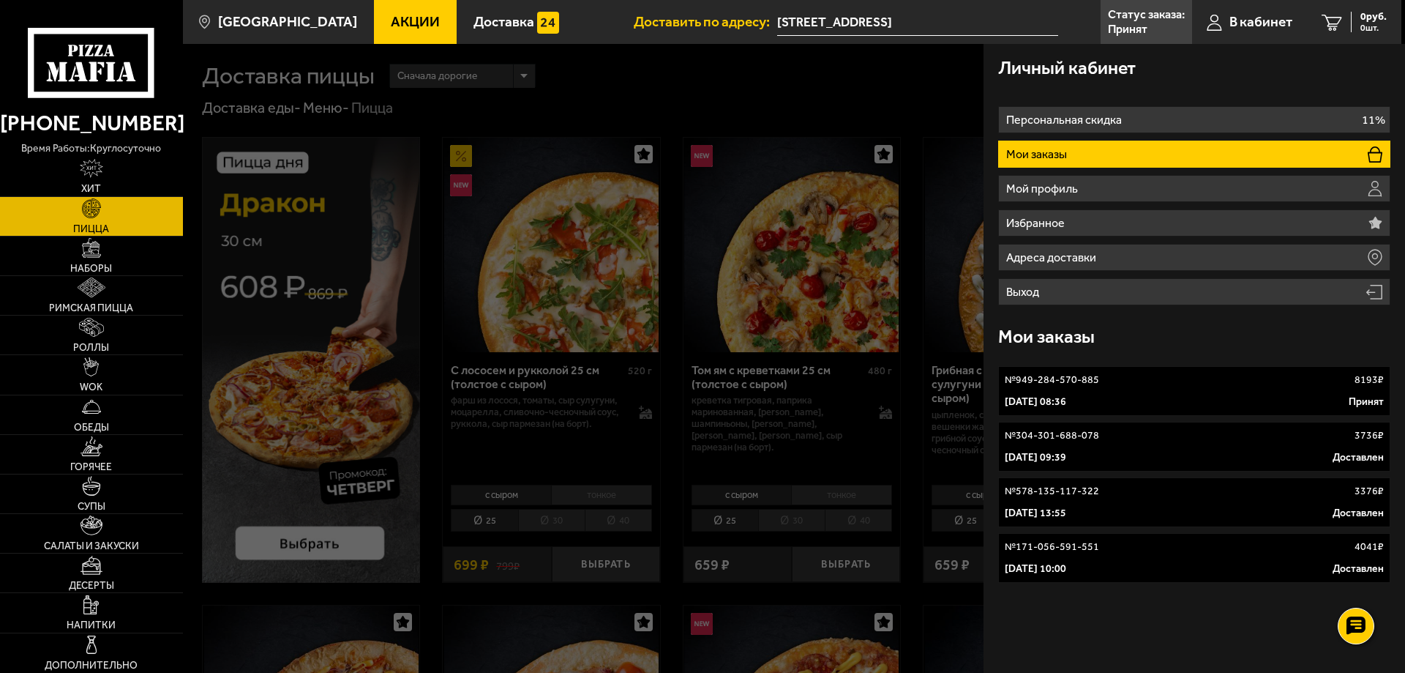
click at [1067, 403] on p "4 сентября 2025 г. 08:36" at bounding box center [1035, 402] width 61 height 15
